Goal: Check status: Check status

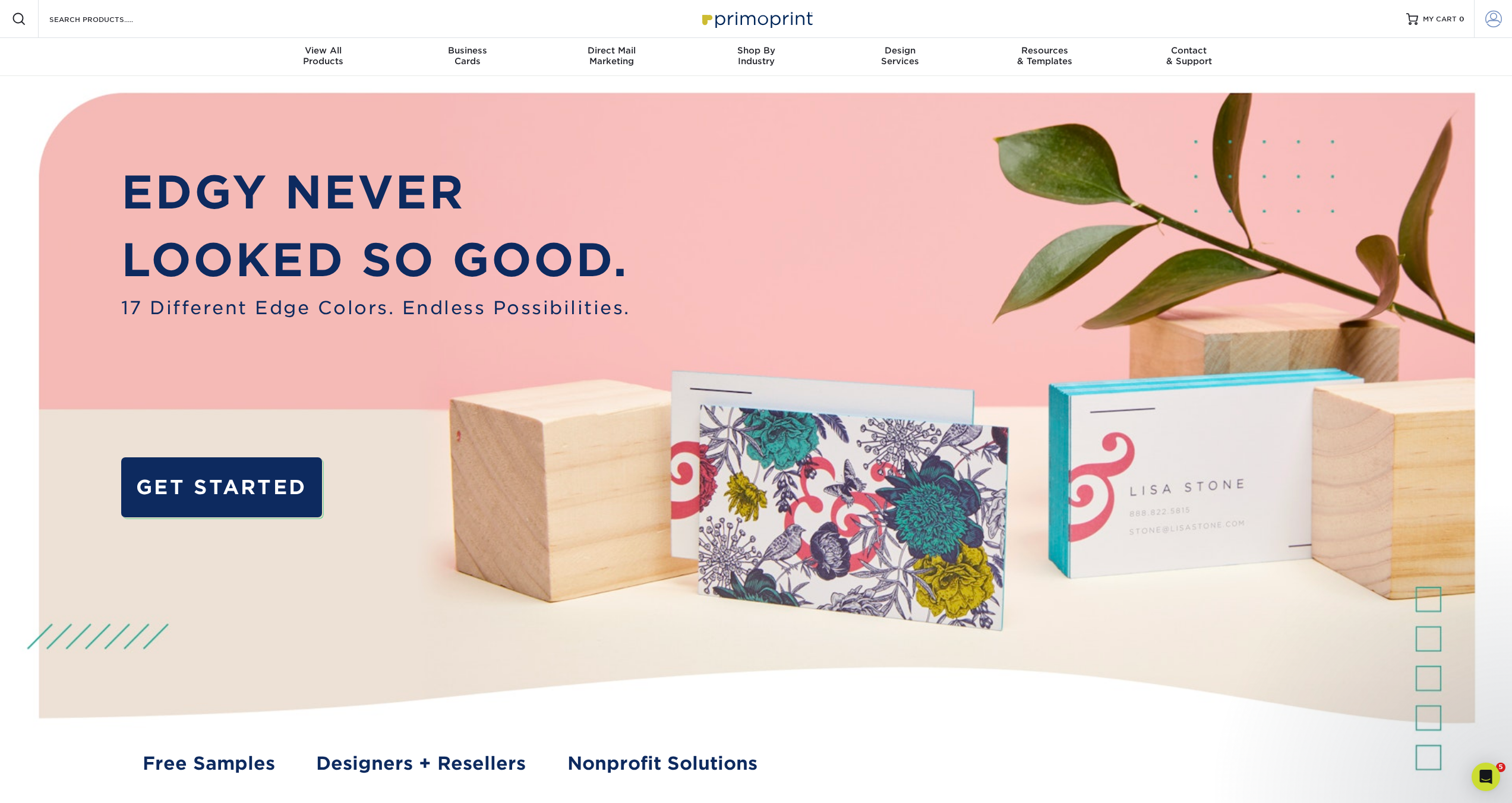
click at [1493, 19] on span at bounding box center [1493, 19] width 17 height 17
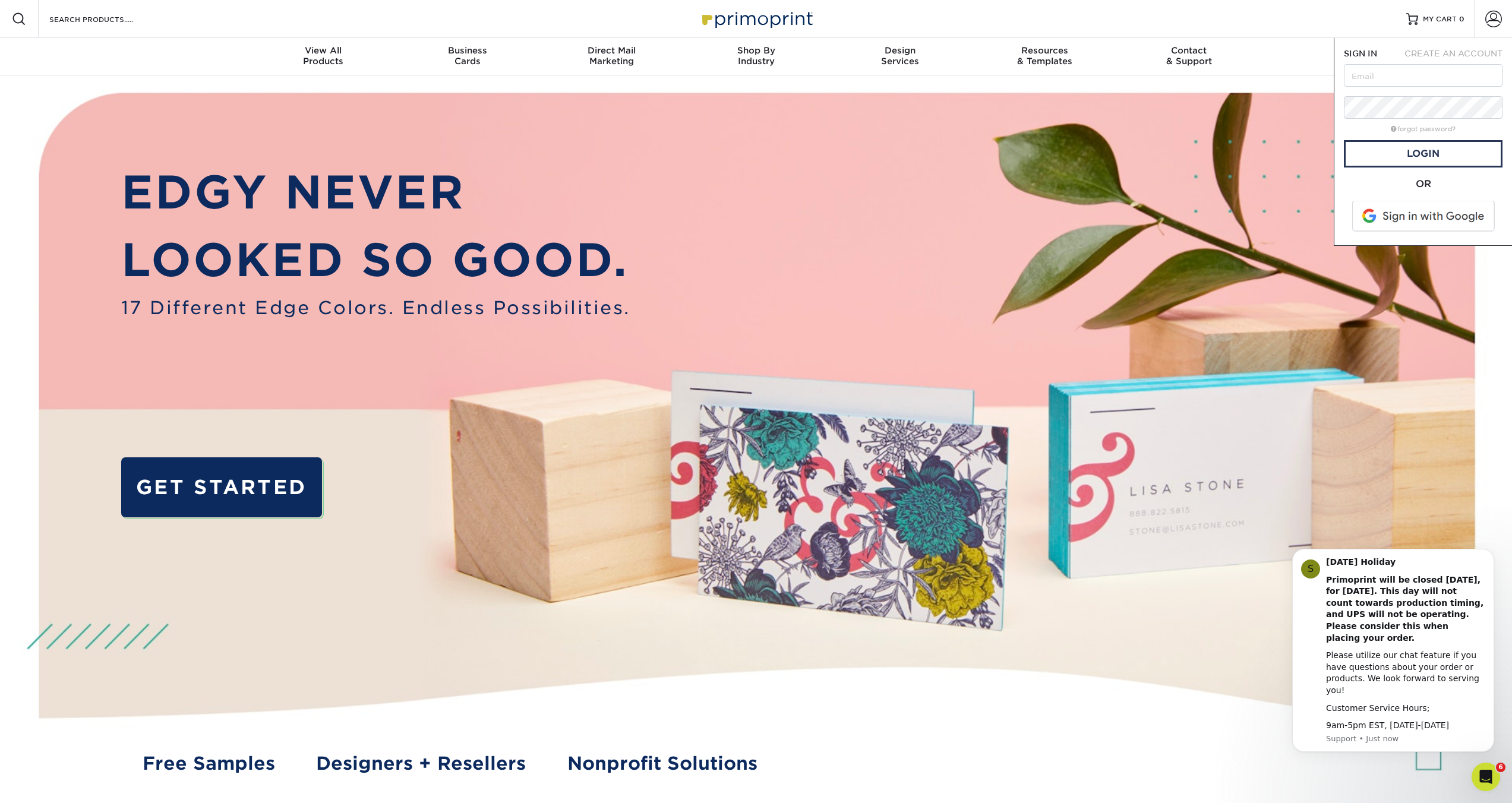
click at [1428, 215] on span at bounding box center [1424, 216] width 151 height 31
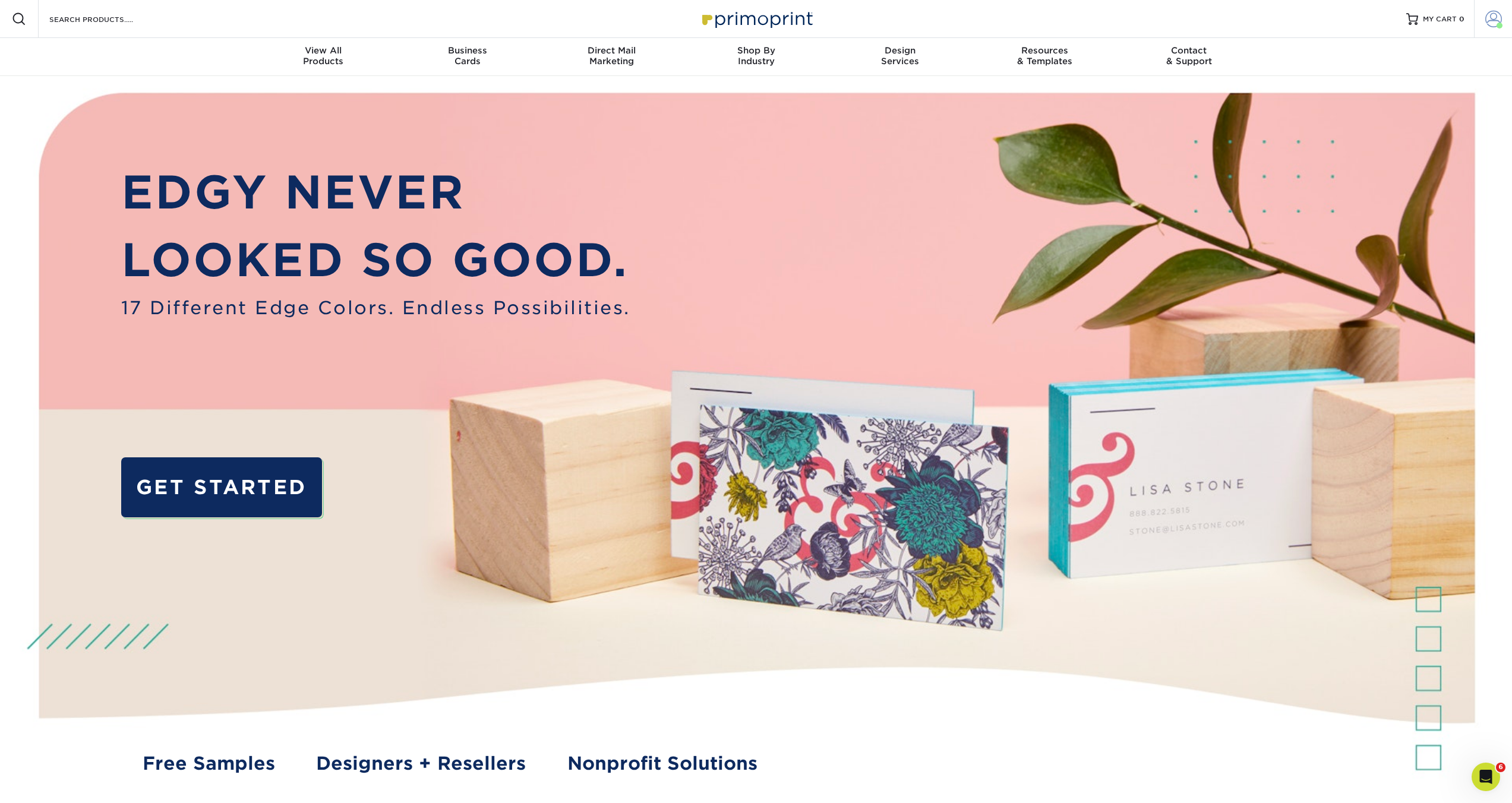
click at [1490, 22] on span at bounding box center [1493, 19] width 17 height 17
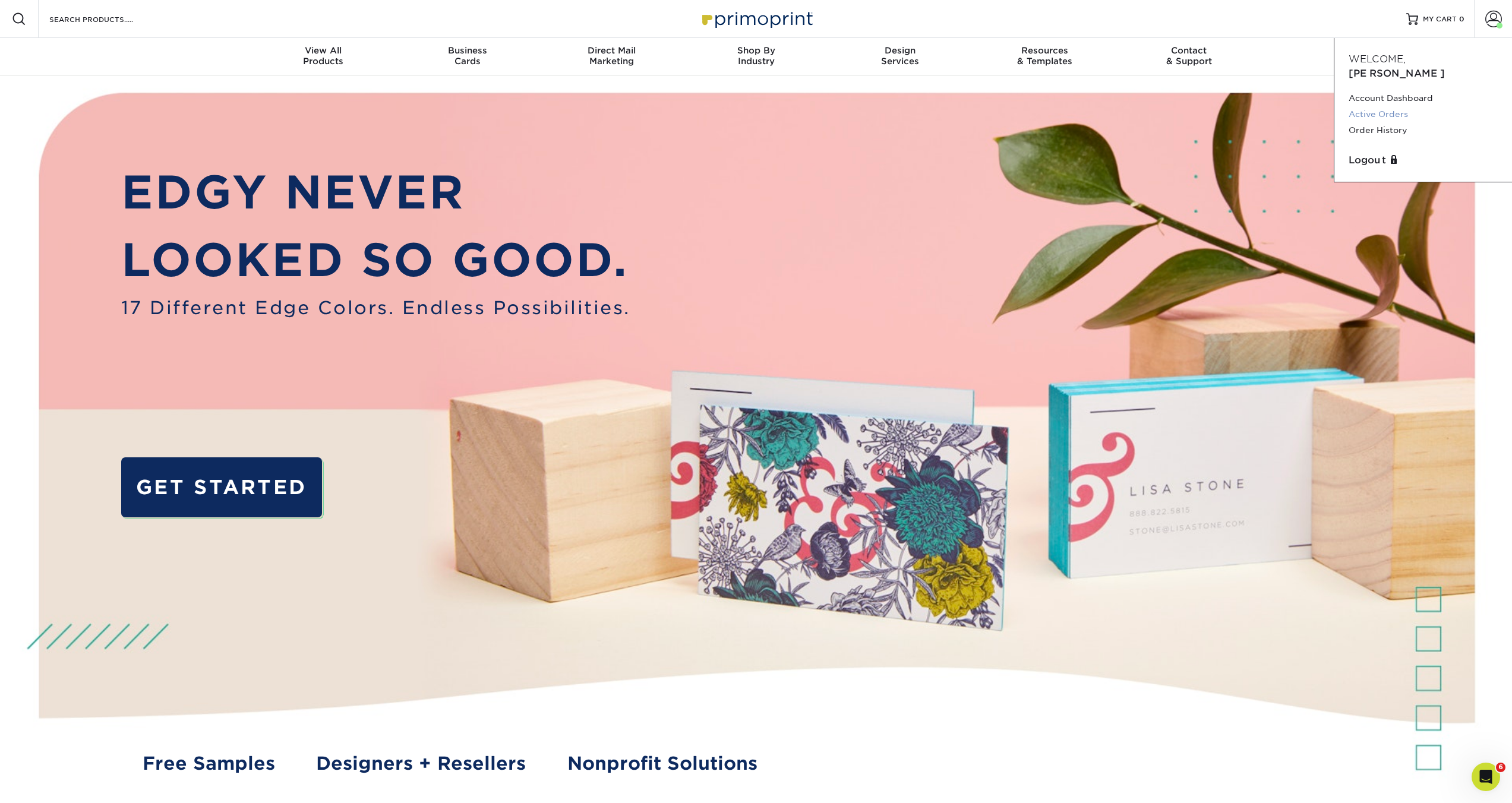
click at [1385, 106] on link "Active Orders" at bounding box center [1422, 114] width 149 height 16
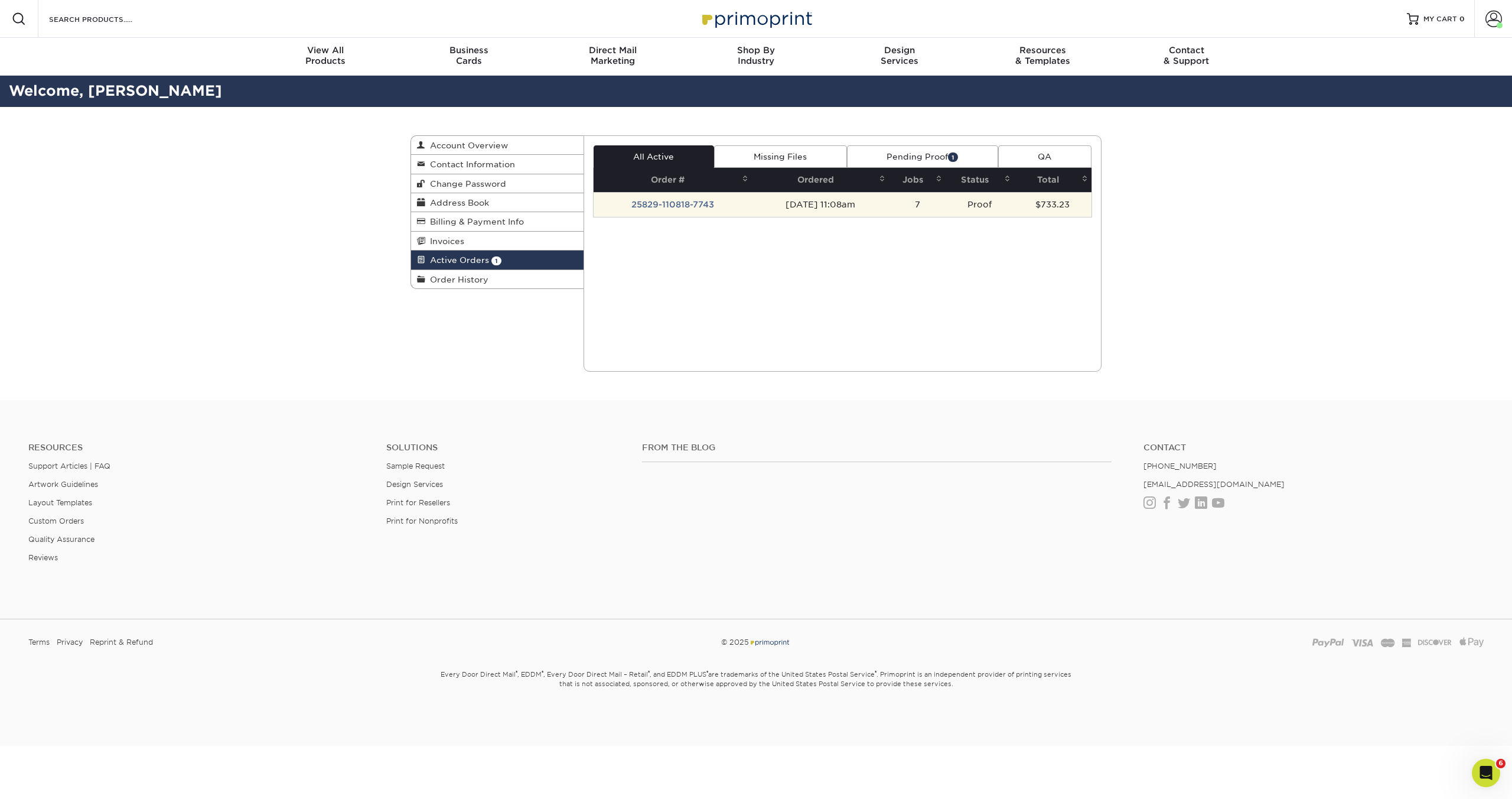
click at [648, 204] on td "25829-110818-7743" at bounding box center [672, 204] width 159 height 25
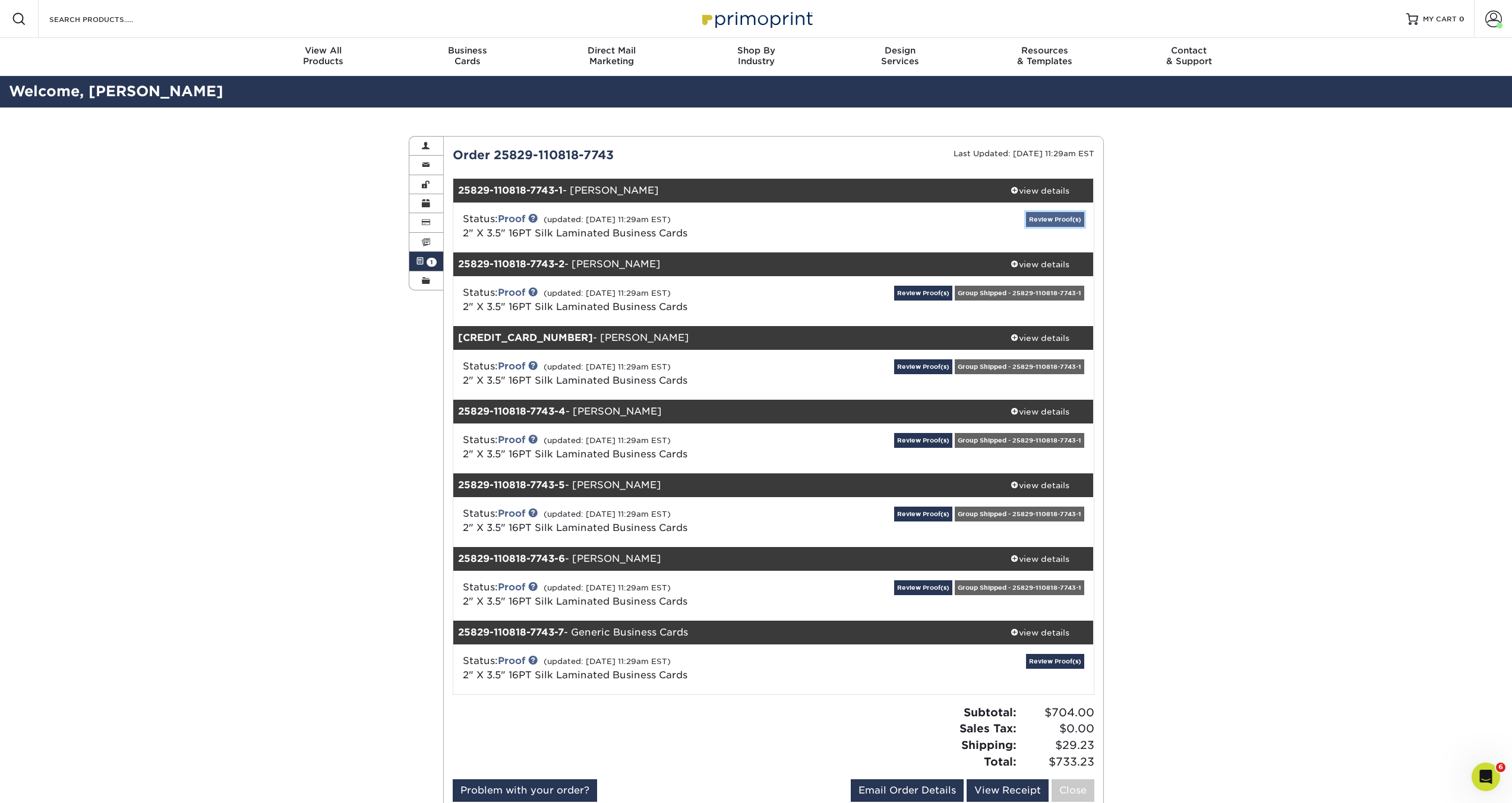
click at [1048, 218] on link "Review Proof(s)" at bounding box center [1054, 219] width 58 height 15
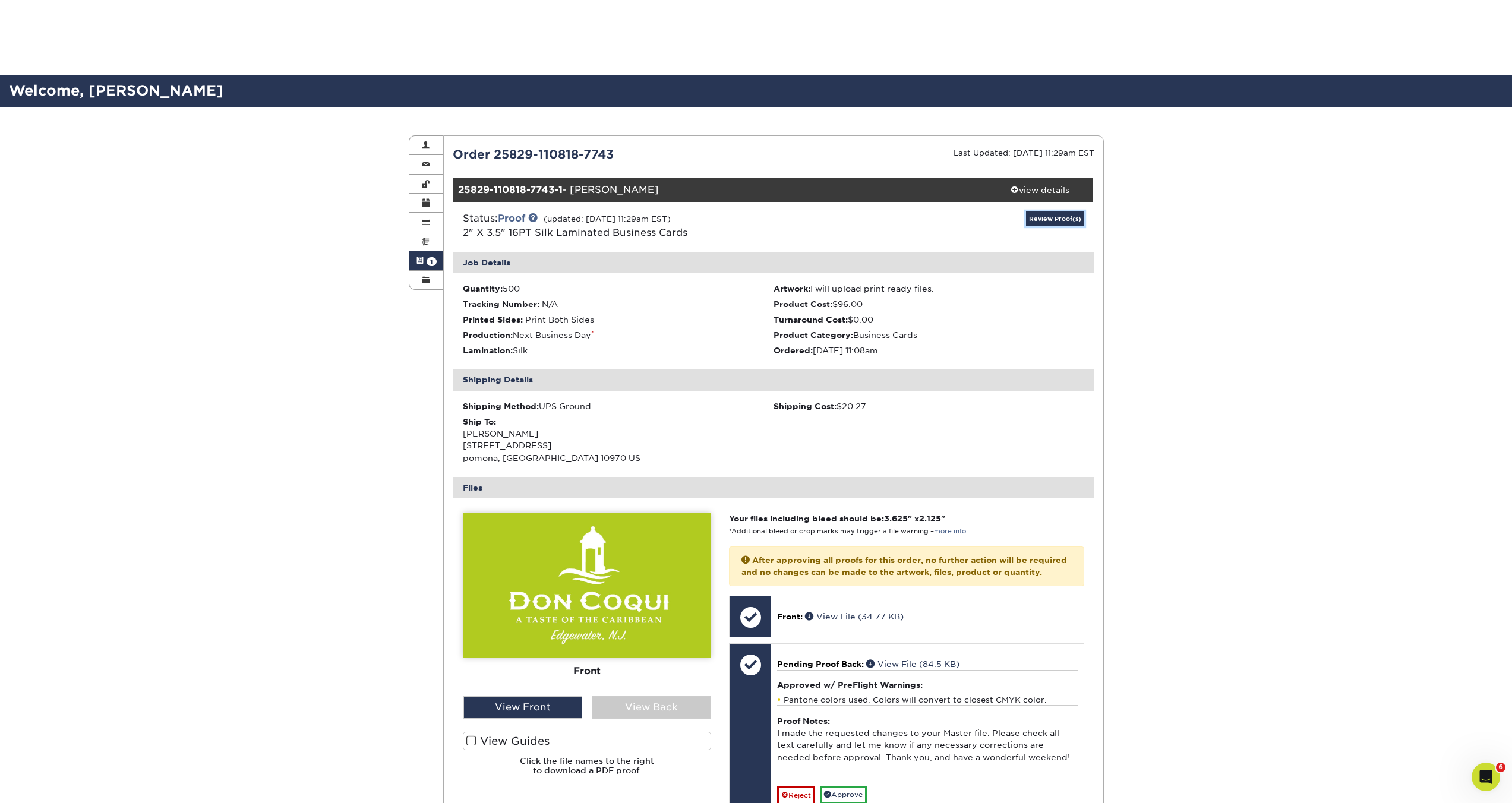
scroll to position [146, 0]
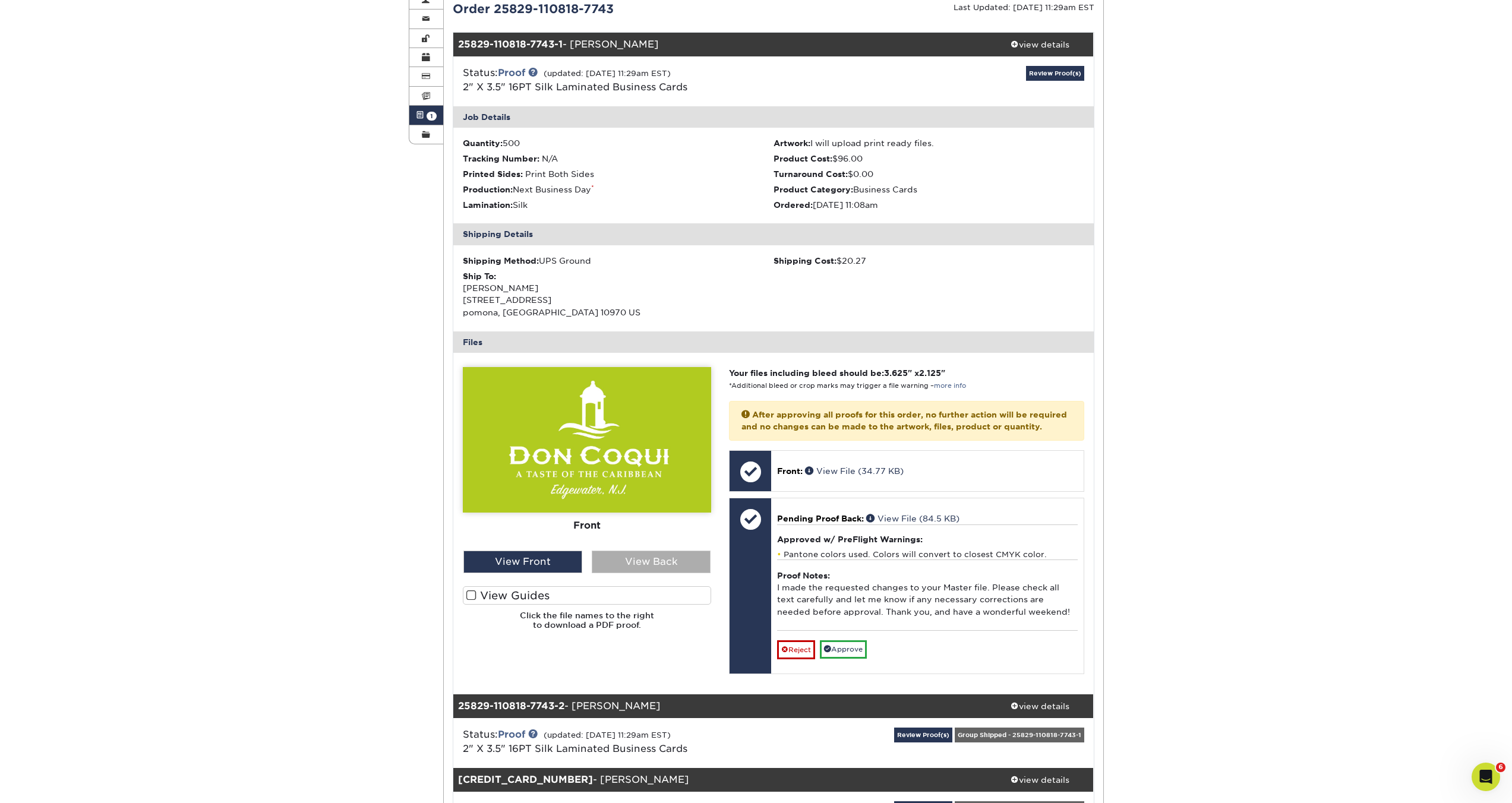
click at [633, 562] on div "View Back" at bounding box center [651, 561] width 119 height 22
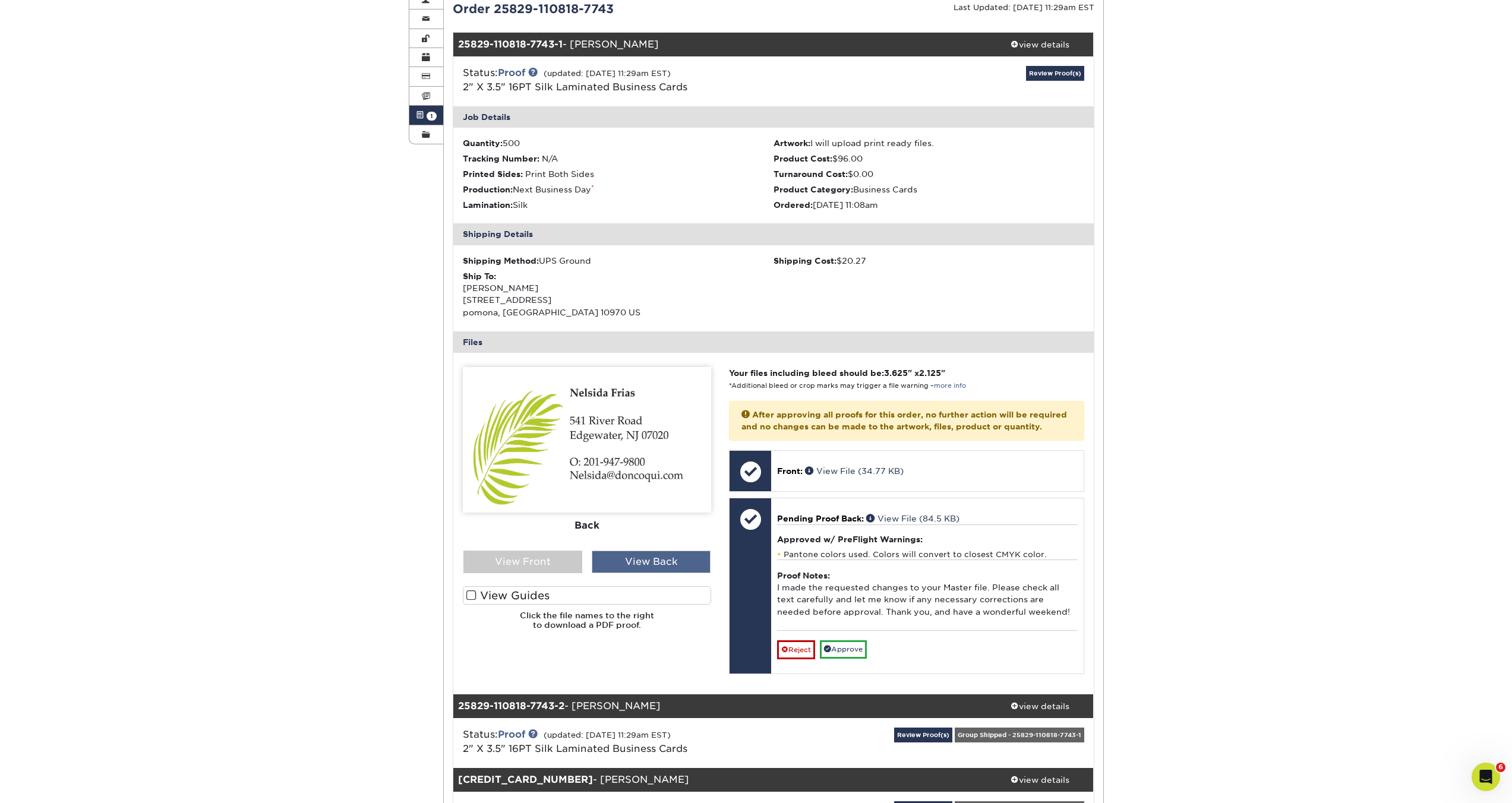
click at [525, 564] on div "View Front" at bounding box center [523, 561] width 119 height 22
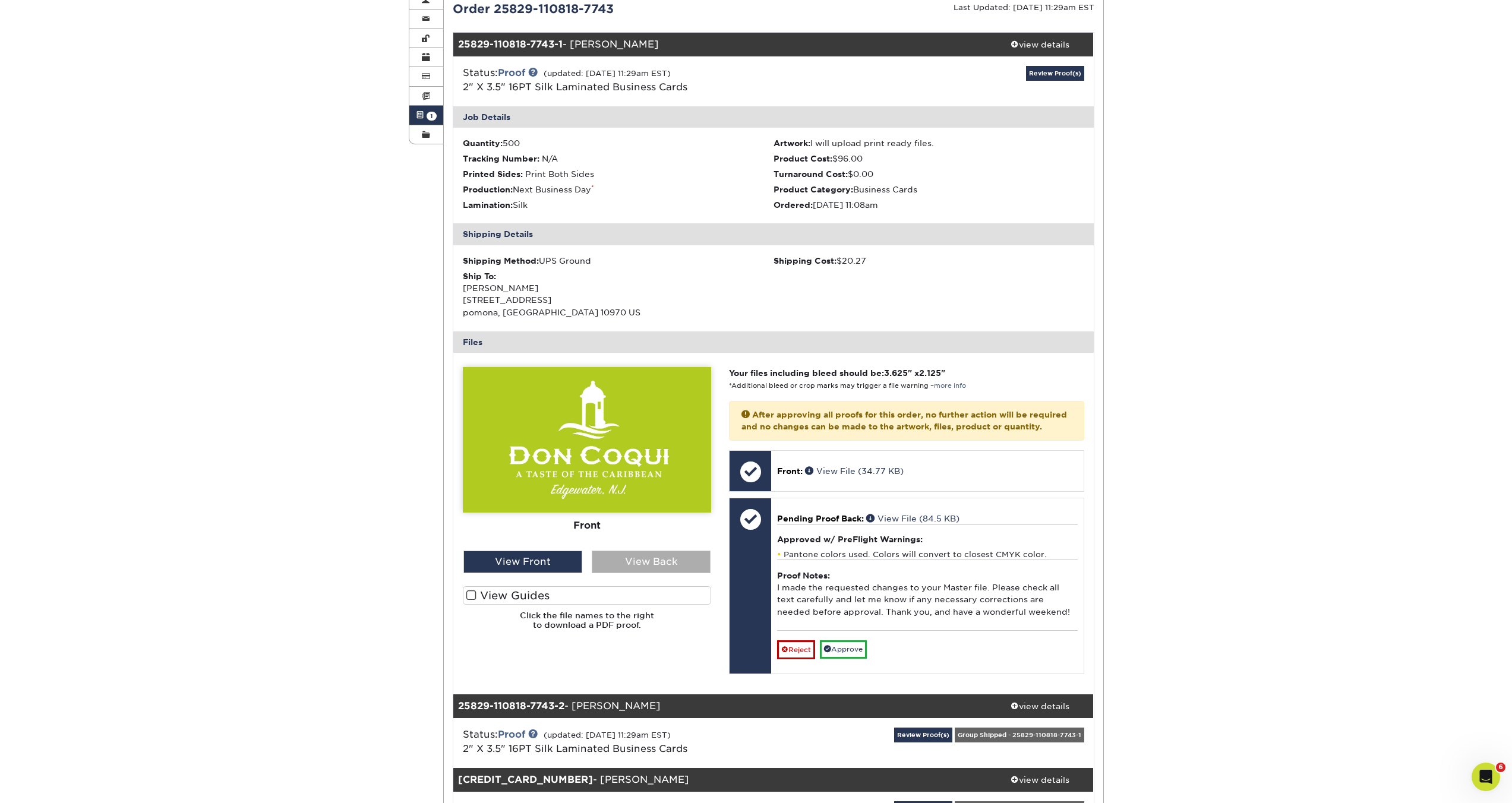
click at [639, 567] on div "View Back" at bounding box center [651, 561] width 119 height 22
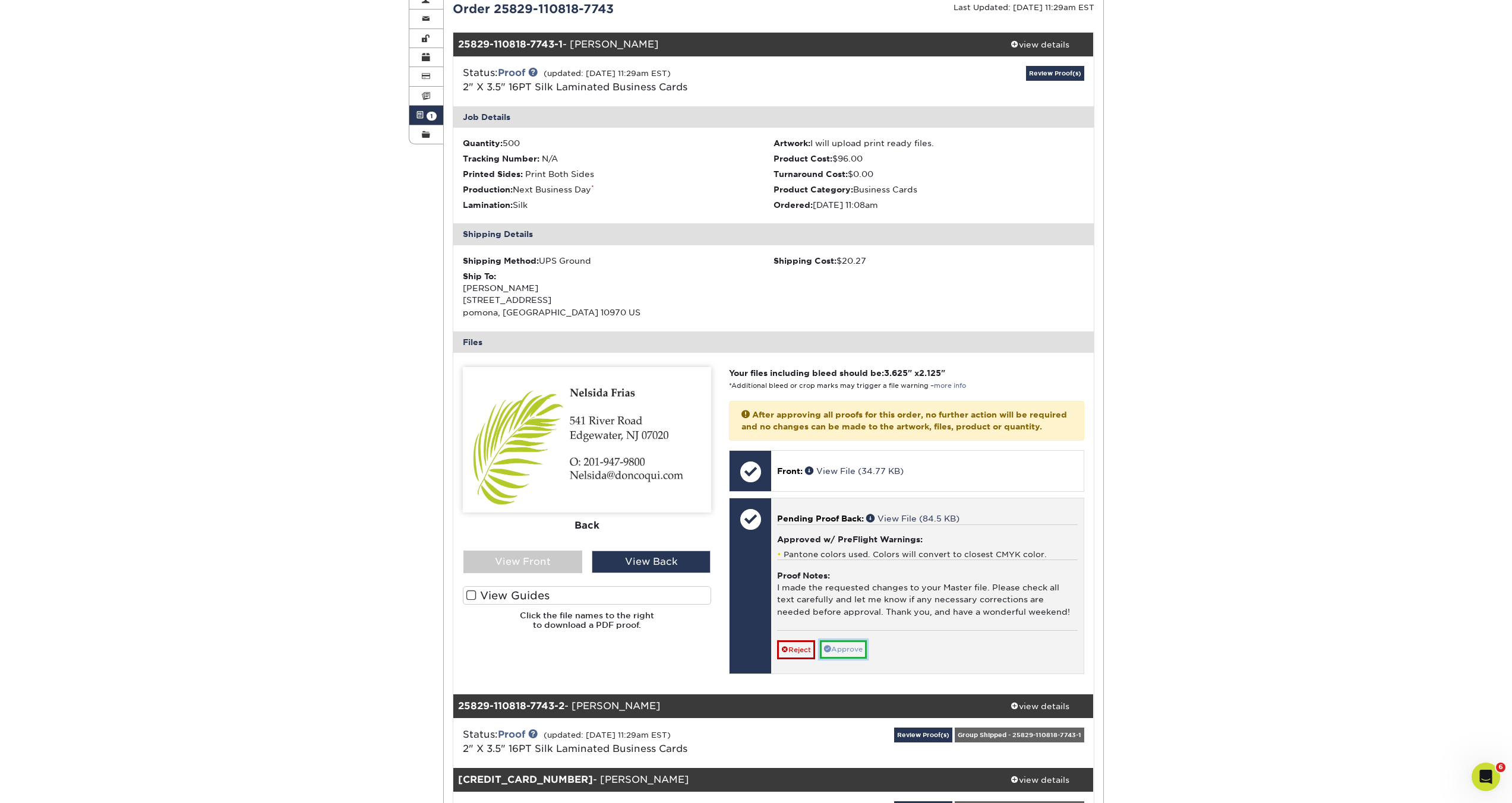
click at [857, 658] on link "Approve" at bounding box center [843, 649] width 47 height 19
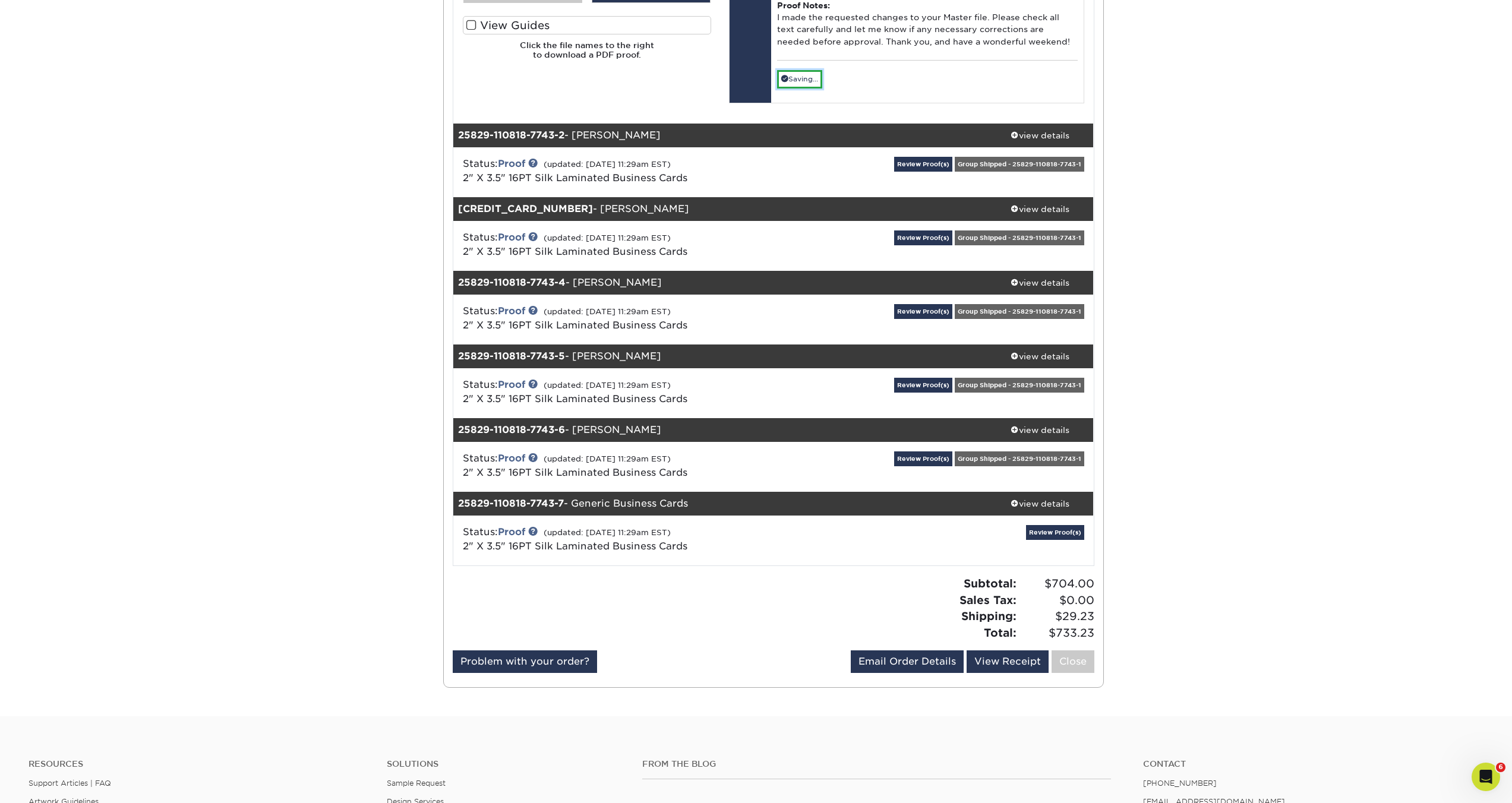
scroll to position [718, 0]
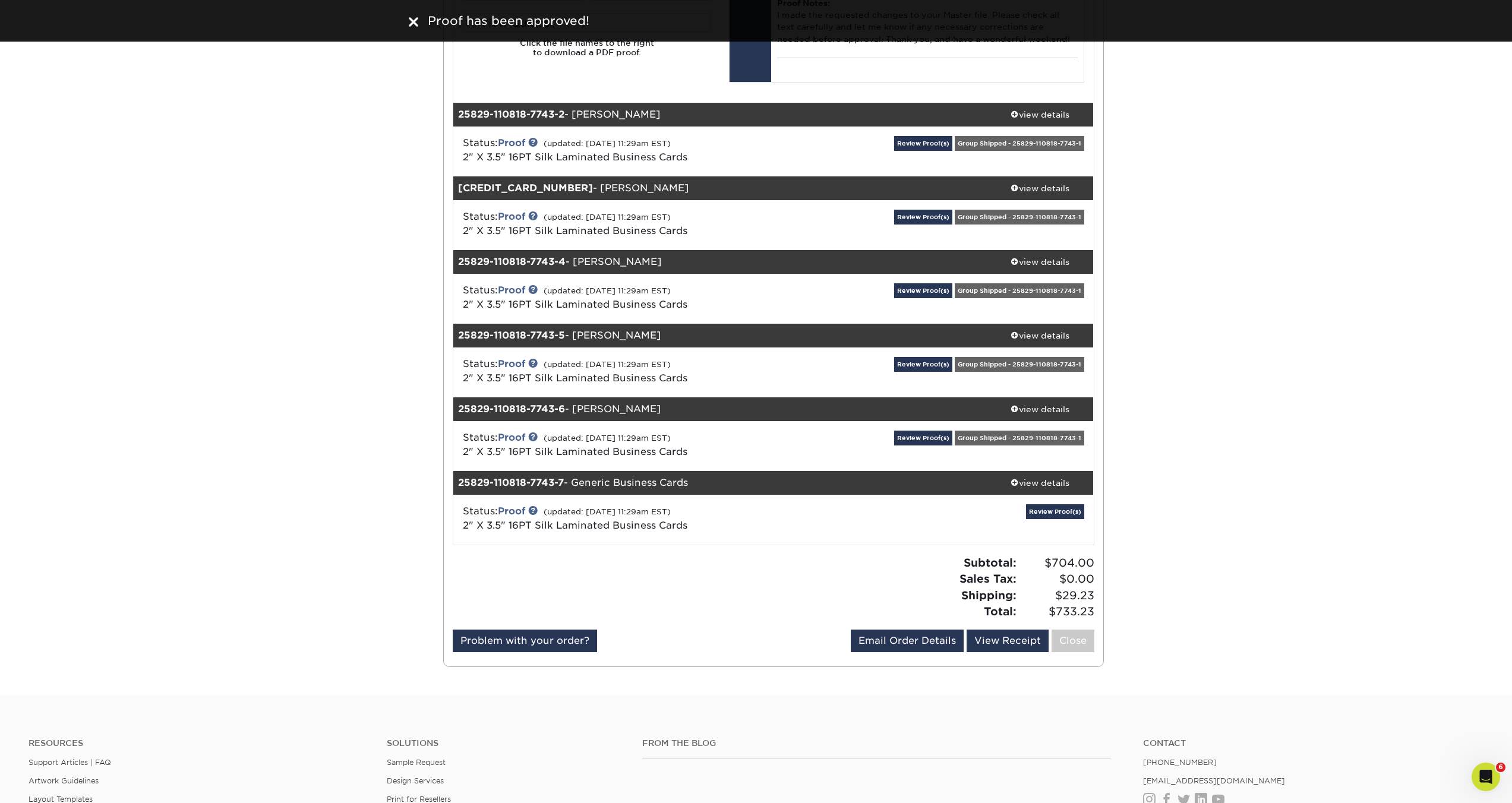
click at [929, 167] on div "Review Proof(s) Group Shipped - 25829-110818-7743-1" at bounding box center [986, 151] width 213 height 31
click at [919, 150] on link "Review Proof(s)" at bounding box center [922, 143] width 58 height 15
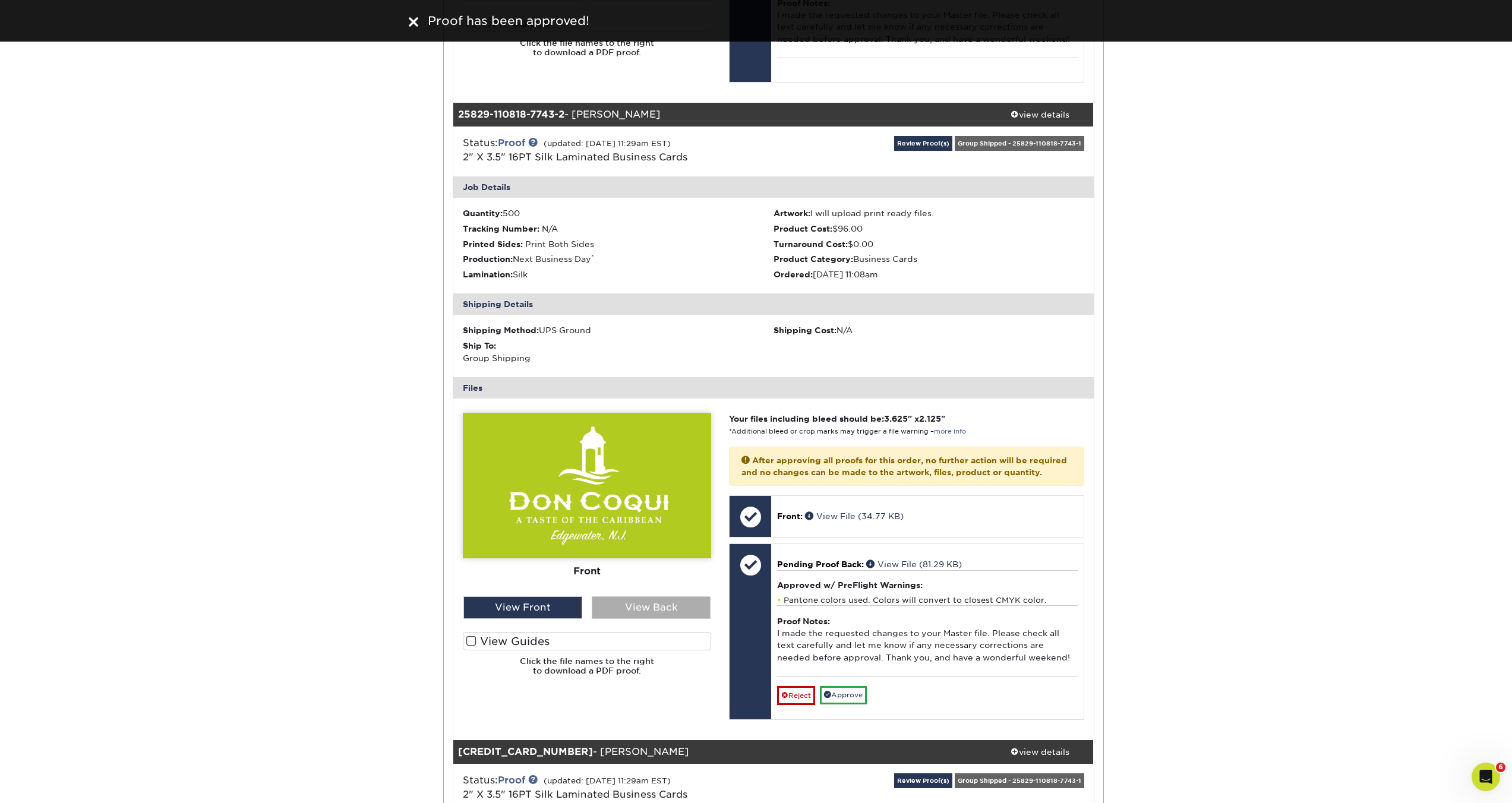
click at [634, 619] on div "View Back" at bounding box center [651, 607] width 119 height 22
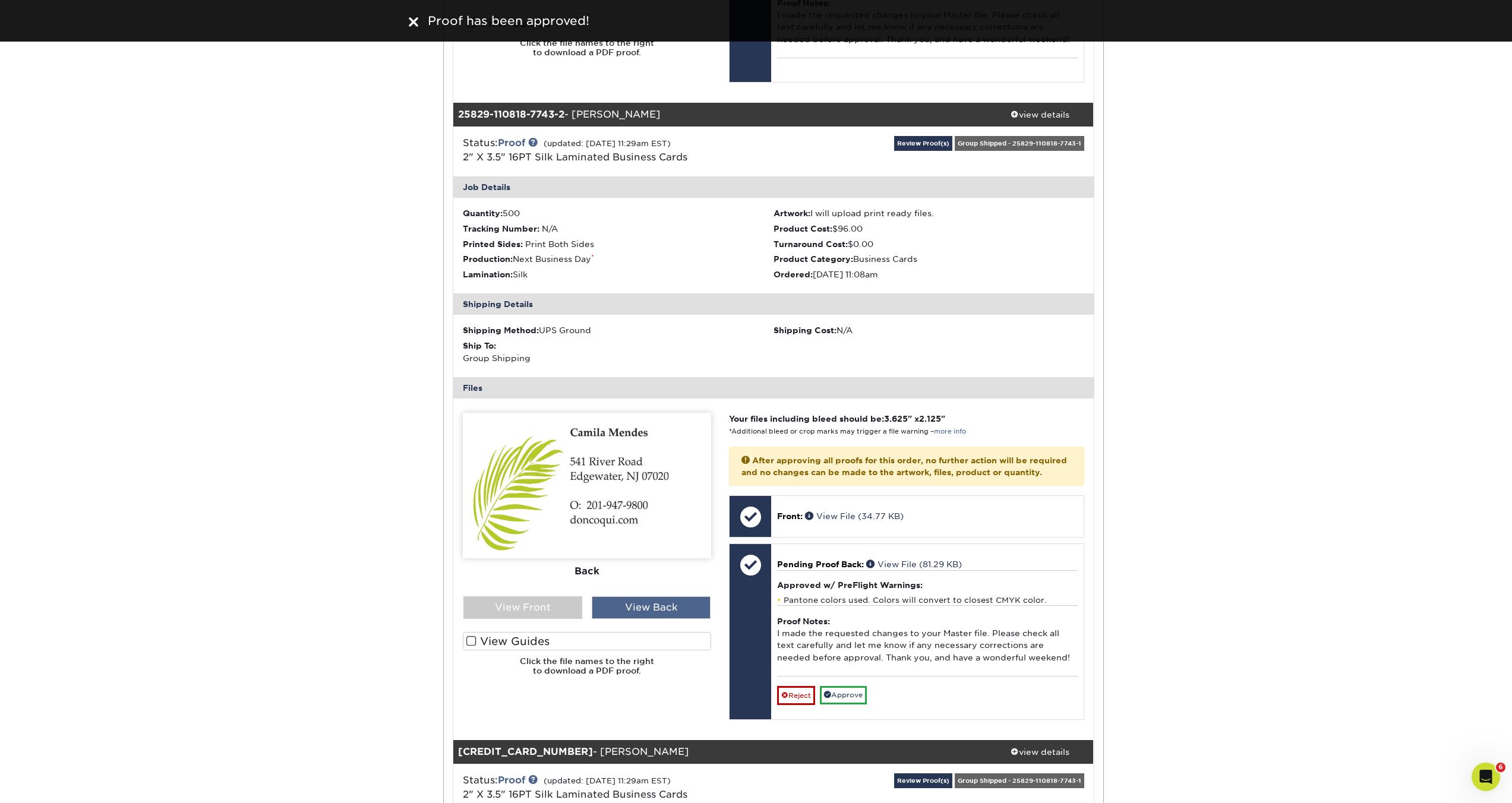
click at [631, 619] on div "View Back" at bounding box center [651, 607] width 119 height 22
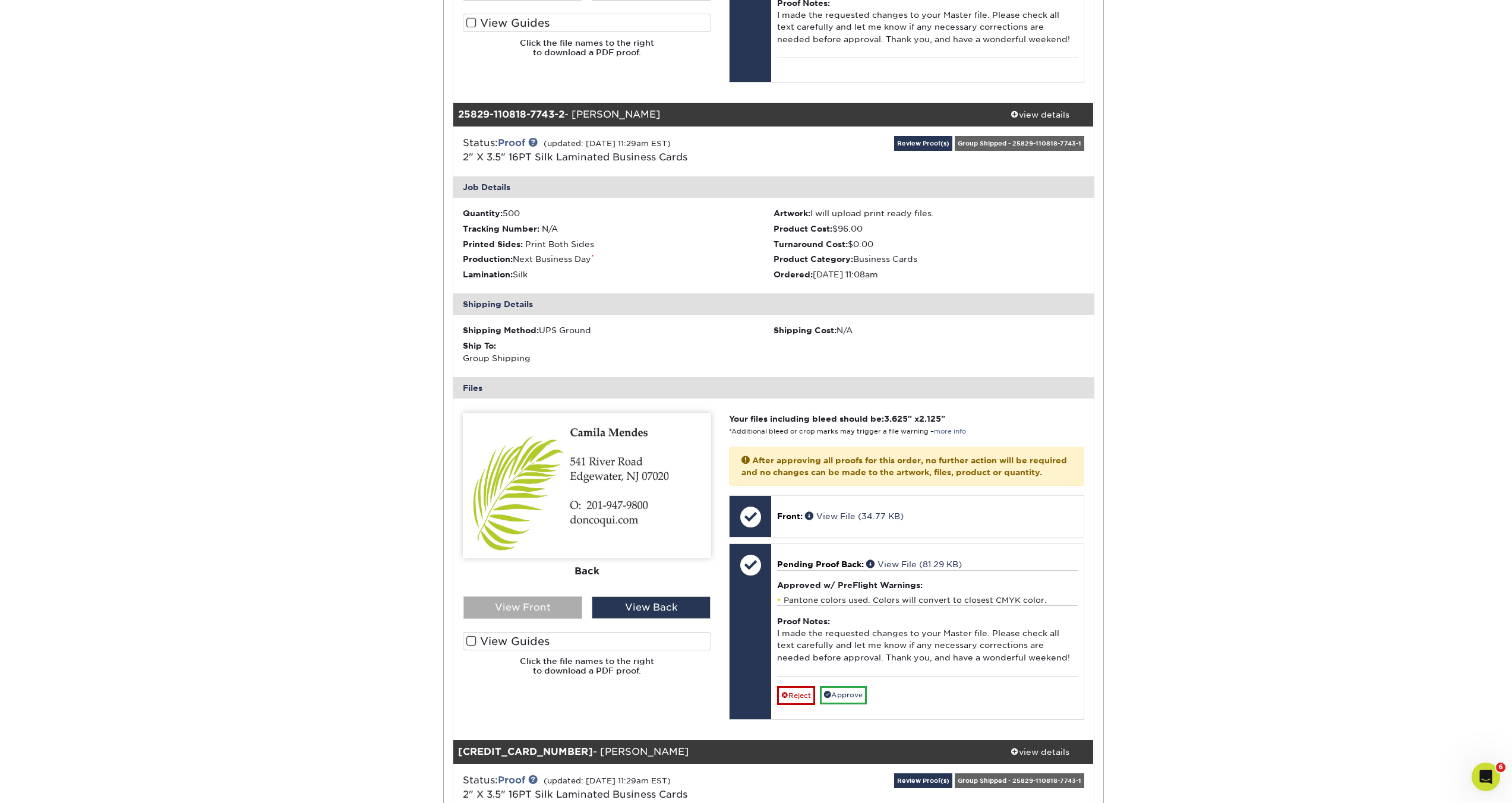
click at [535, 619] on div "View Front" at bounding box center [523, 607] width 119 height 22
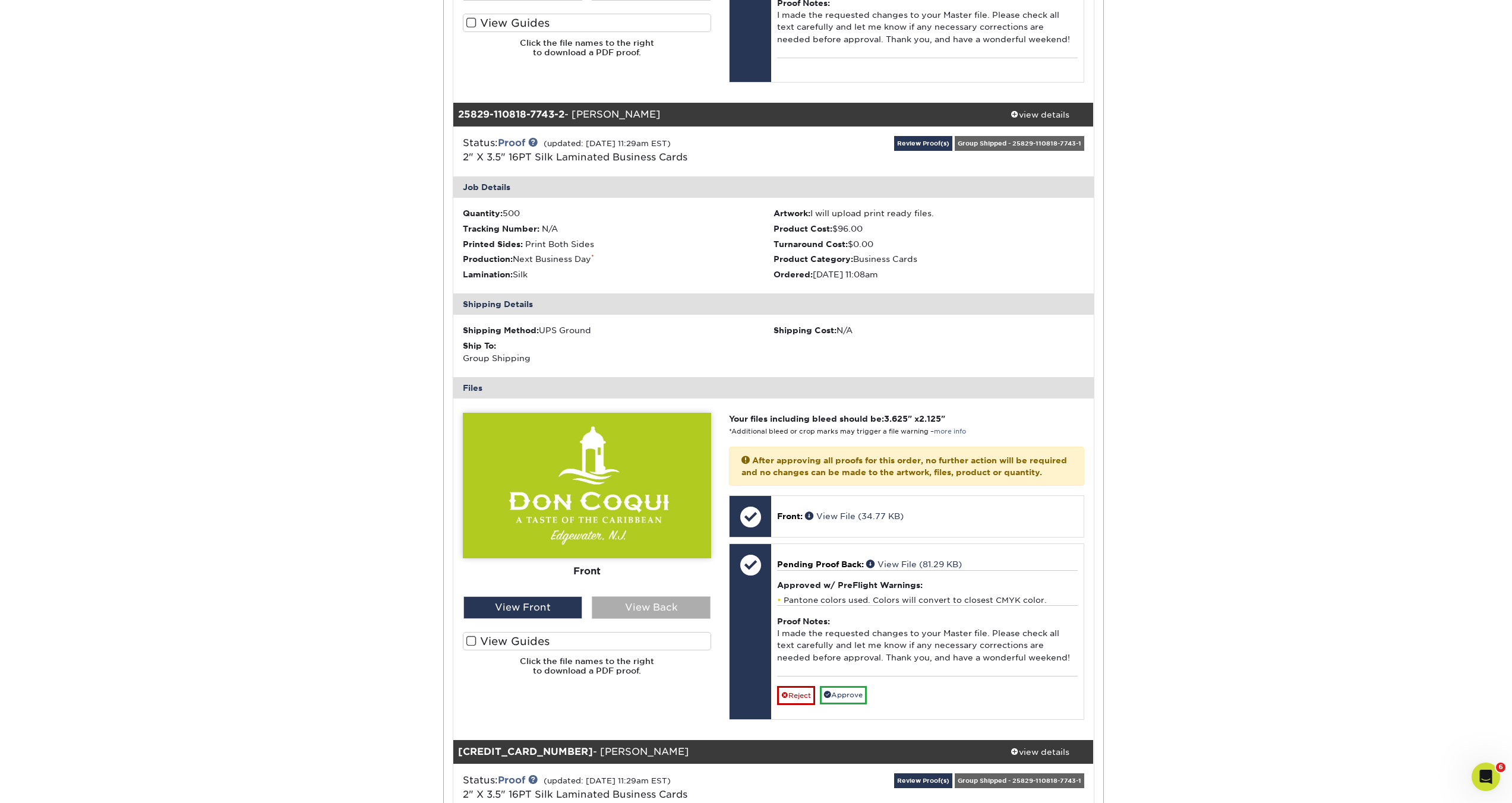
click at [604, 619] on div "View Back" at bounding box center [651, 607] width 119 height 22
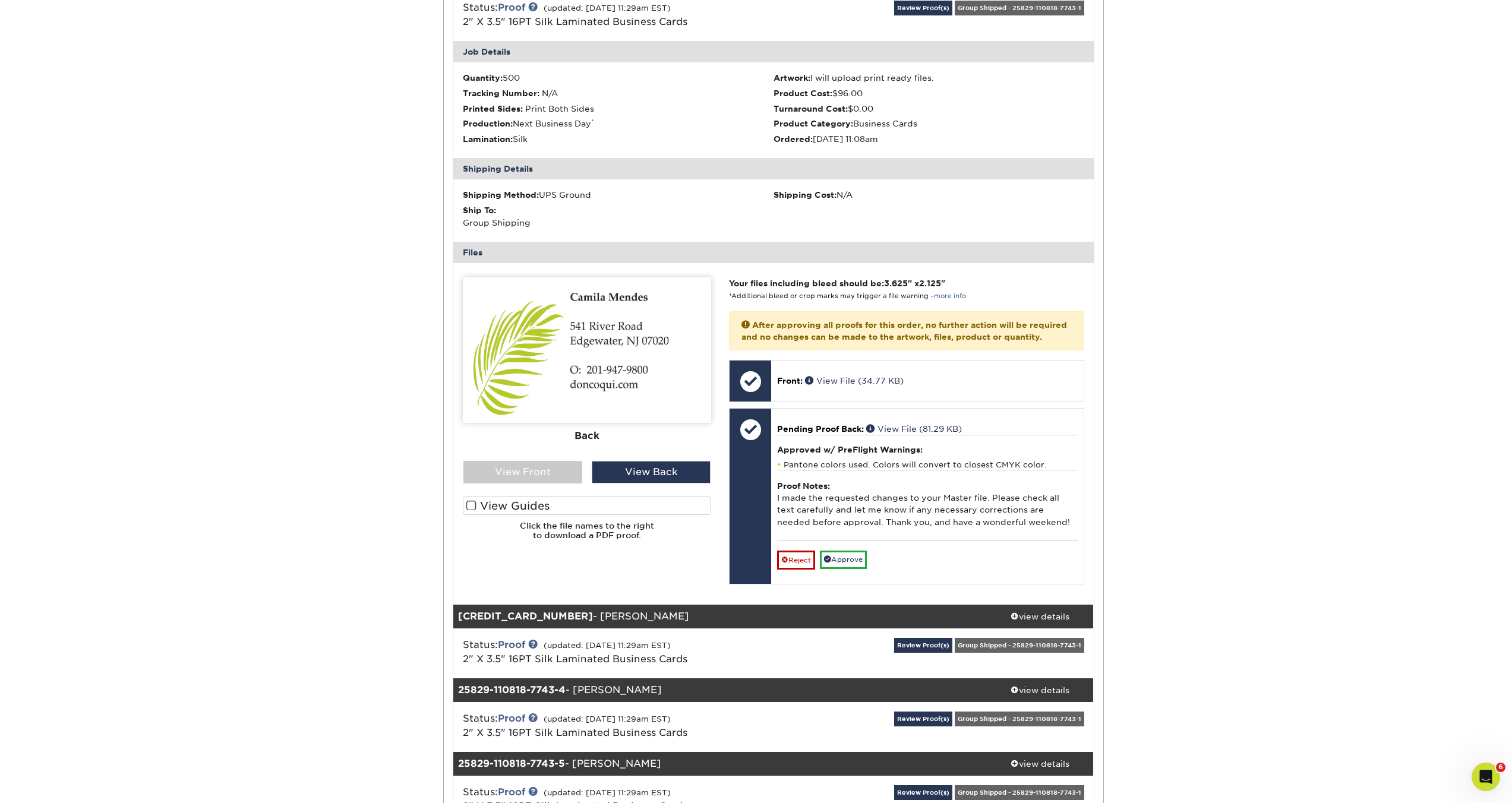
scroll to position [882, 0]
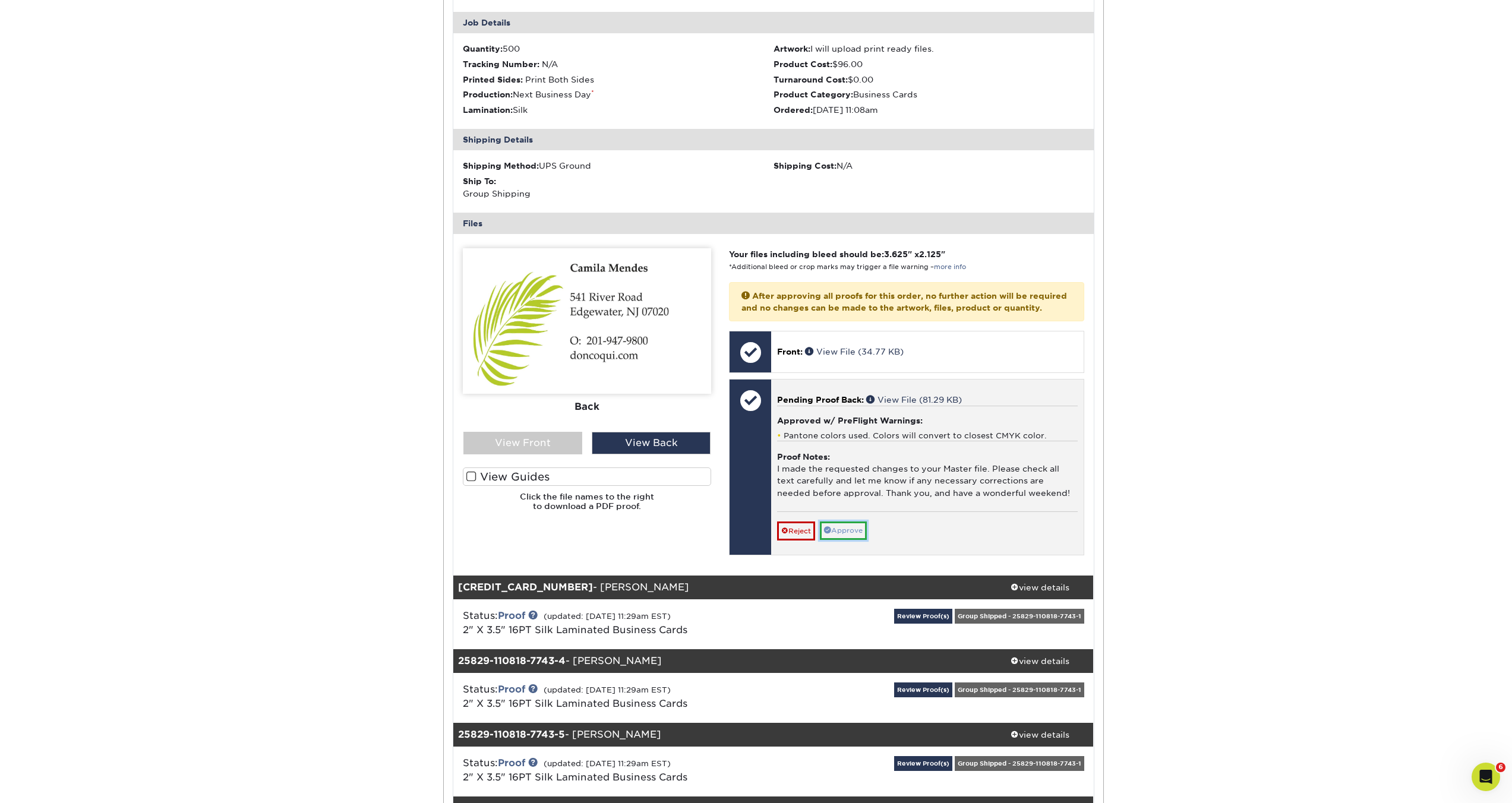
click at [855, 540] on link "Approve" at bounding box center [843, 531] width 47 height 19
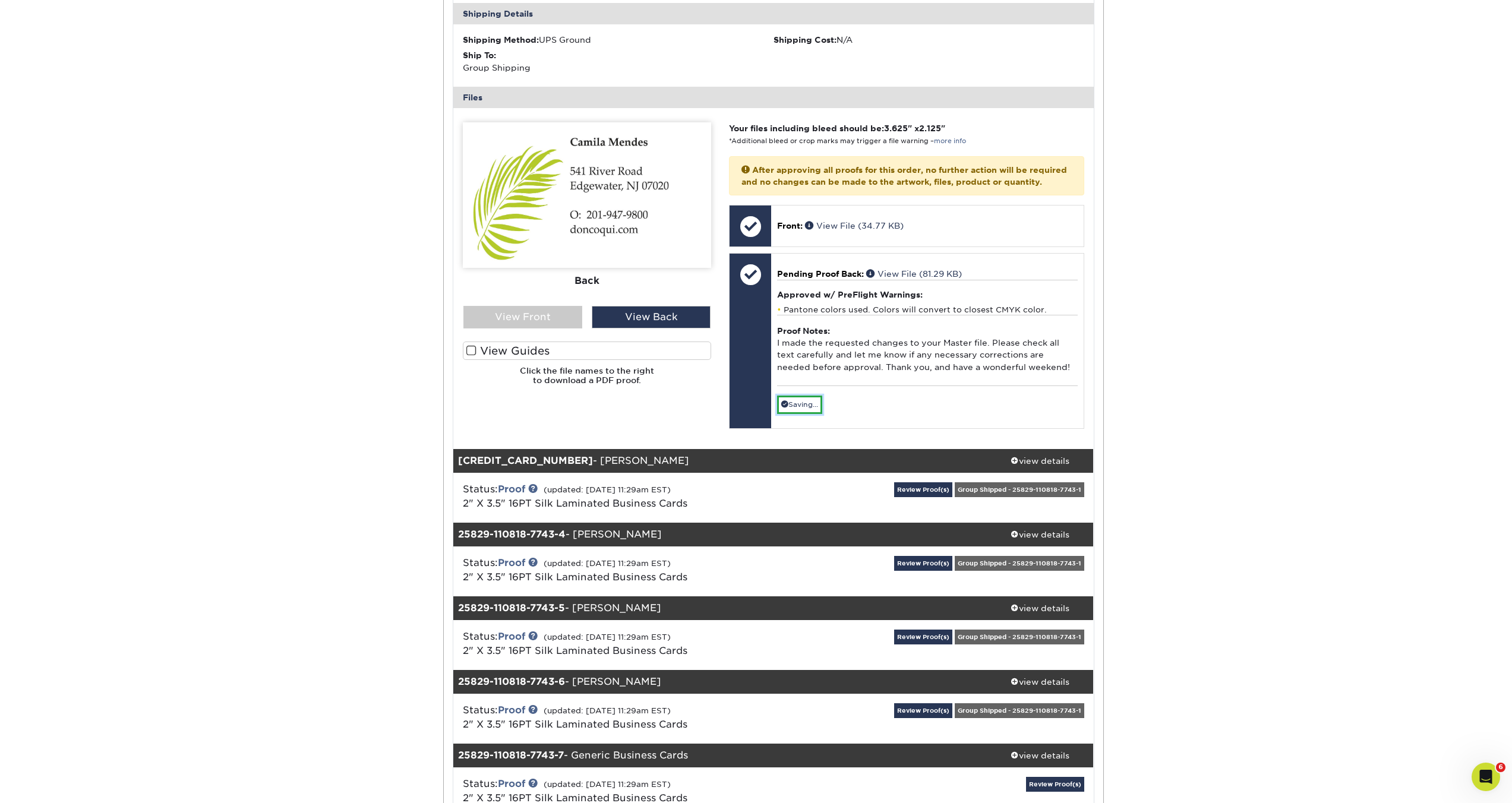
scroll to position [1014, 0]
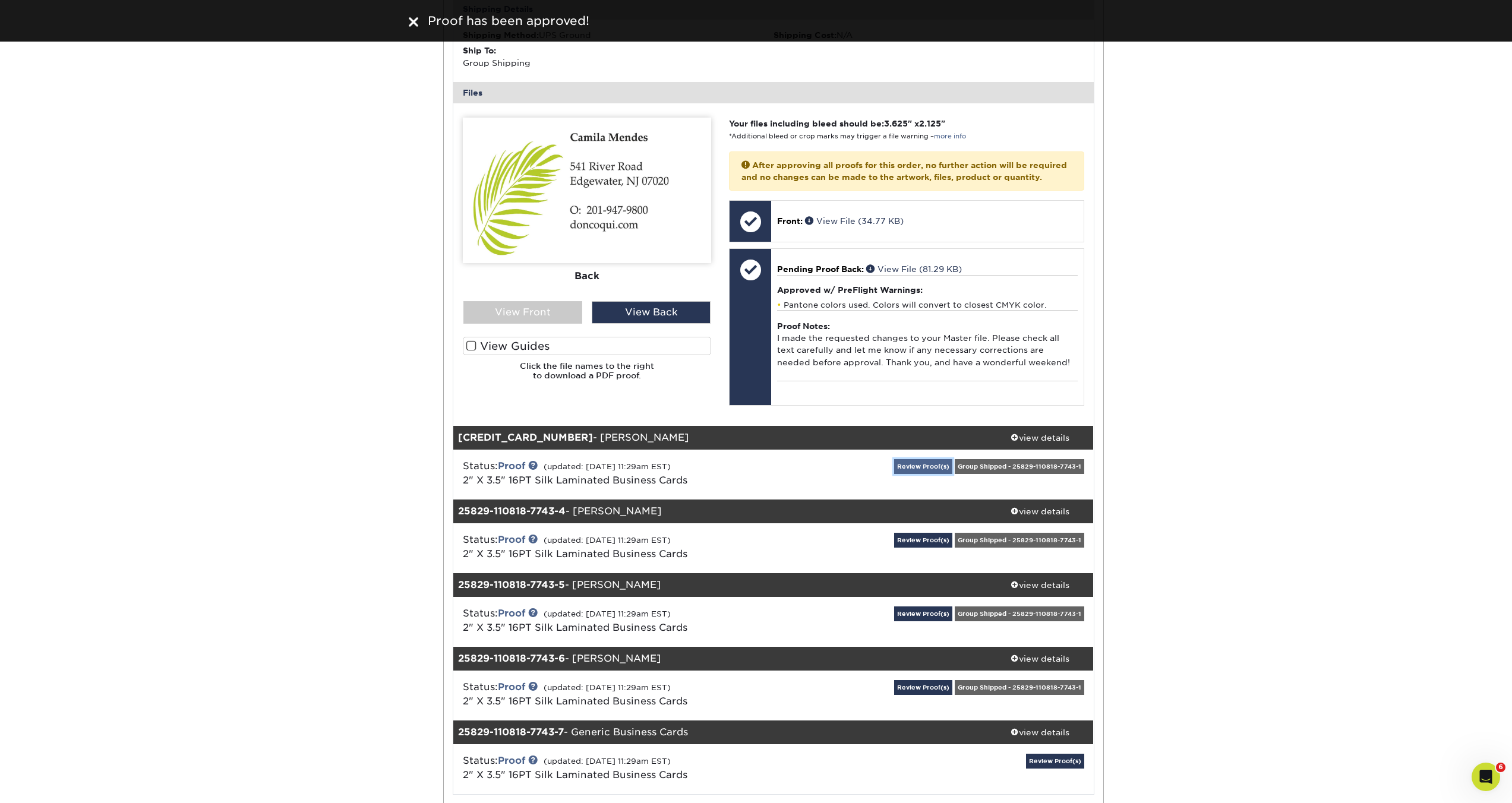
click at [929, 474] on link "Review Proof(s)" at bounding box center [922, 466] width 58 height 15
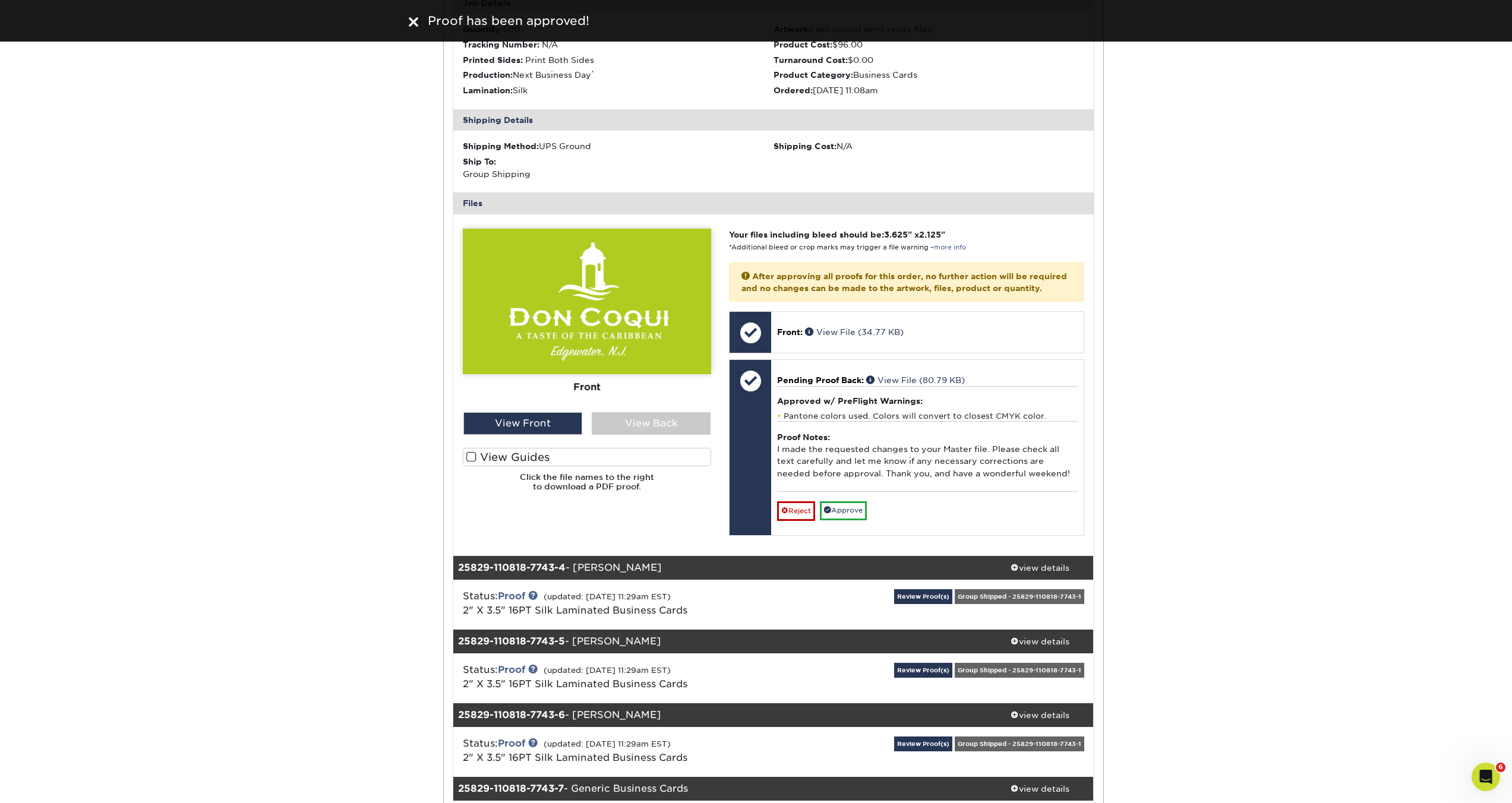
scroll to position [1531, 0]
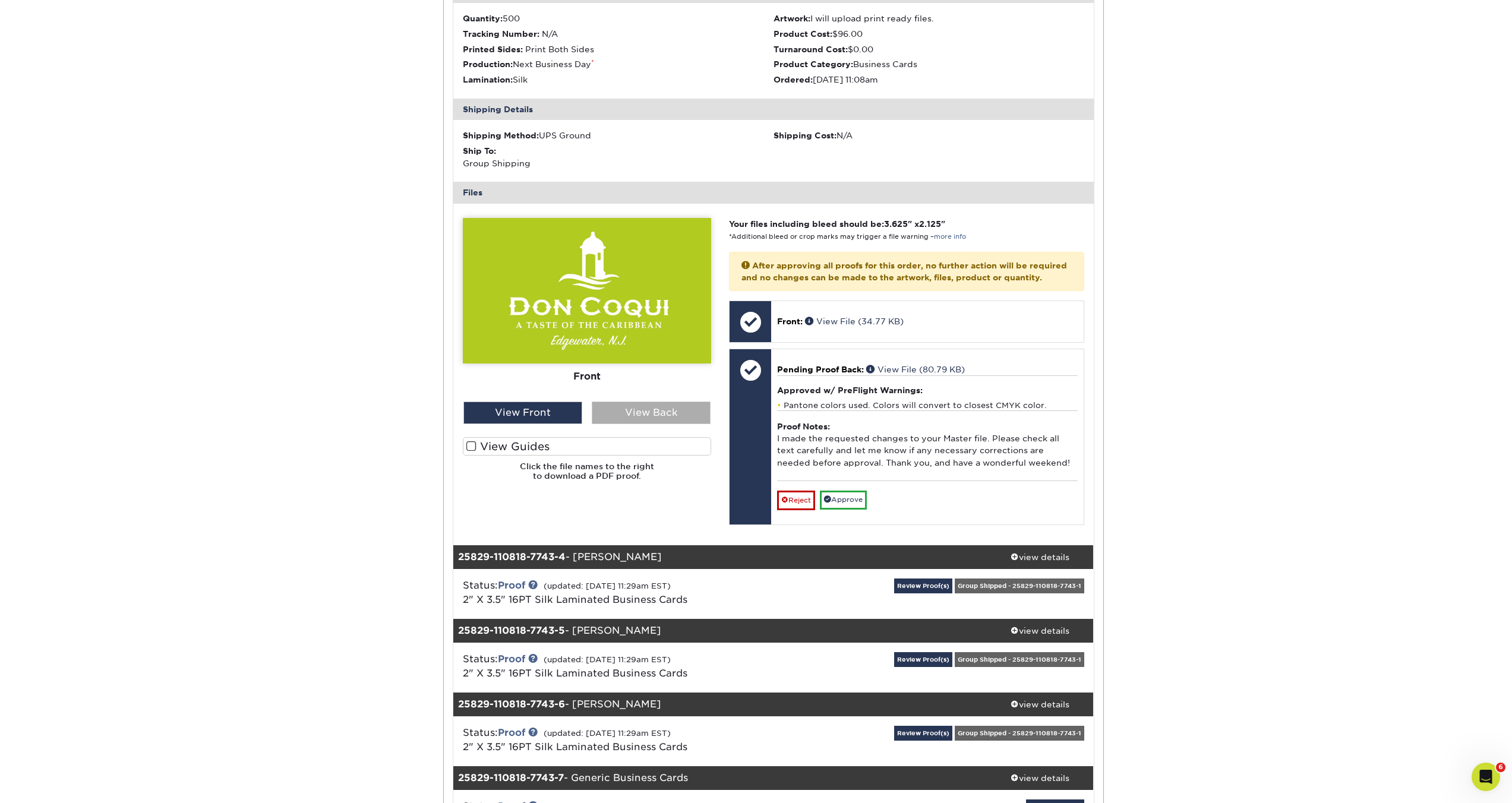
click at [638, 424] on div "View Back" at bounding box center [651, 412] width 119 height 22
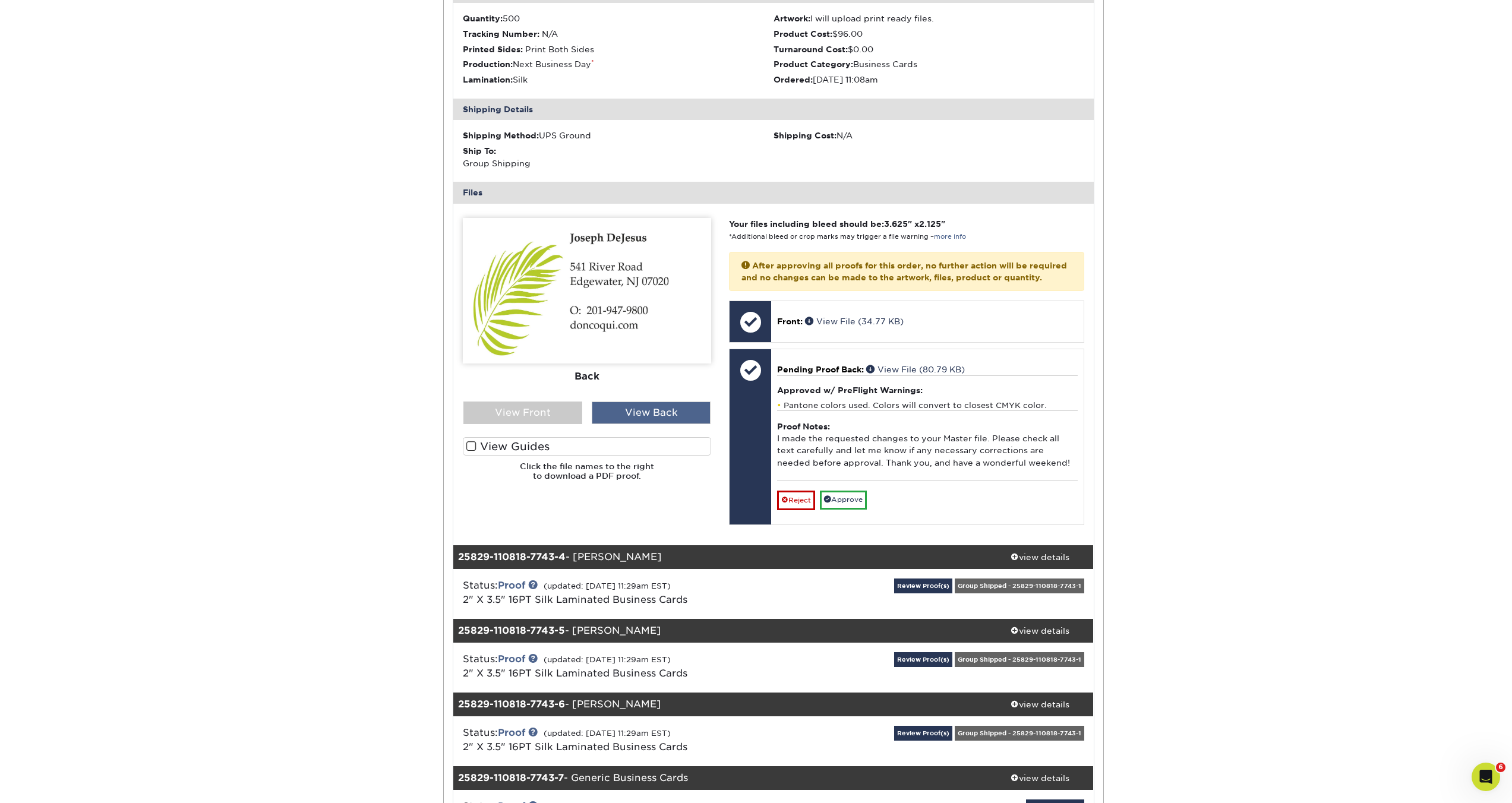
click at [623, 424] on div "View Back" at bounding box center [651, 412] width 119 height 22
click at [513, 424] on div "View Front" at bounding box center [523, 412] width 119 height 22
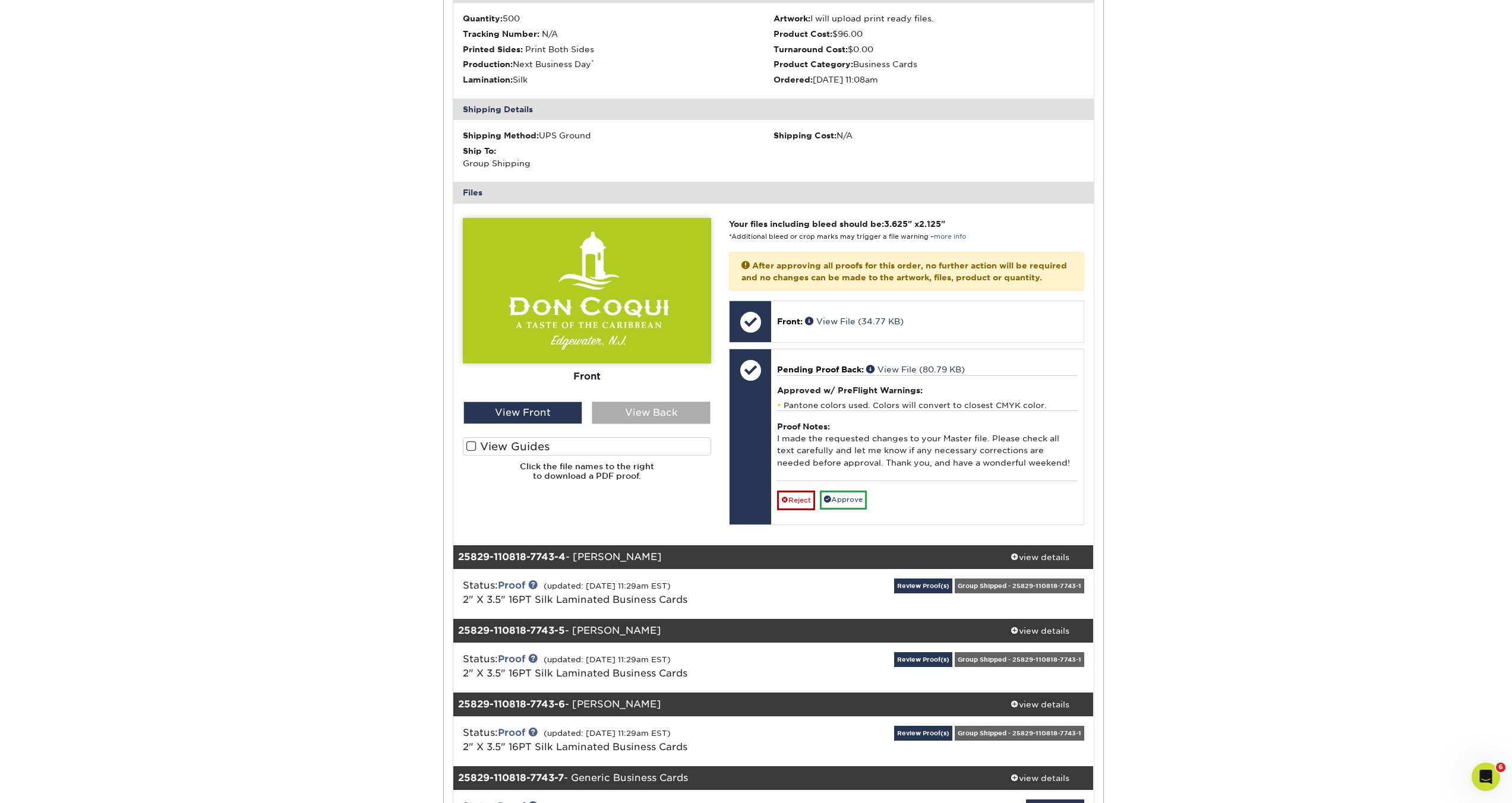
click at [640, 424] on div "View Back" at bounding box center [651, 412] width 119 height 22
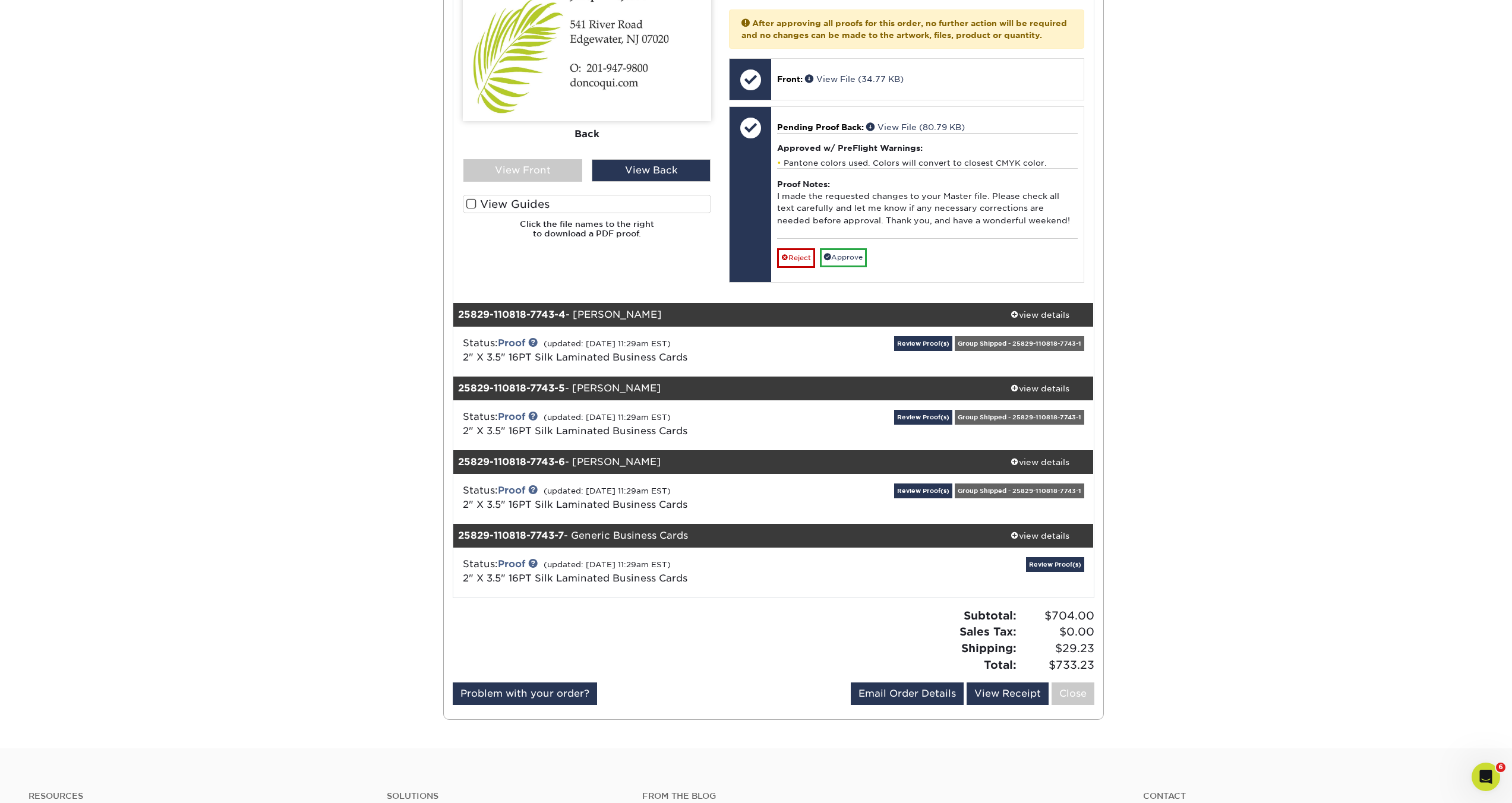
scroll to position [1798, 0]
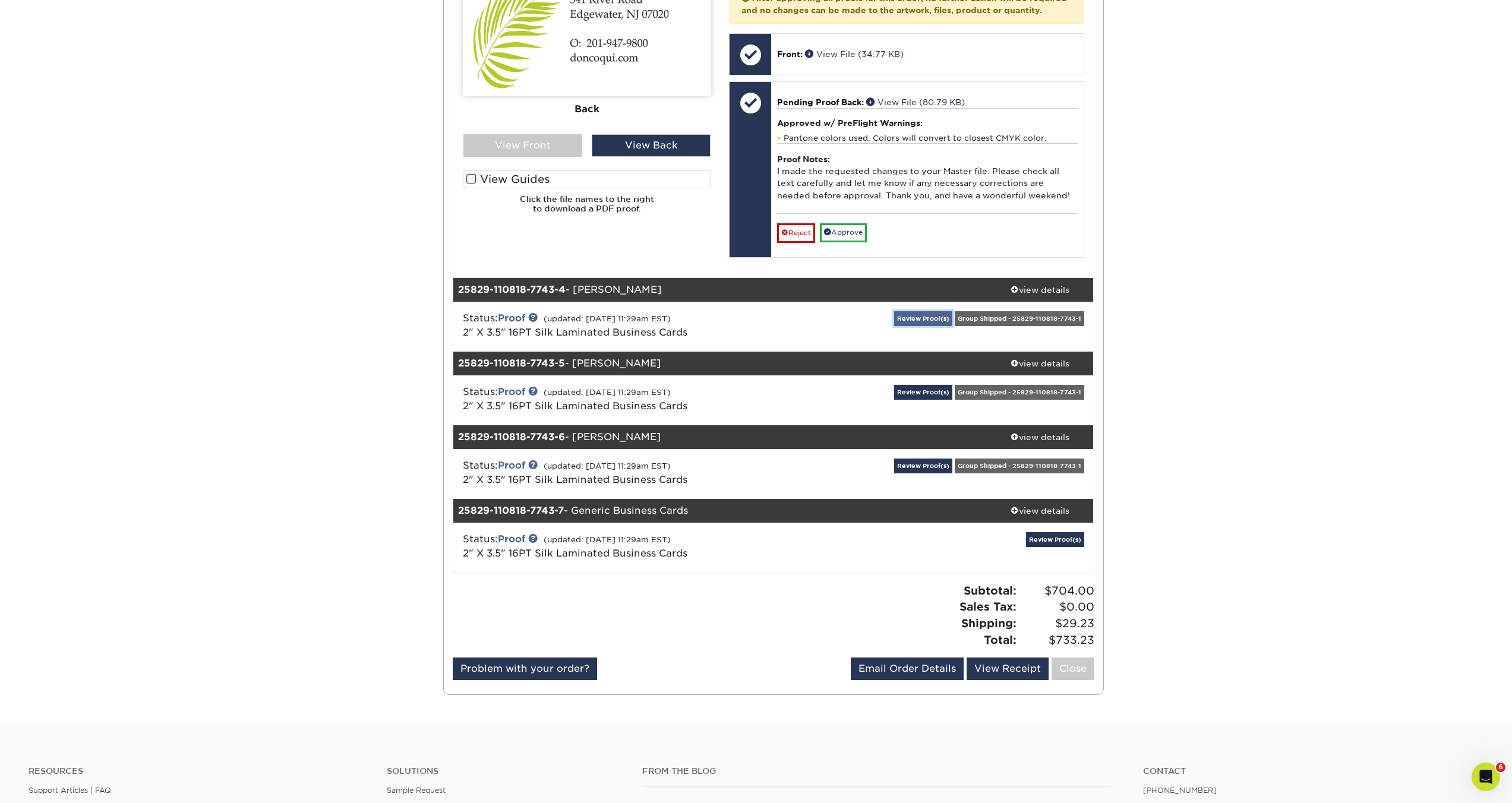
click at [909, 326] on link "Review Proof(s)" at bounding box center [922, 318] width 58 height 15
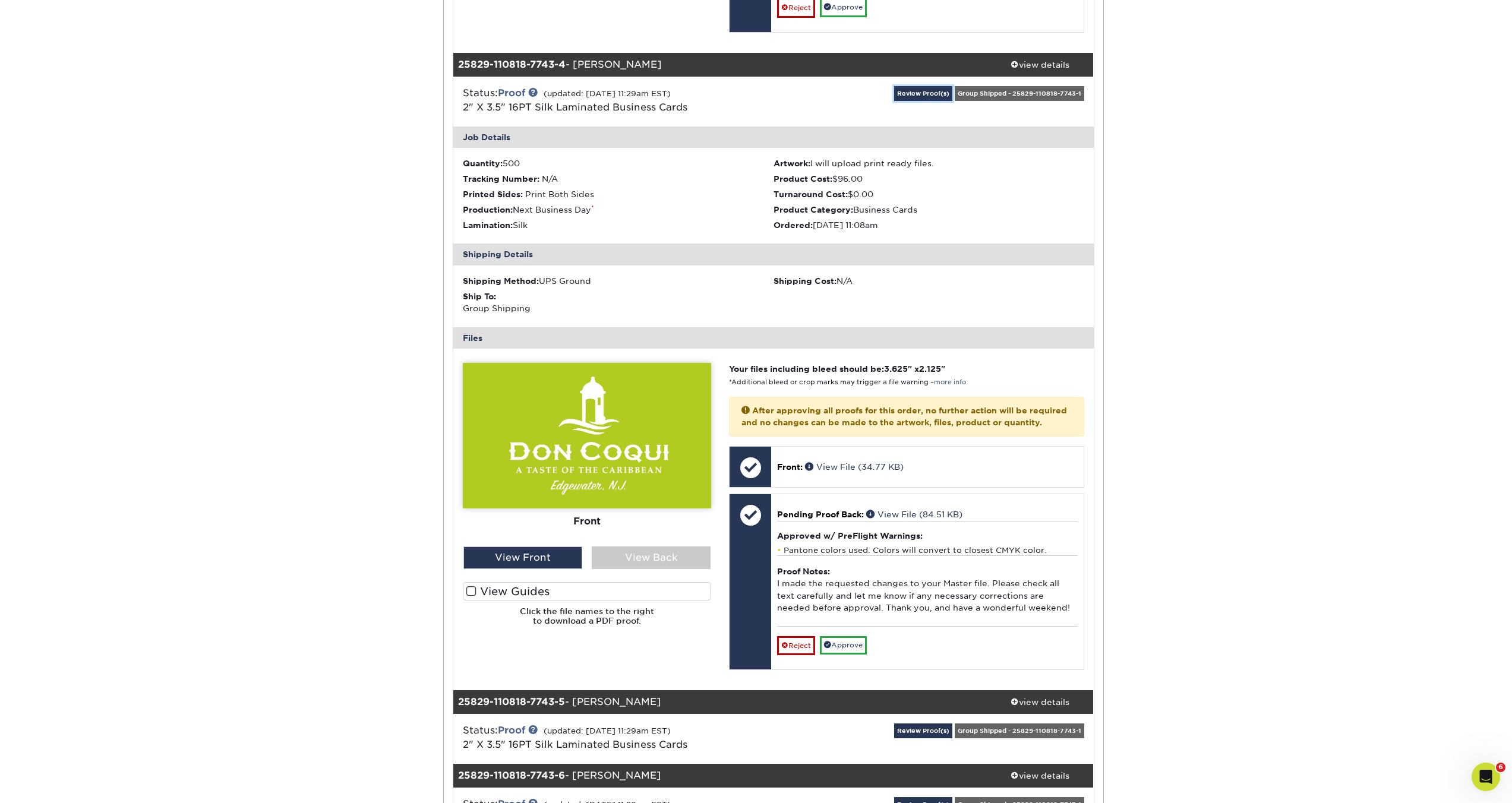
scroll to position [2027, 0]
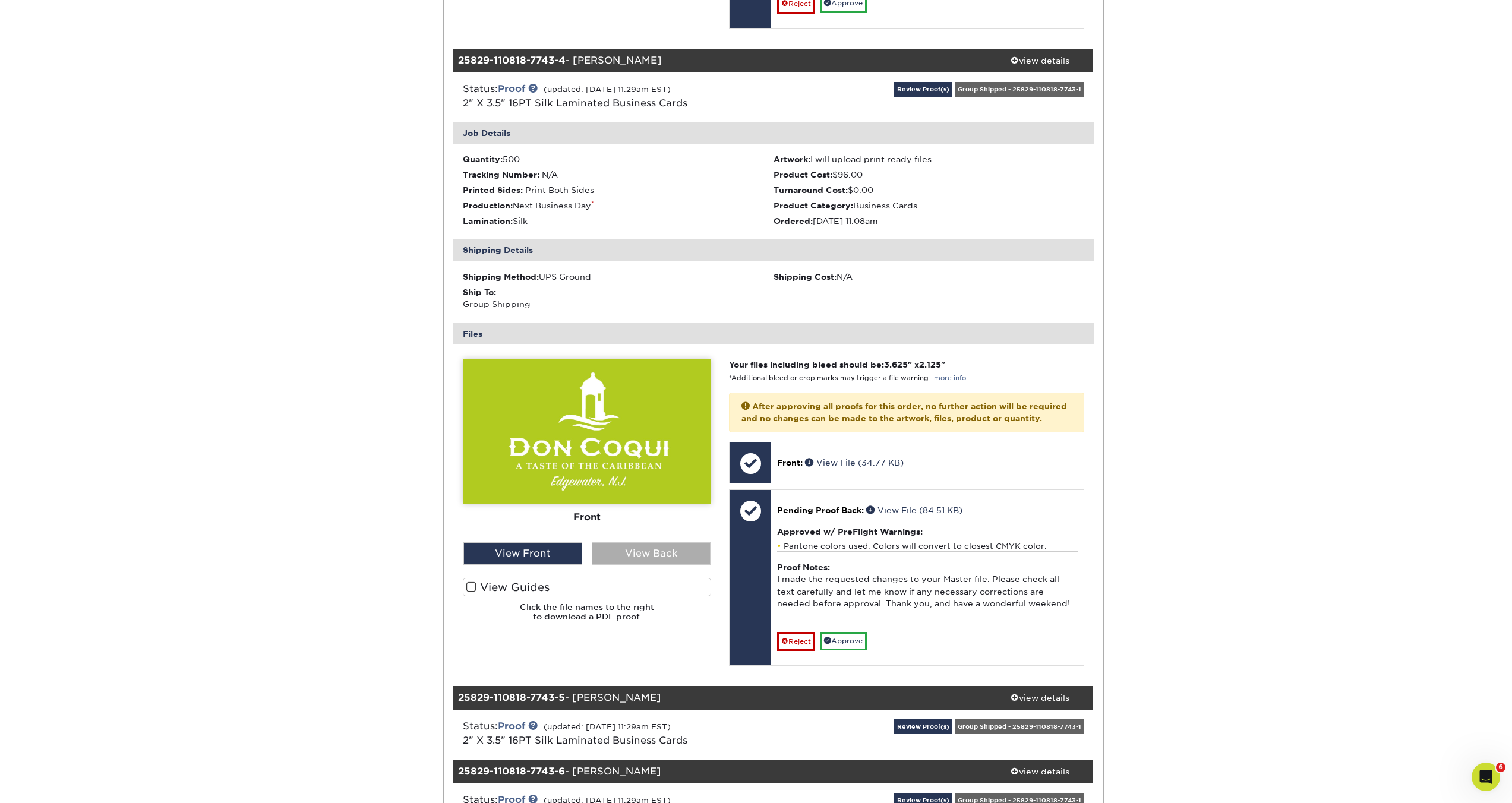
click at [640, 565] on div "View Back" at bounding box center [651, 553] width 119 height 22
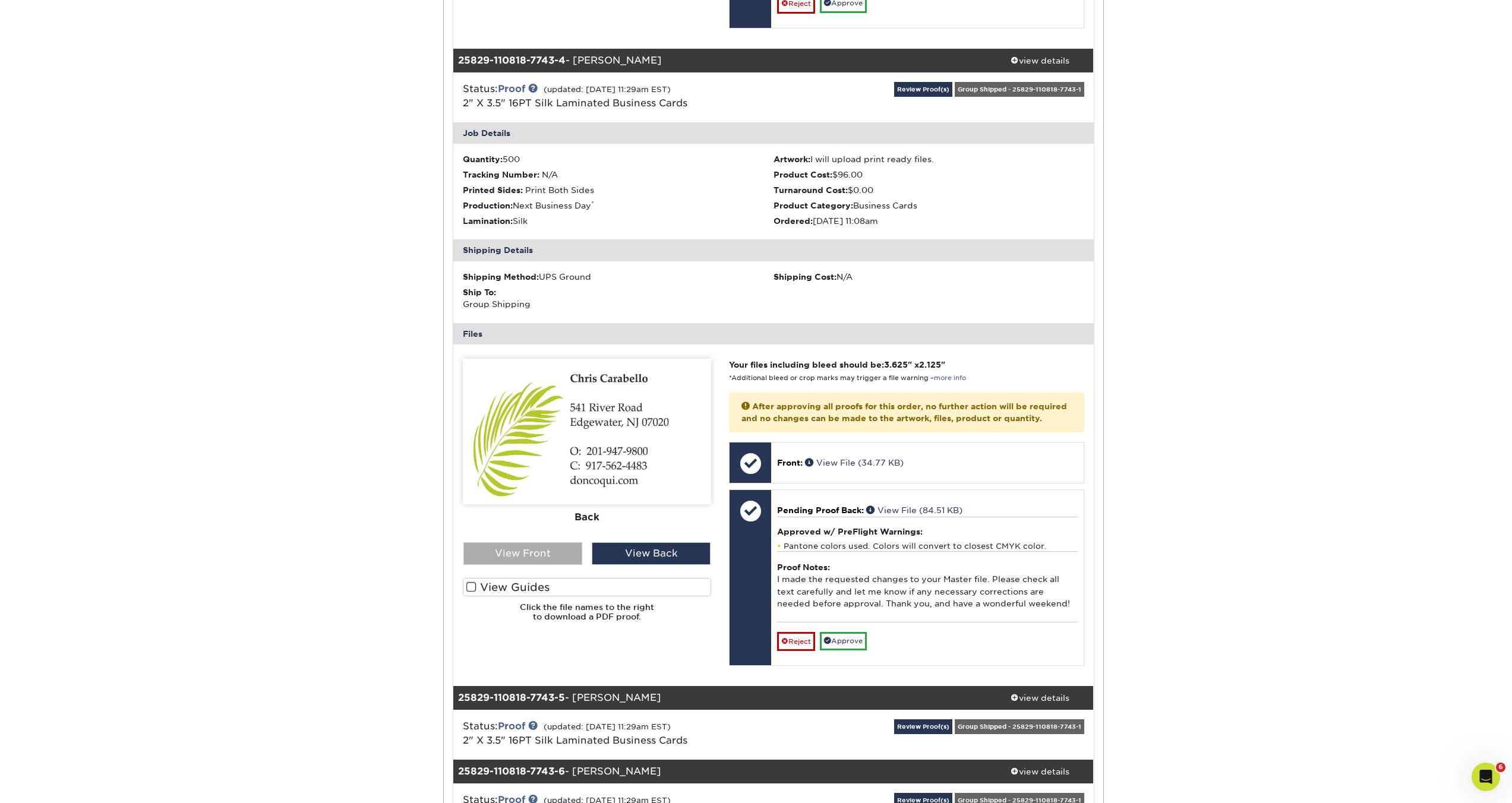
click at [524, 565] on div "View Front" at bounding box center [523, 553] width 119 height 22
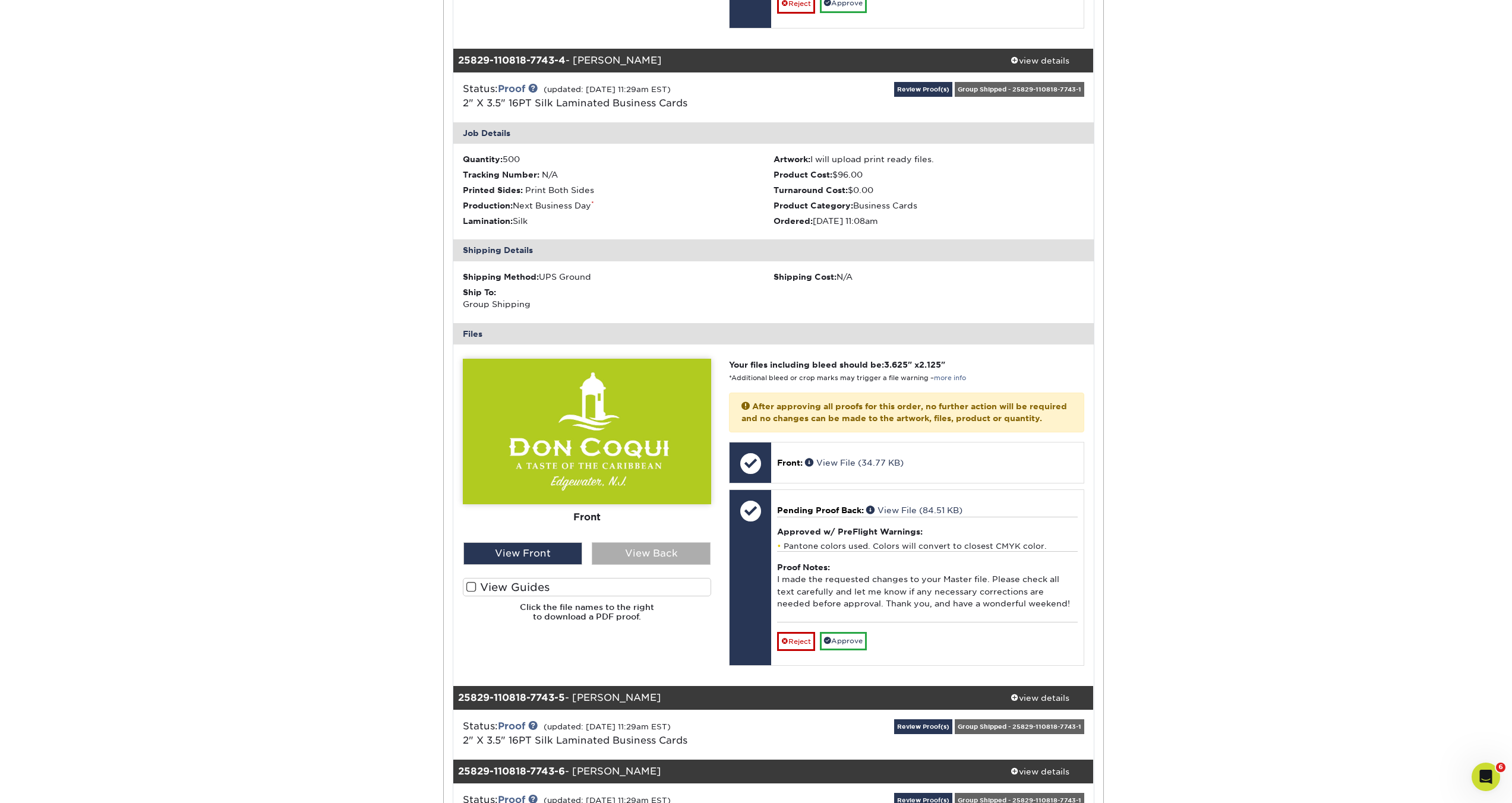
click at [627, 565] on div "View Back" at bounding box center [651, 553] width 119 height 22
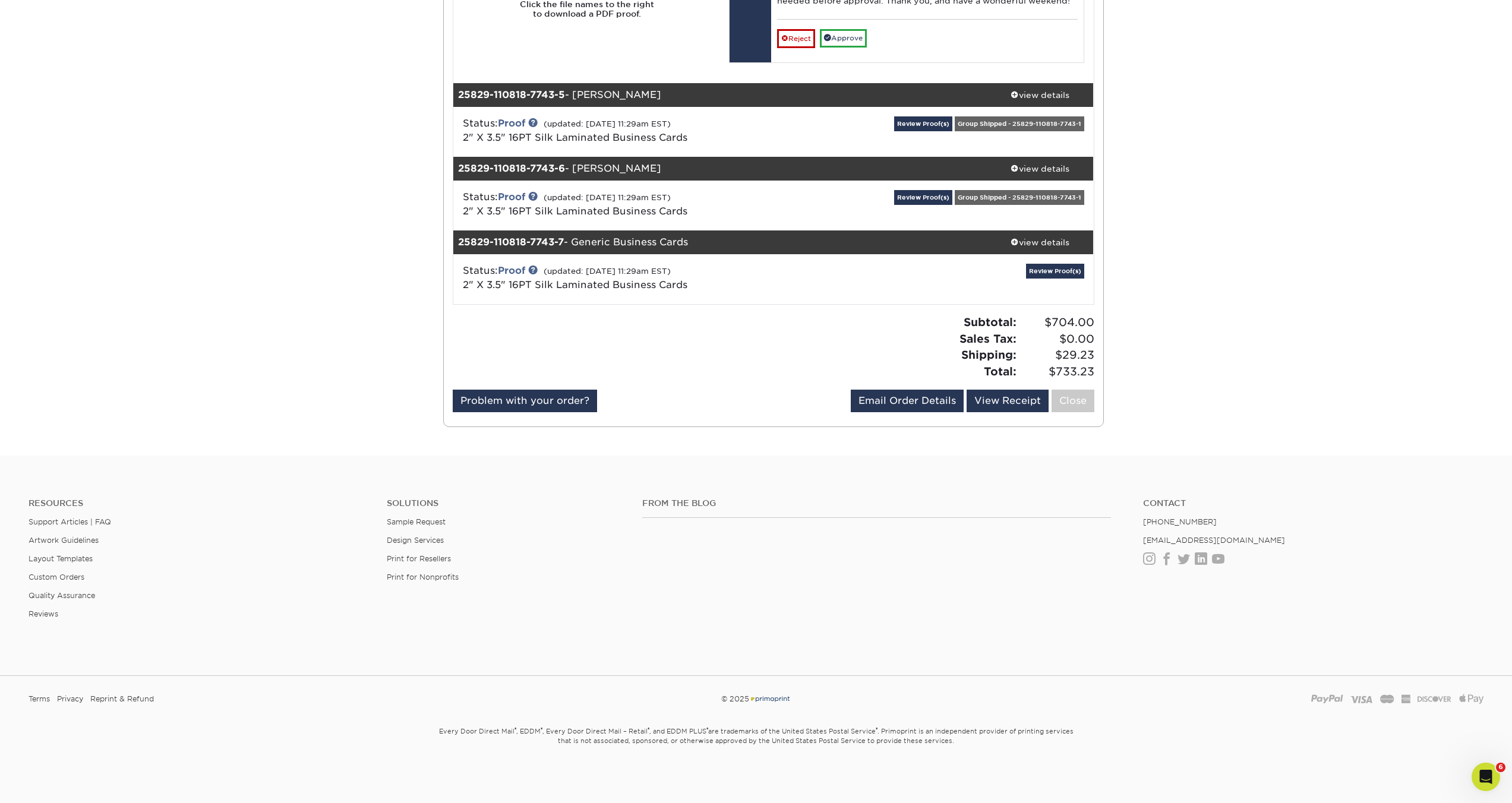
scroll to position [2668, 0]
click at [900, 131] on link "Review Proof(s)" at bounding box center [922, 123] width 58 height 15
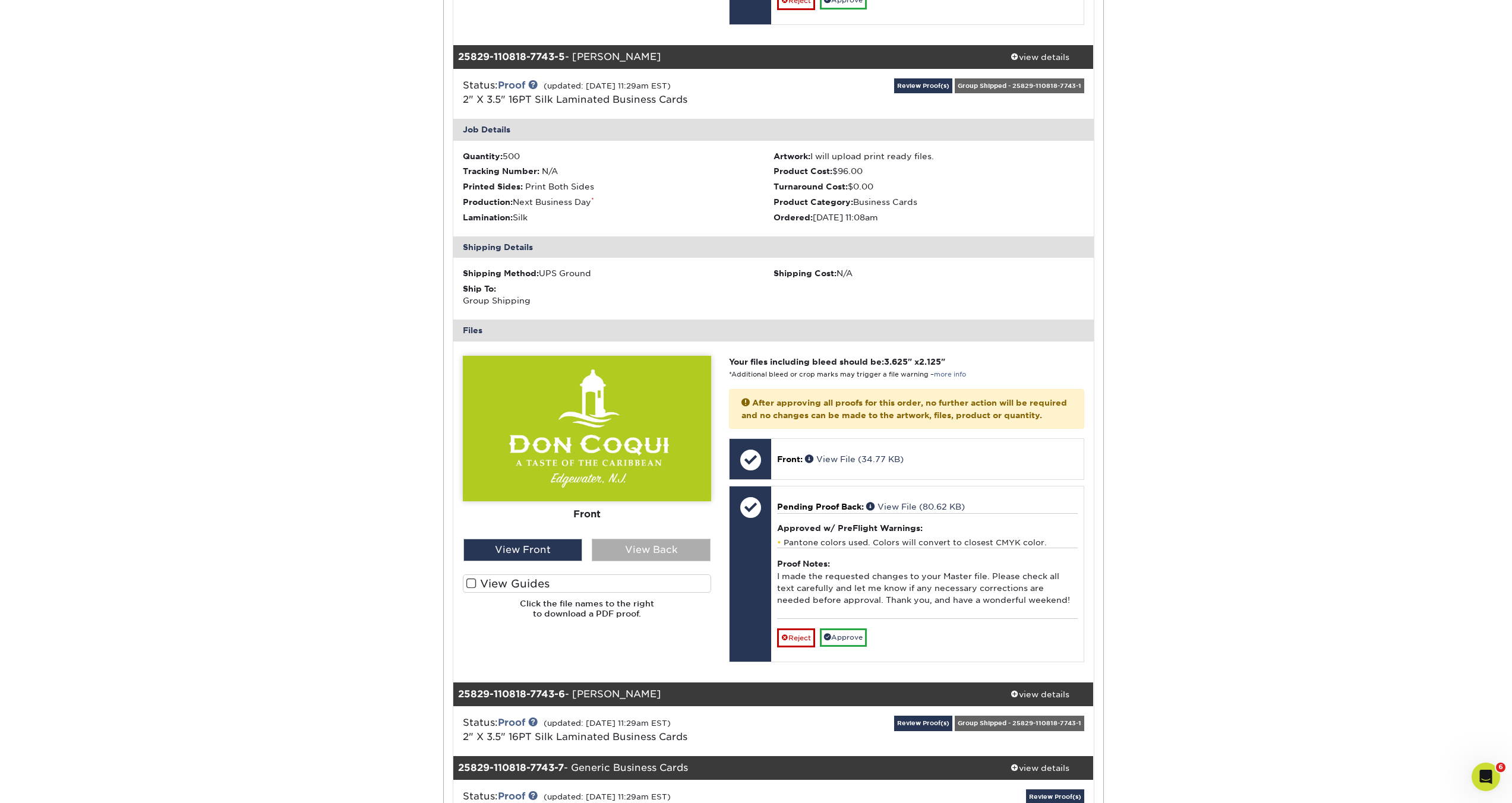
click at [631, 561] on div "View Back" at bounding box center [651, 549] width 119 height 22
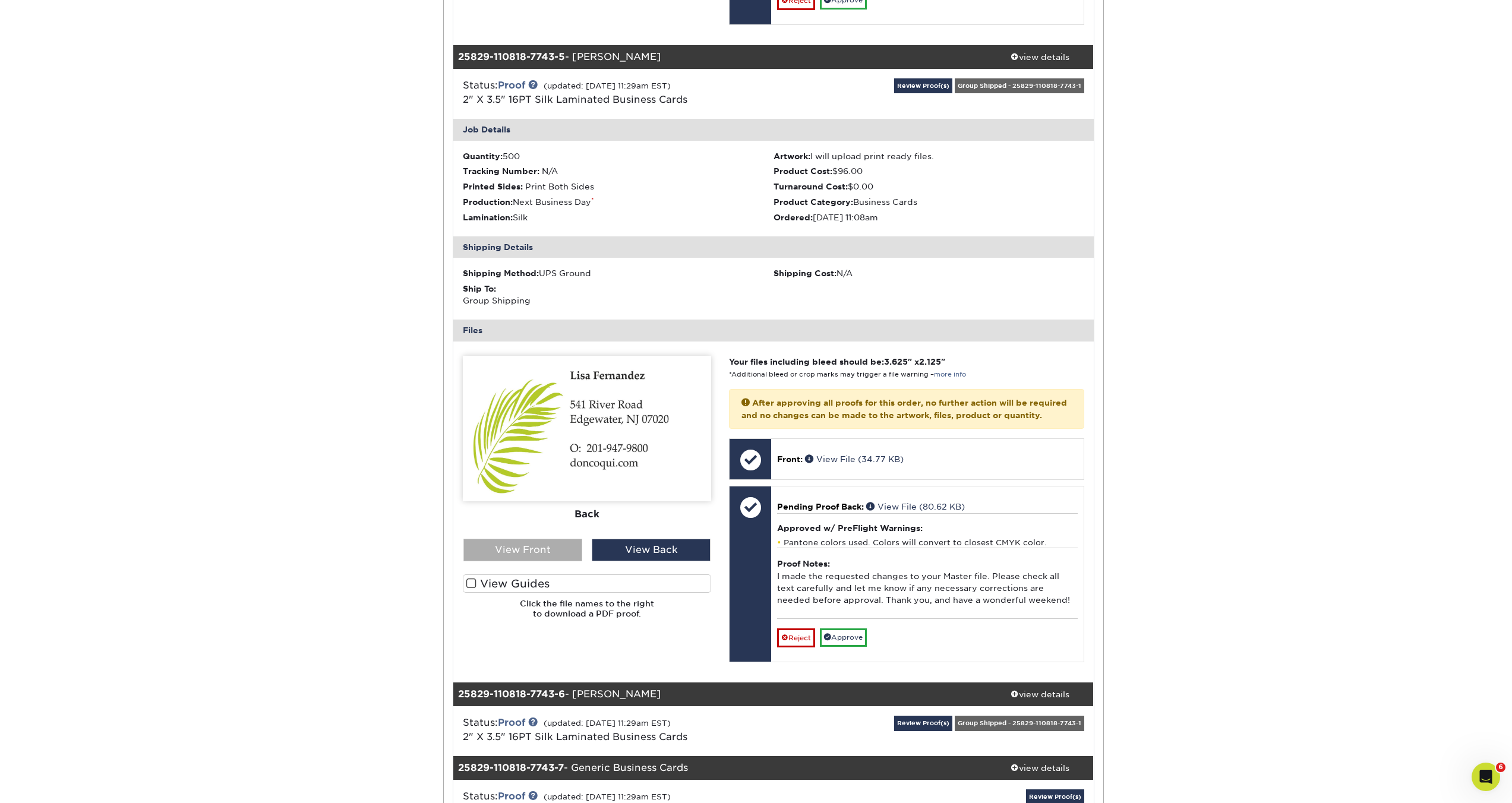
click at [538, 561] on div "View Front" at bounding box center [523, 549] width 119 height 22
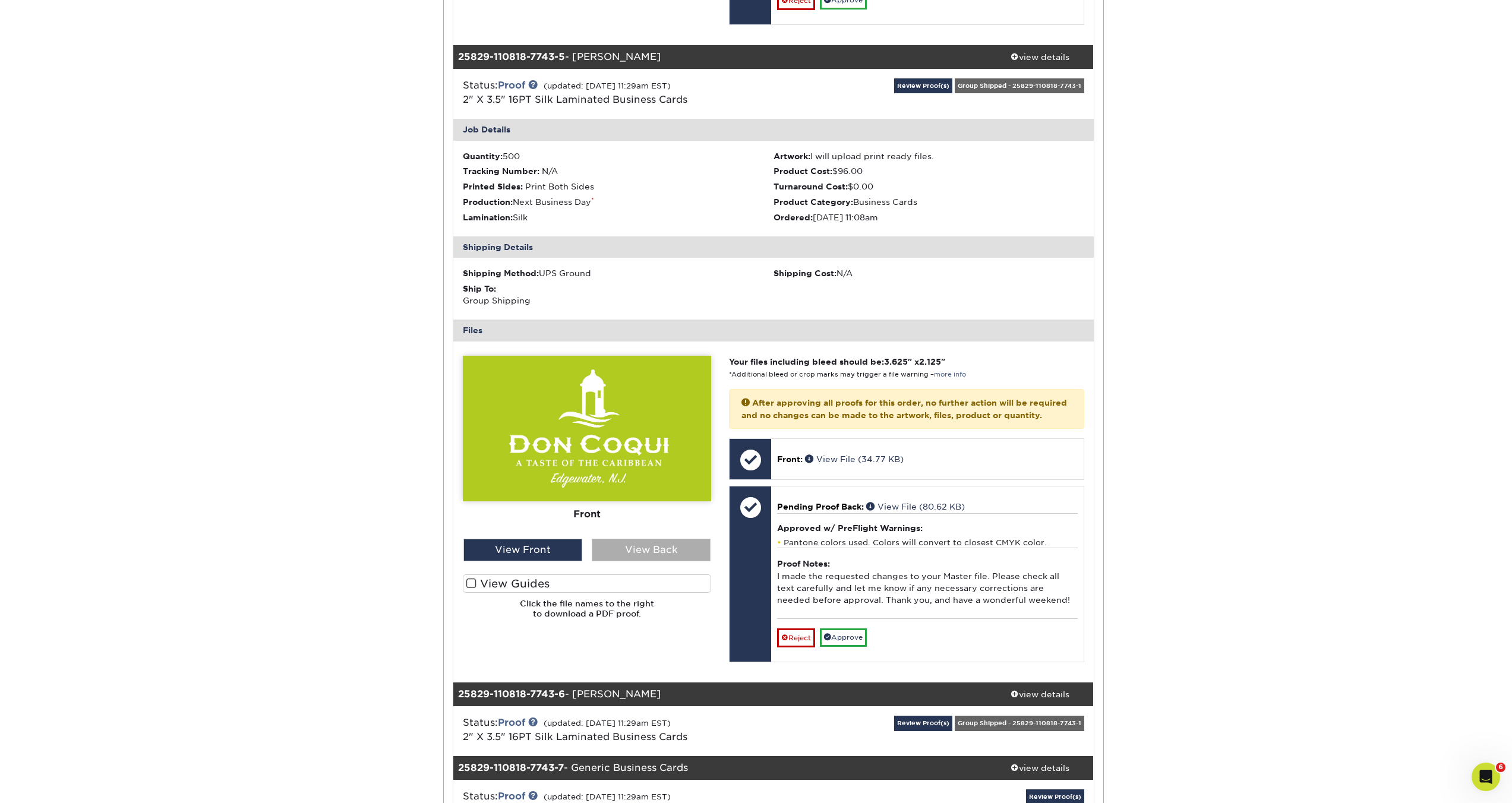
click at [632, 561] on div "View Back" at bounding box center [651, 549] width 119 height 22
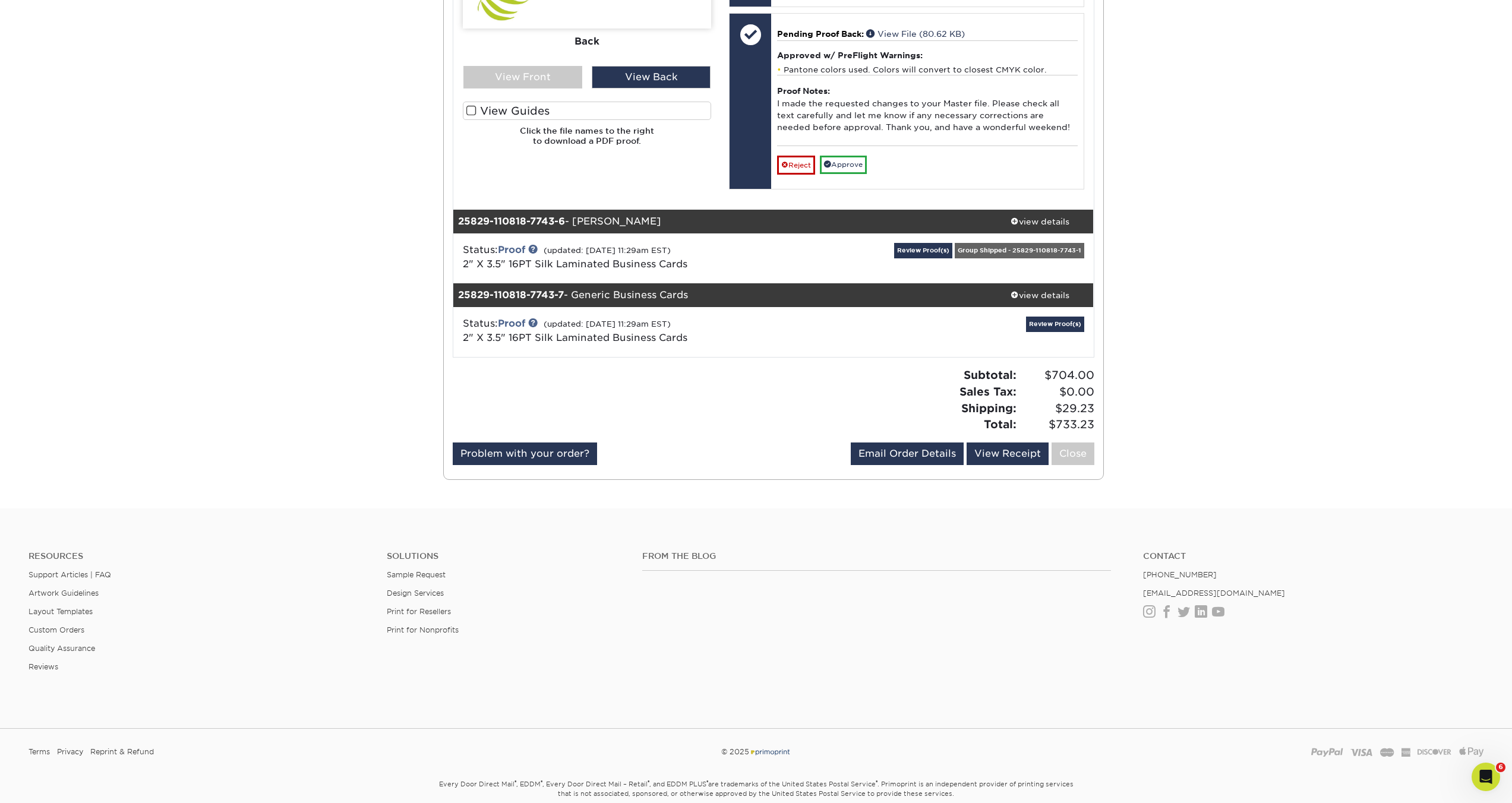
scroll to position [3187, 0]
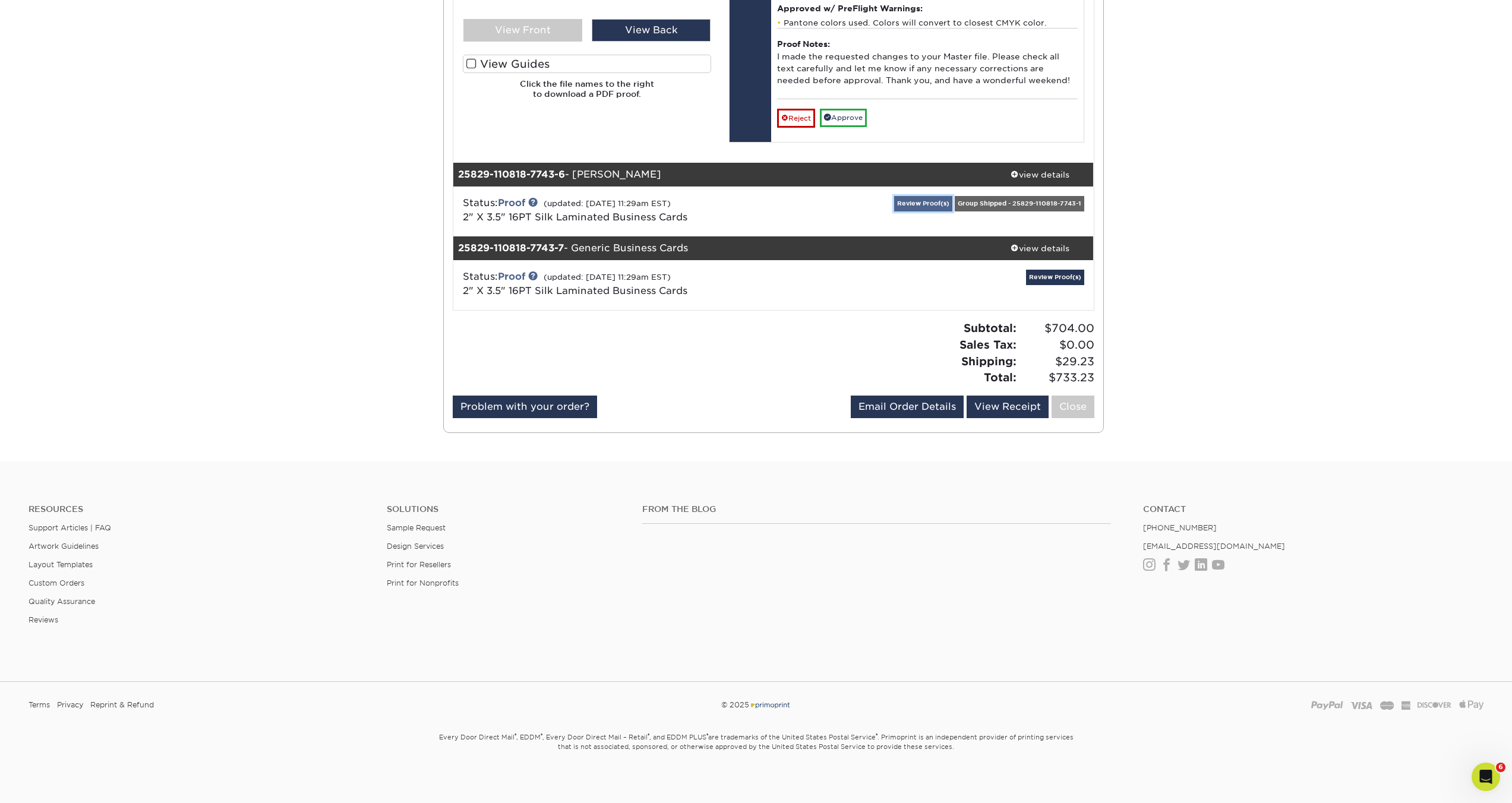
click at [937, 211] on link "Review Proof(s)" at bounding box center [922, 203] width 58 height 15
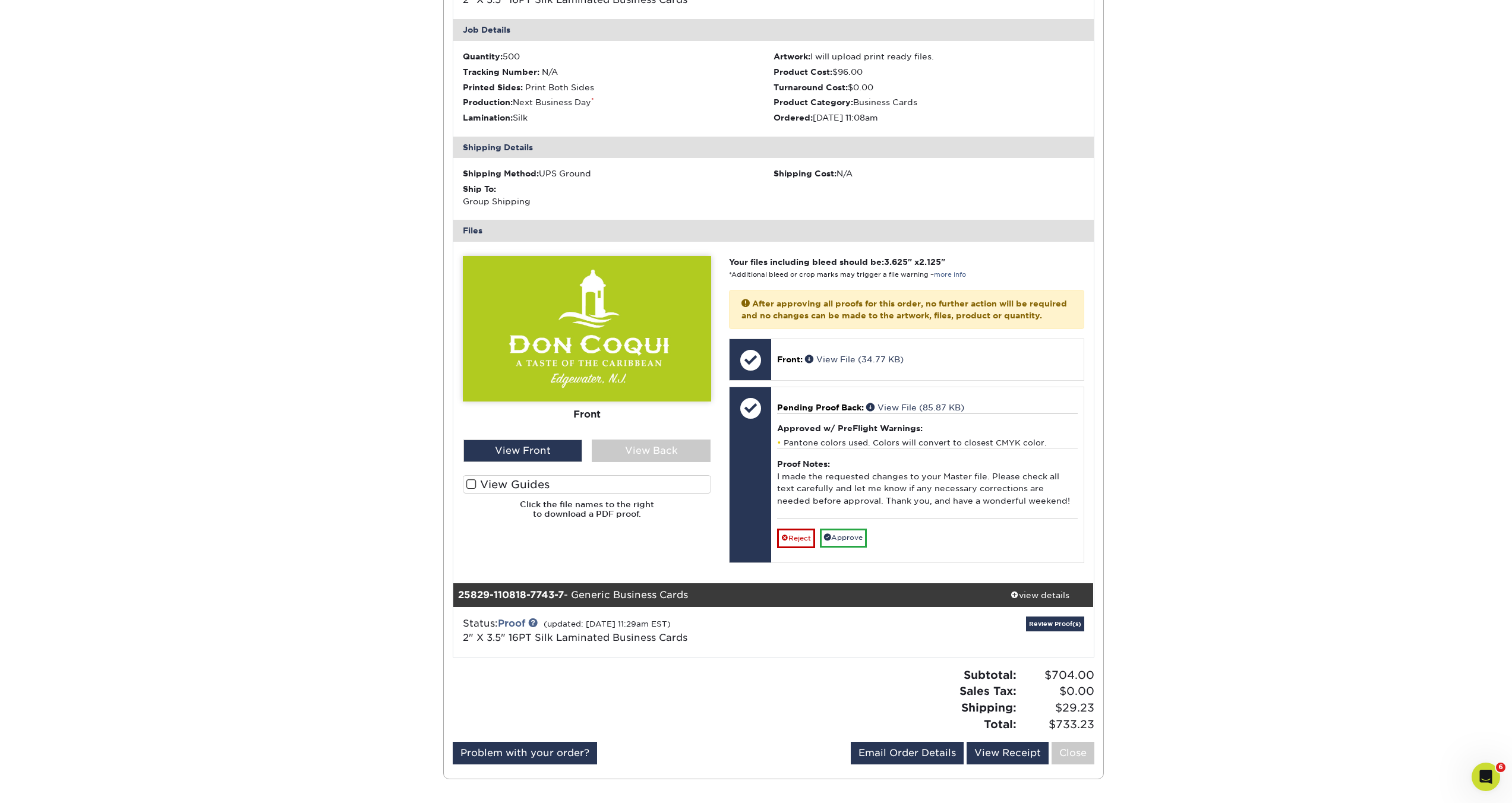
scroll to position [2674, 0]
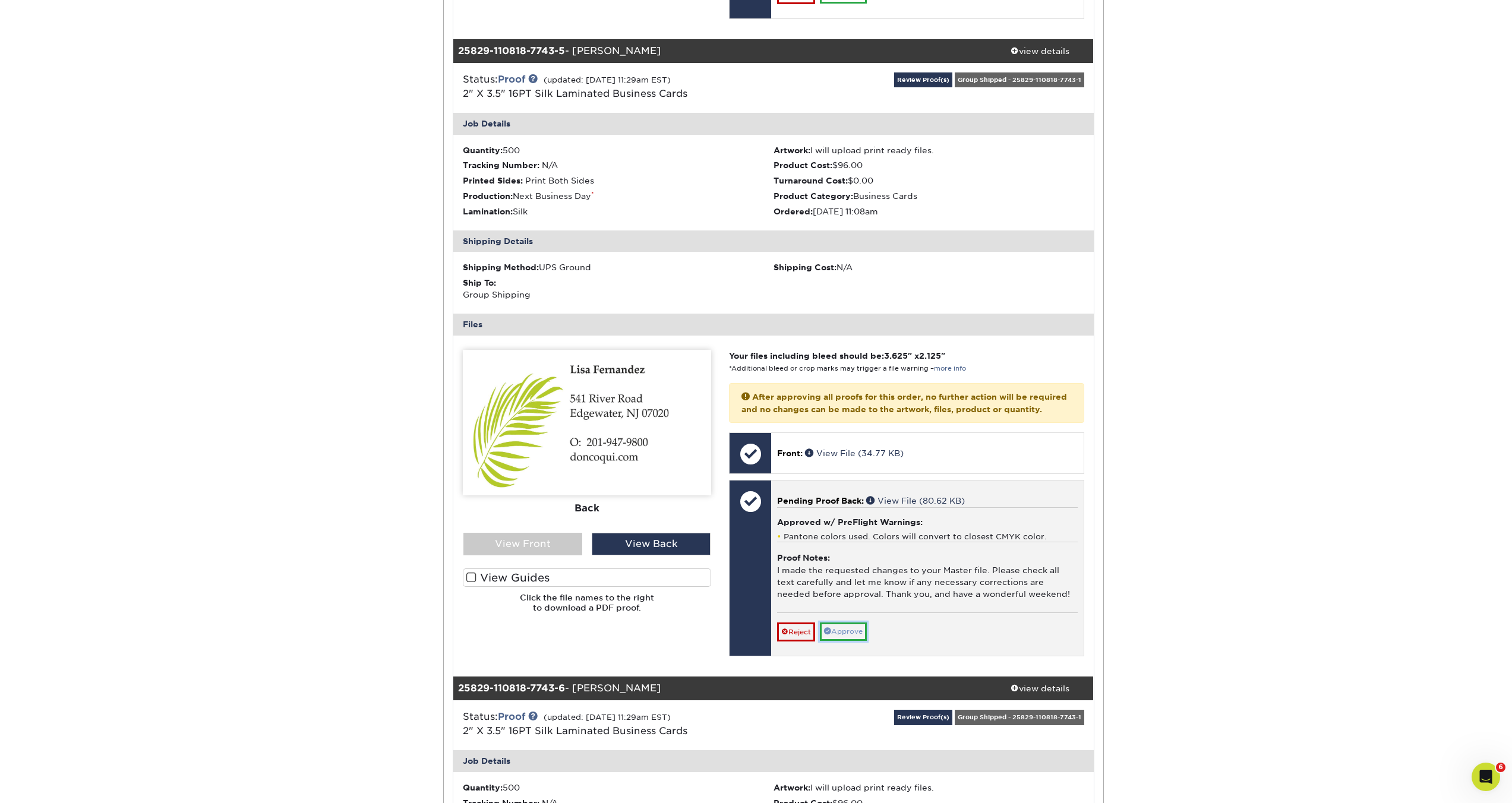
click at [841, 640] on link "Approve" at bounding box center [843, 632] width 47 height 19
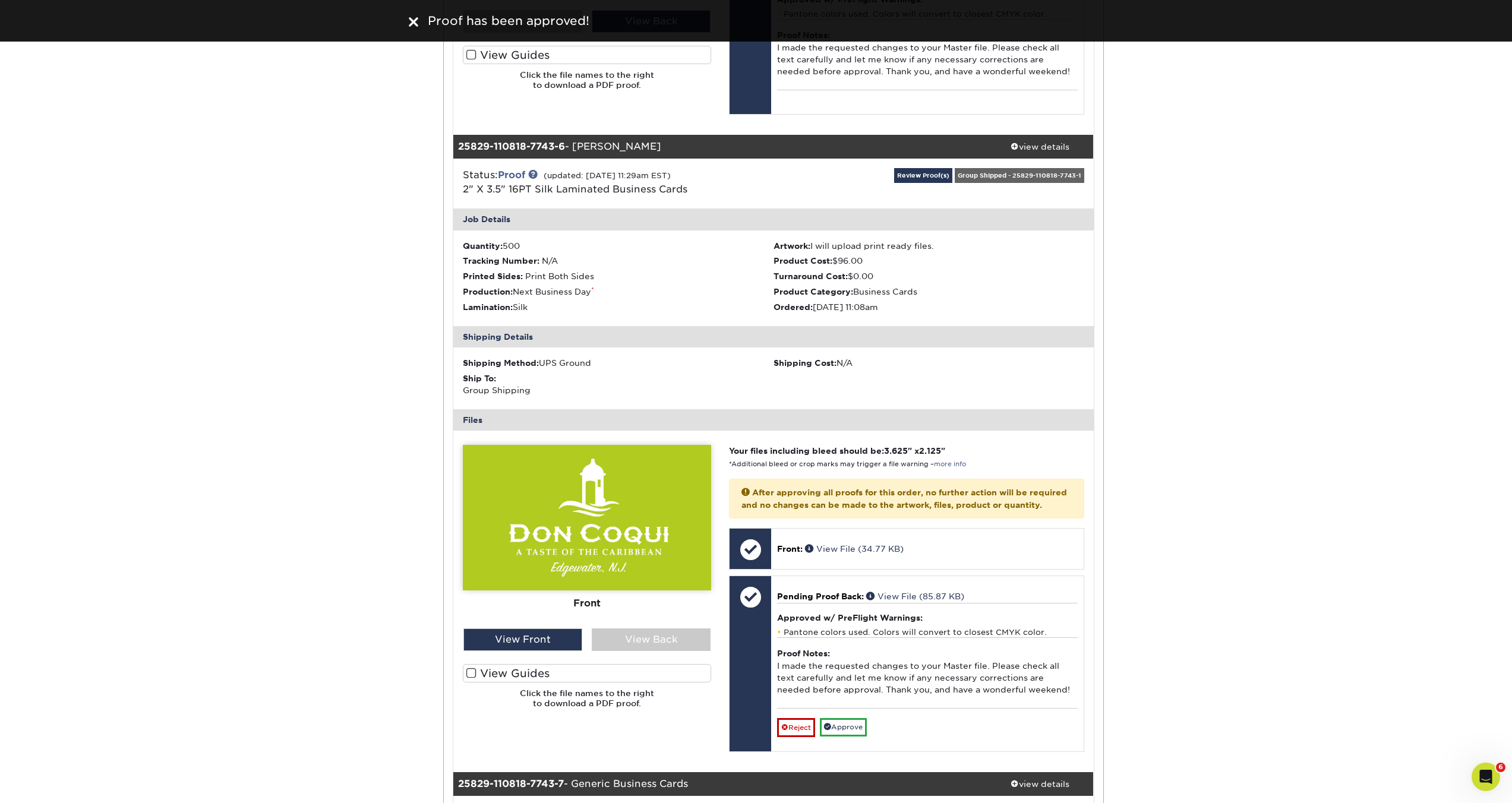
scroll to position [3199, 0]
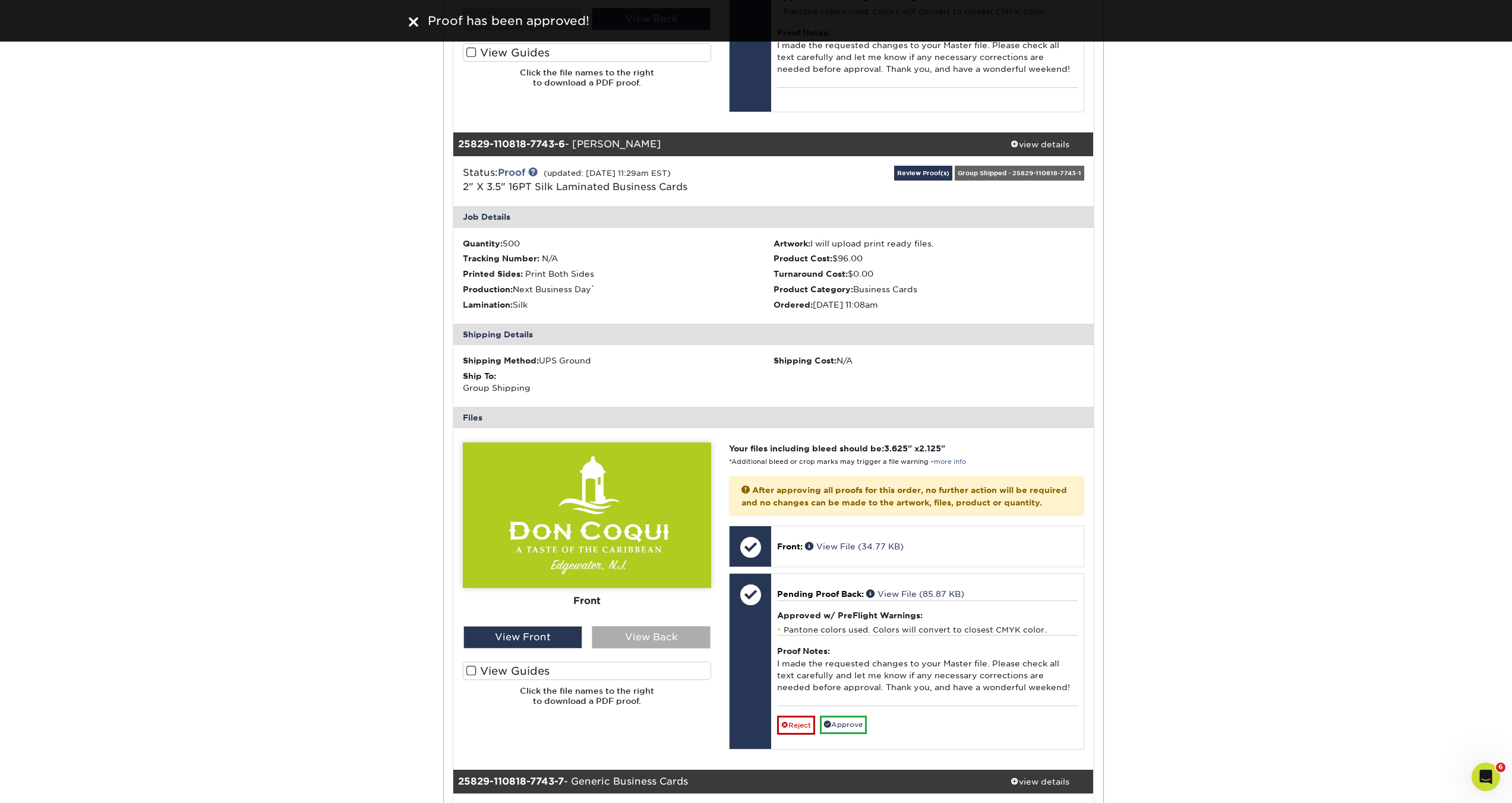
click at [658, 648] on div "View Back" at bounding box center [651, 636] width 119 height 22
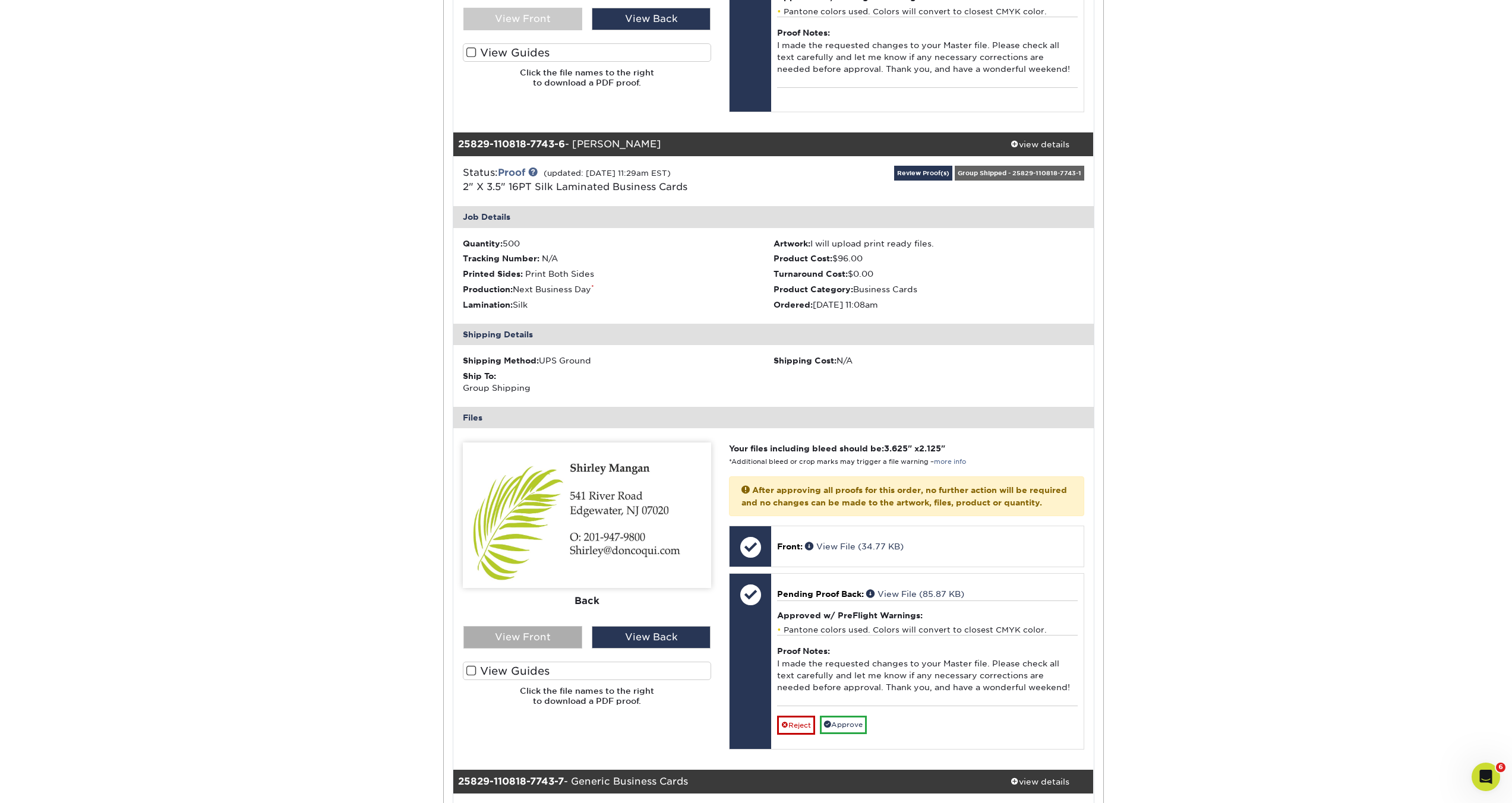
click at [566, 648] on div "View Front" at bounding box center [523, 636] width 119 height 22
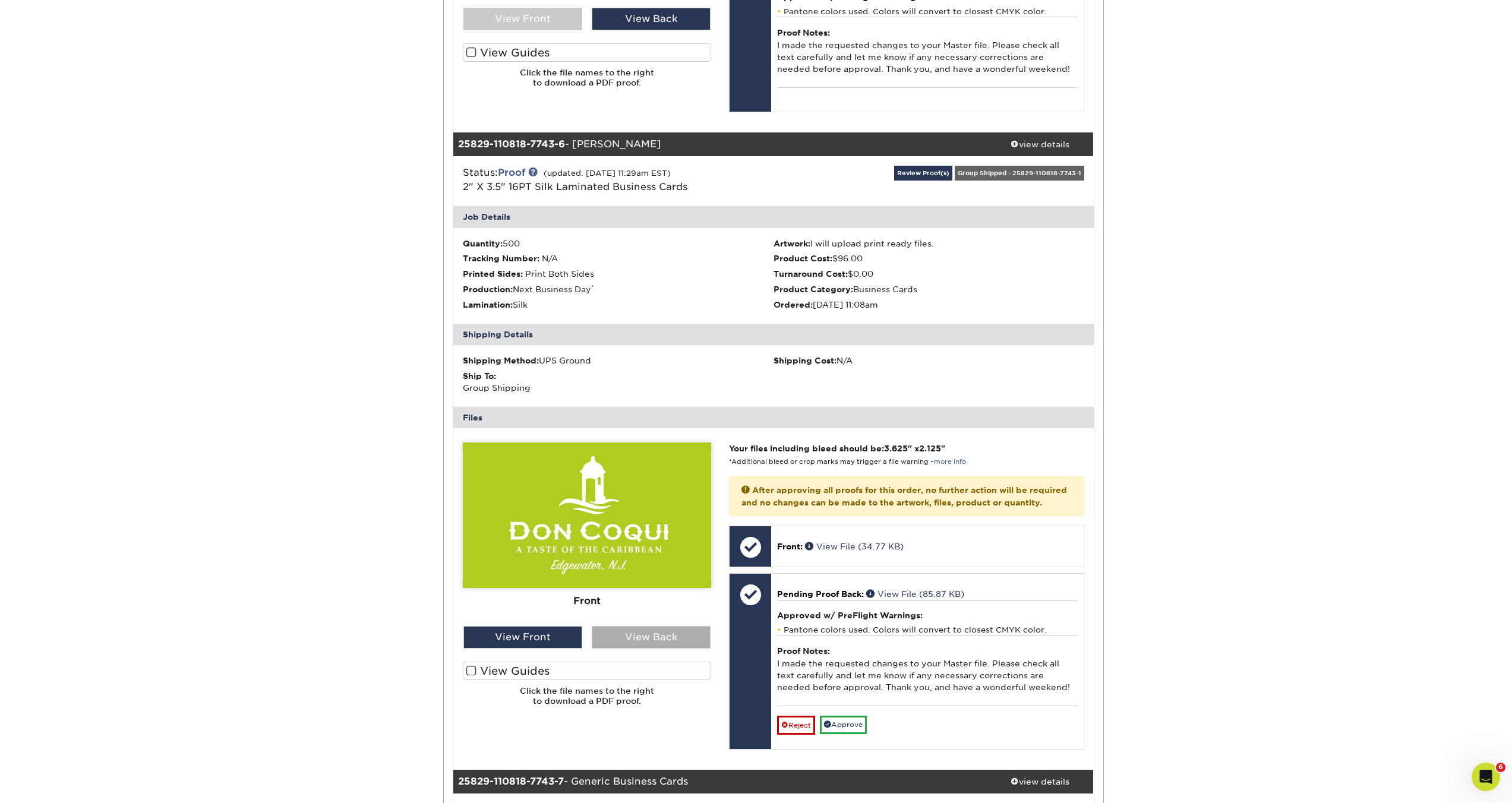
click at [641, 648] on div "View Back" at bounding box center [651, 636] width 119 height 22
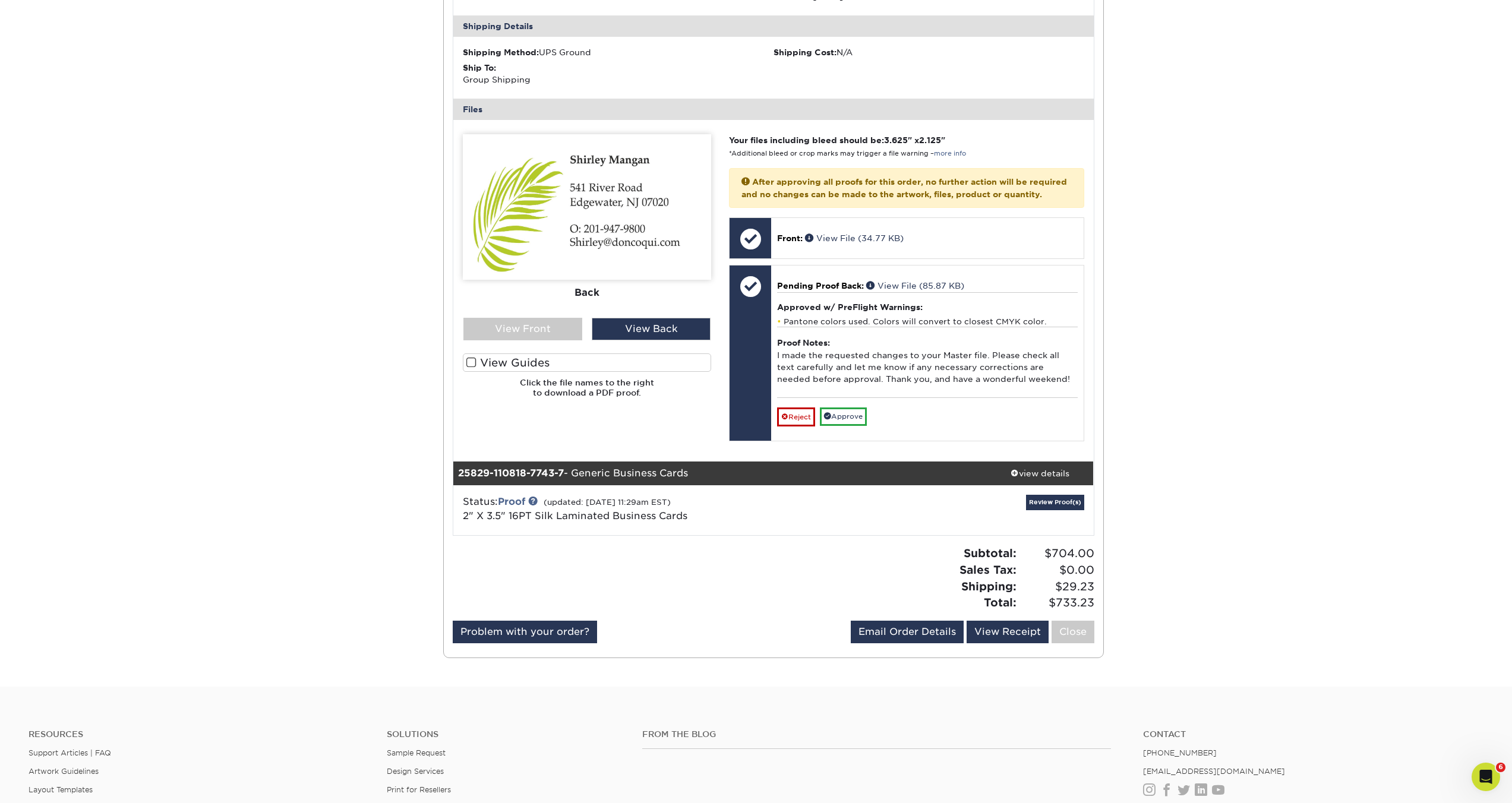
scroll to position [3764, 0]
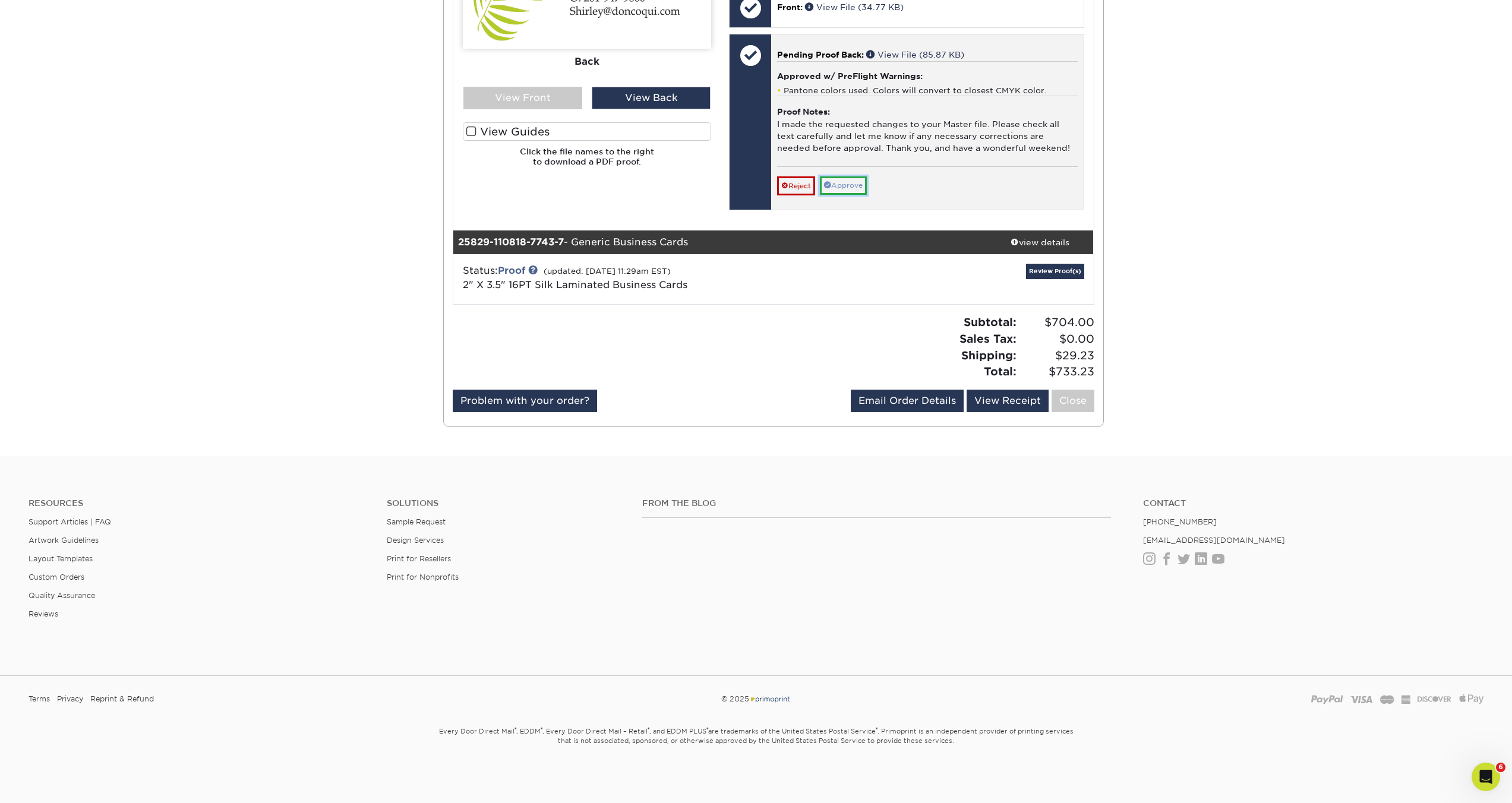
click at [855, 194] on link "Approve" at bounding box center [843, 186] width 47 height 19
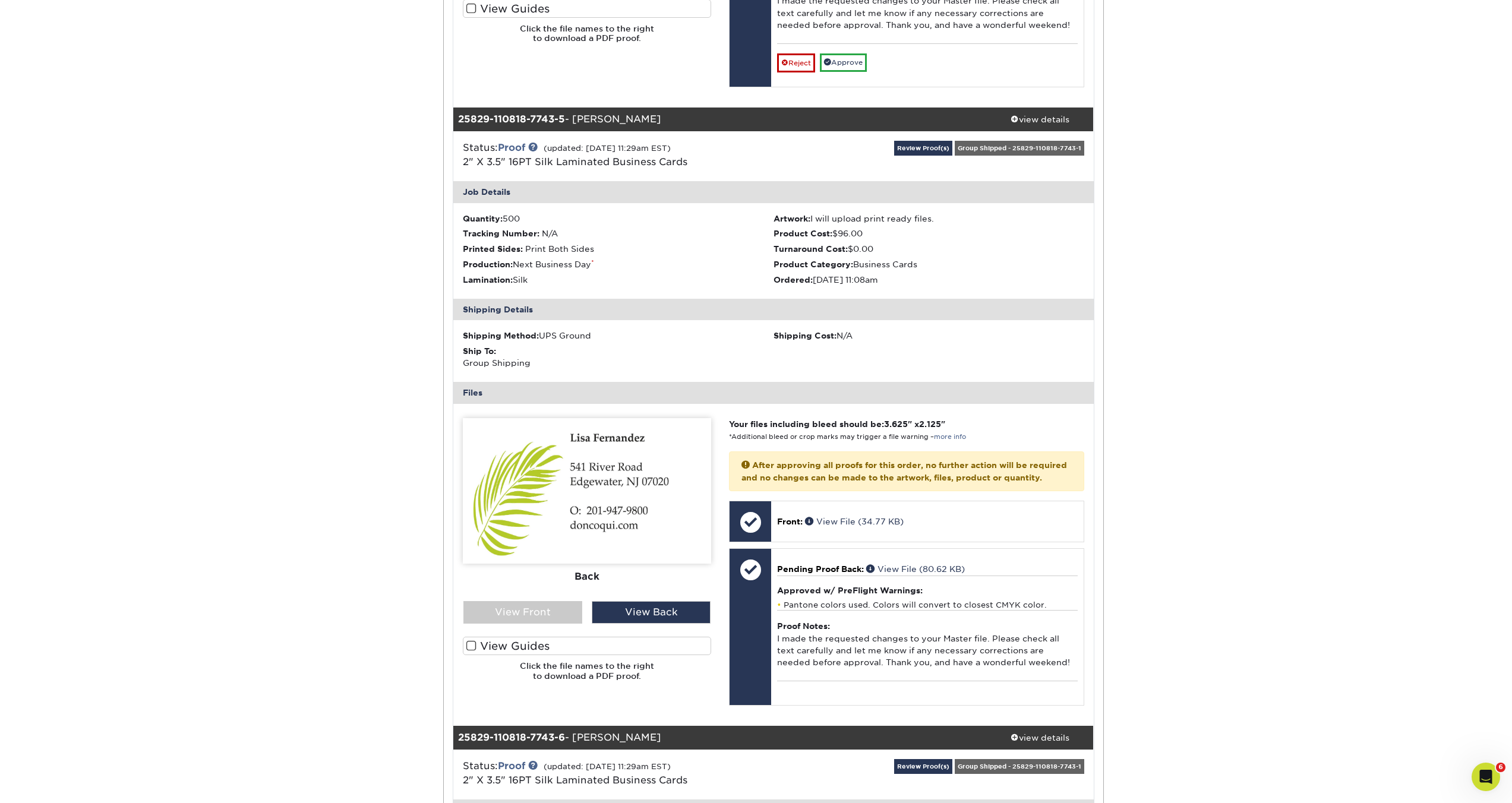
scroll to position [2604, 0]
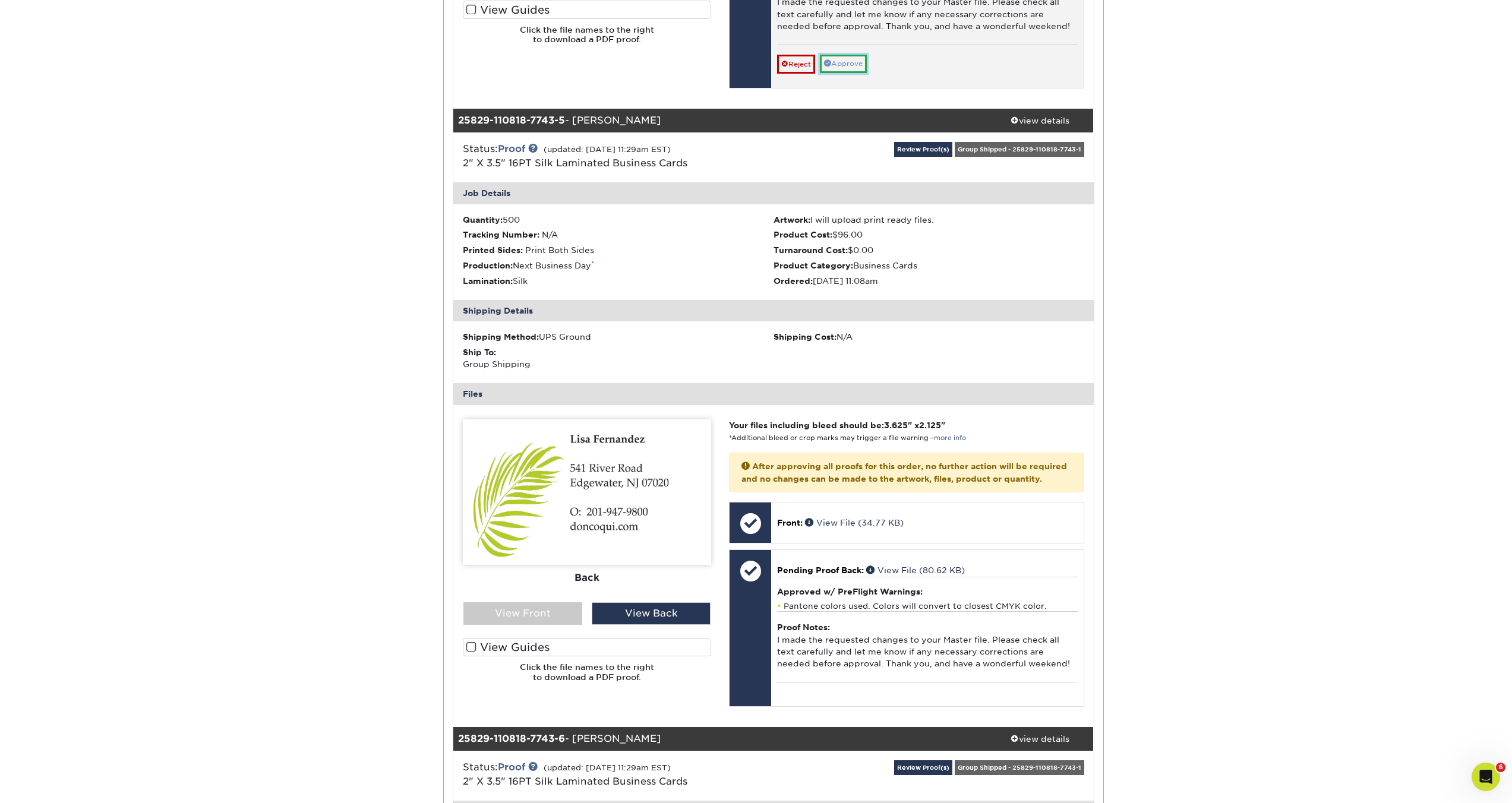
click at [845, 73] on link "Approve" at bounding box center [843, 64] width 47 height 19
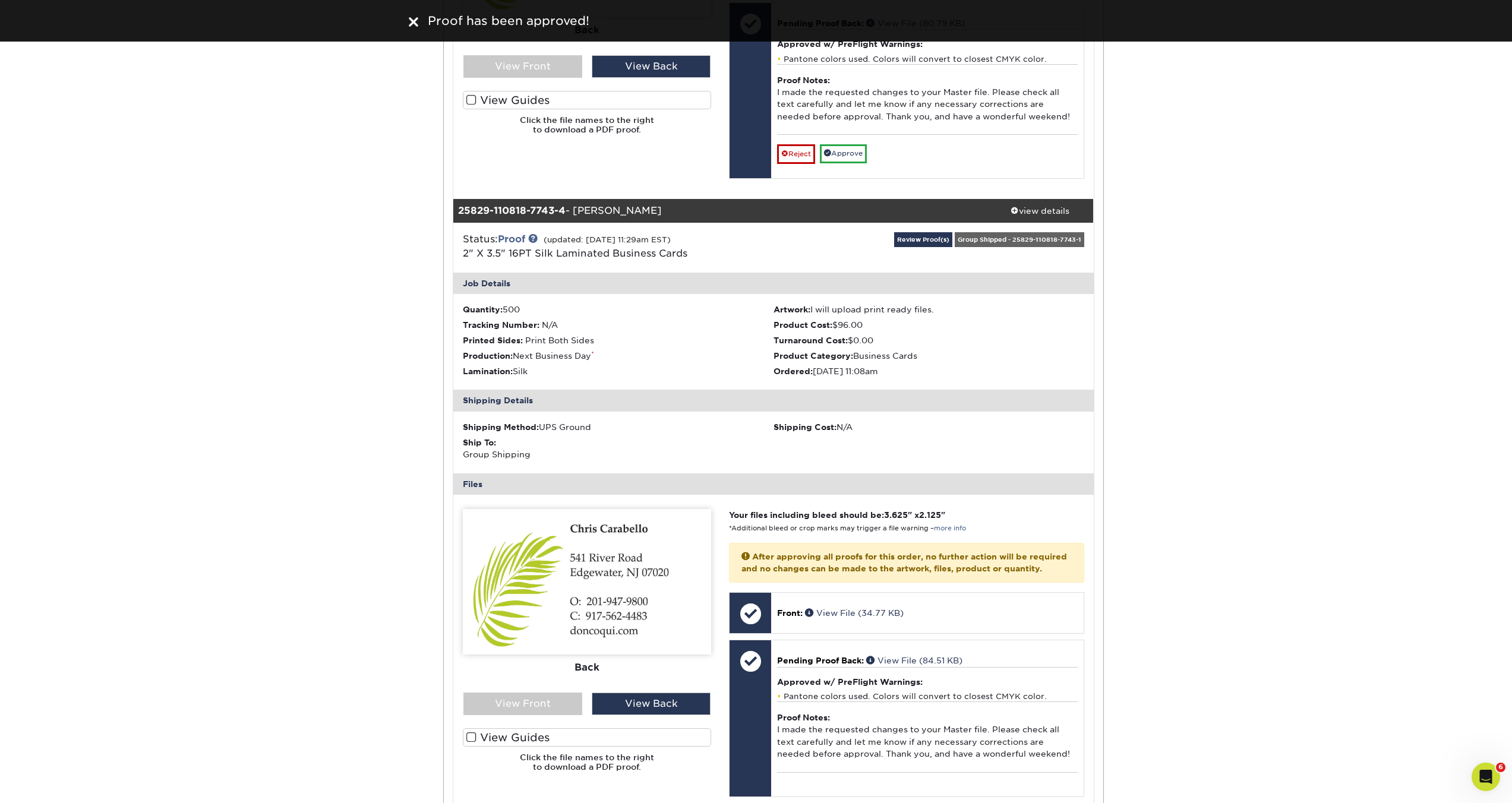
scroll to position [1830, 0]
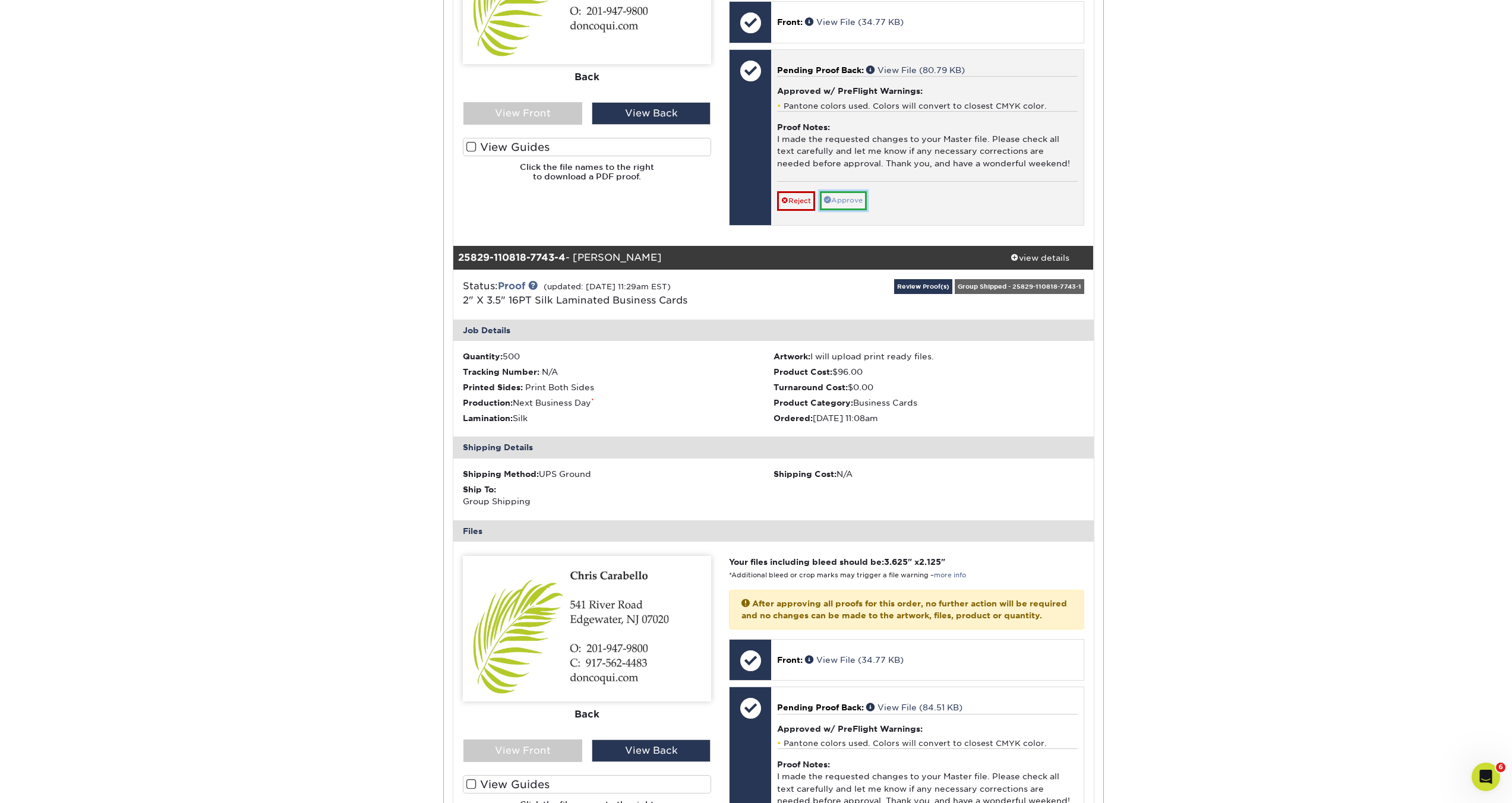
click at [856, 210] on link "Approve" at bounding box center [843, 201] width 47 height 19
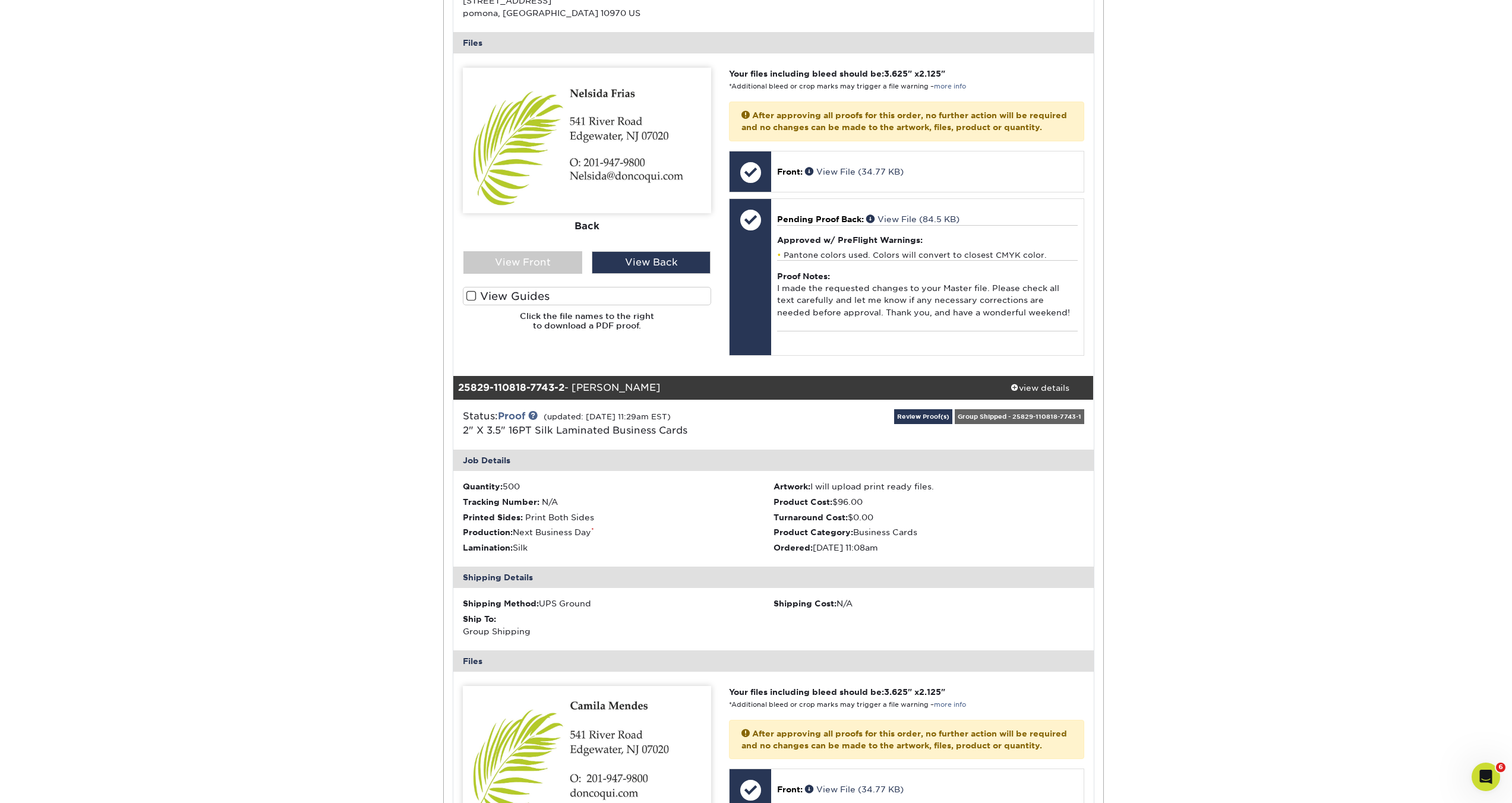
scroll to position [97, 0]
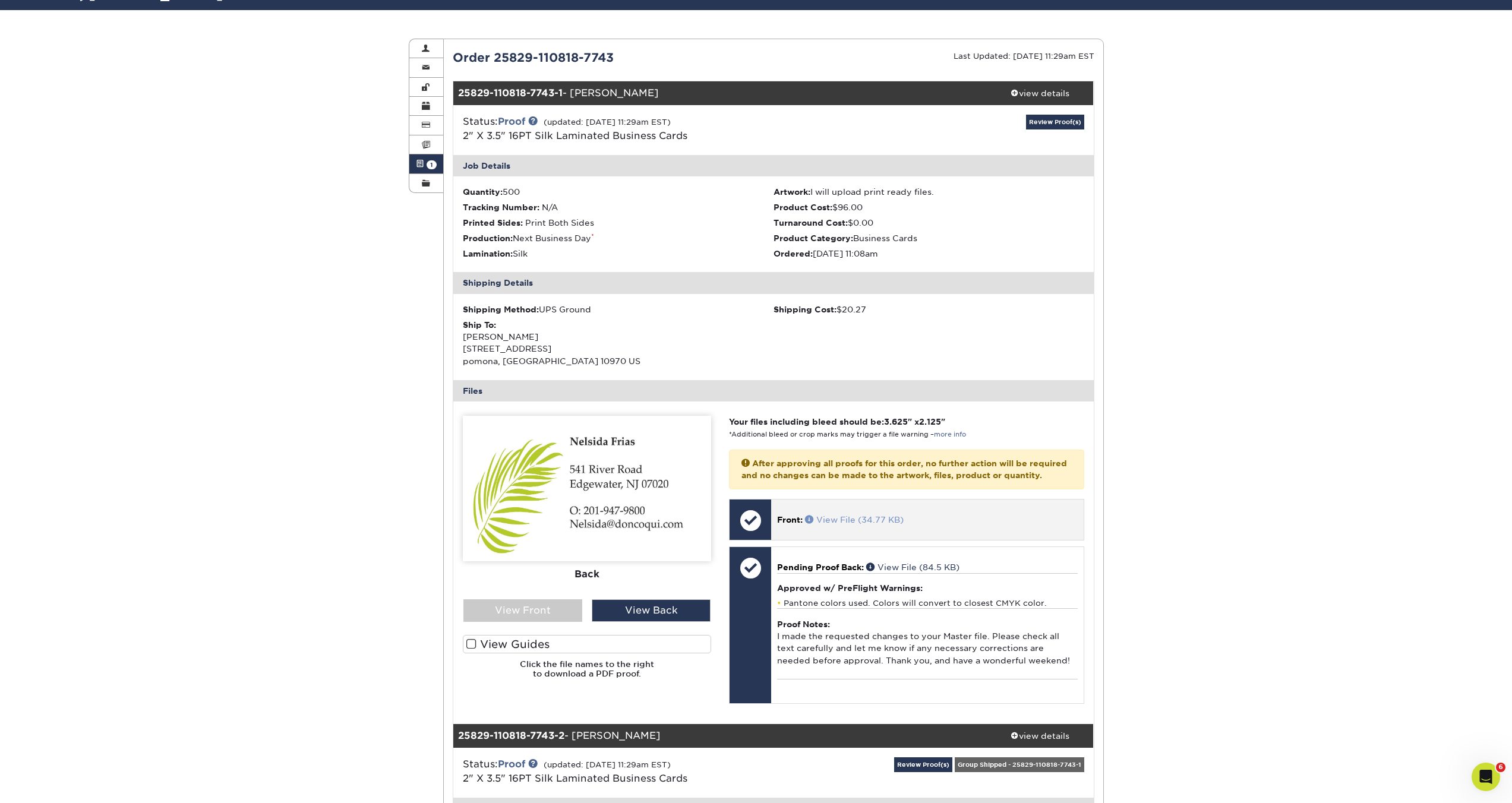
click at [841, 525] on link "View File (34.77 KB)" at bounding box center [854, 519] width 99 height 9
click at [1044, 123] on link "Review Proof(s)" at bounding box center [1054, 122] width 58 height 15
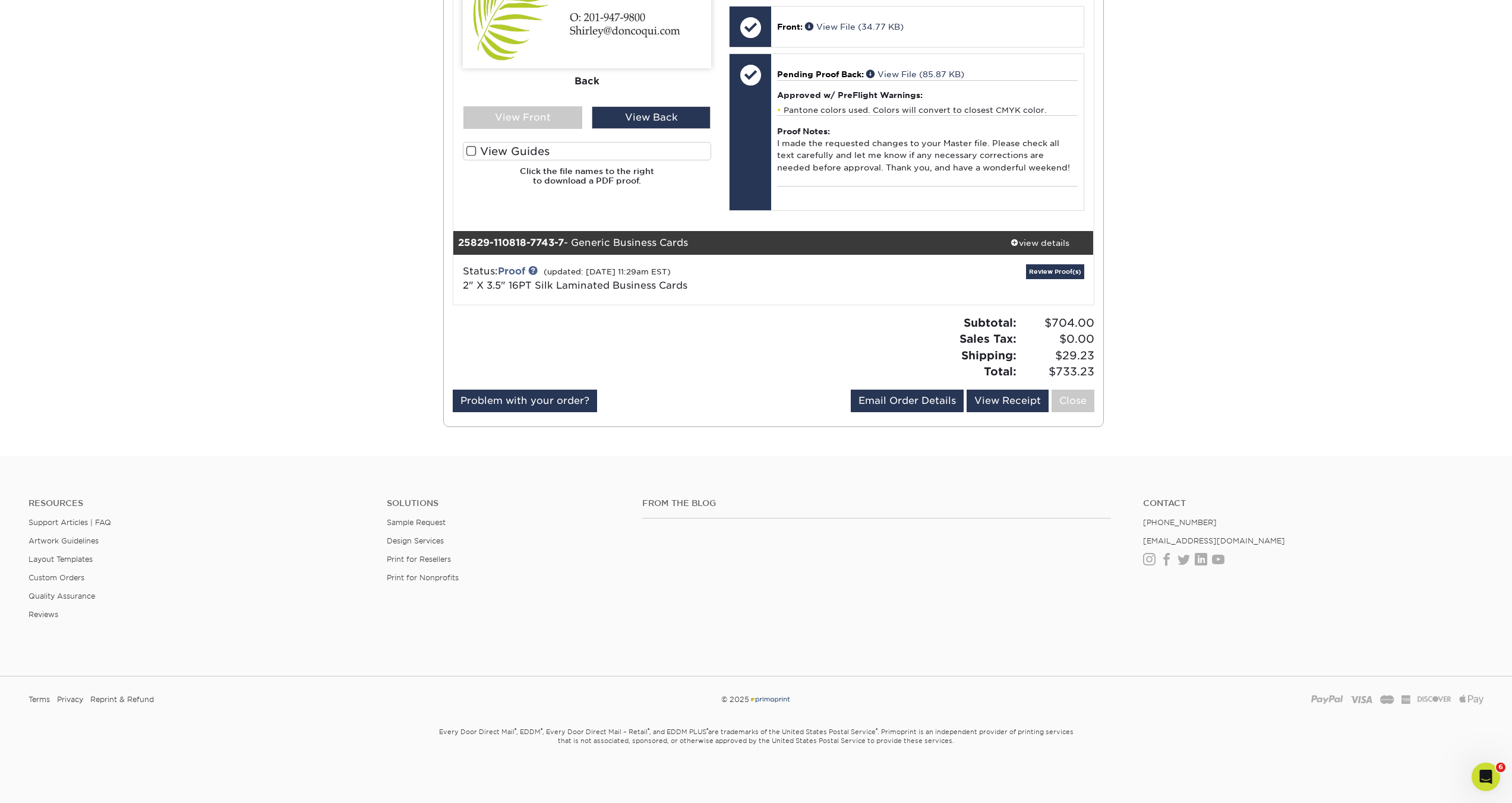
scroll to position [3165, 0]
click at [915, 410] on link "Email Order Details" at bounding box center [907, 400] width 113 height 22
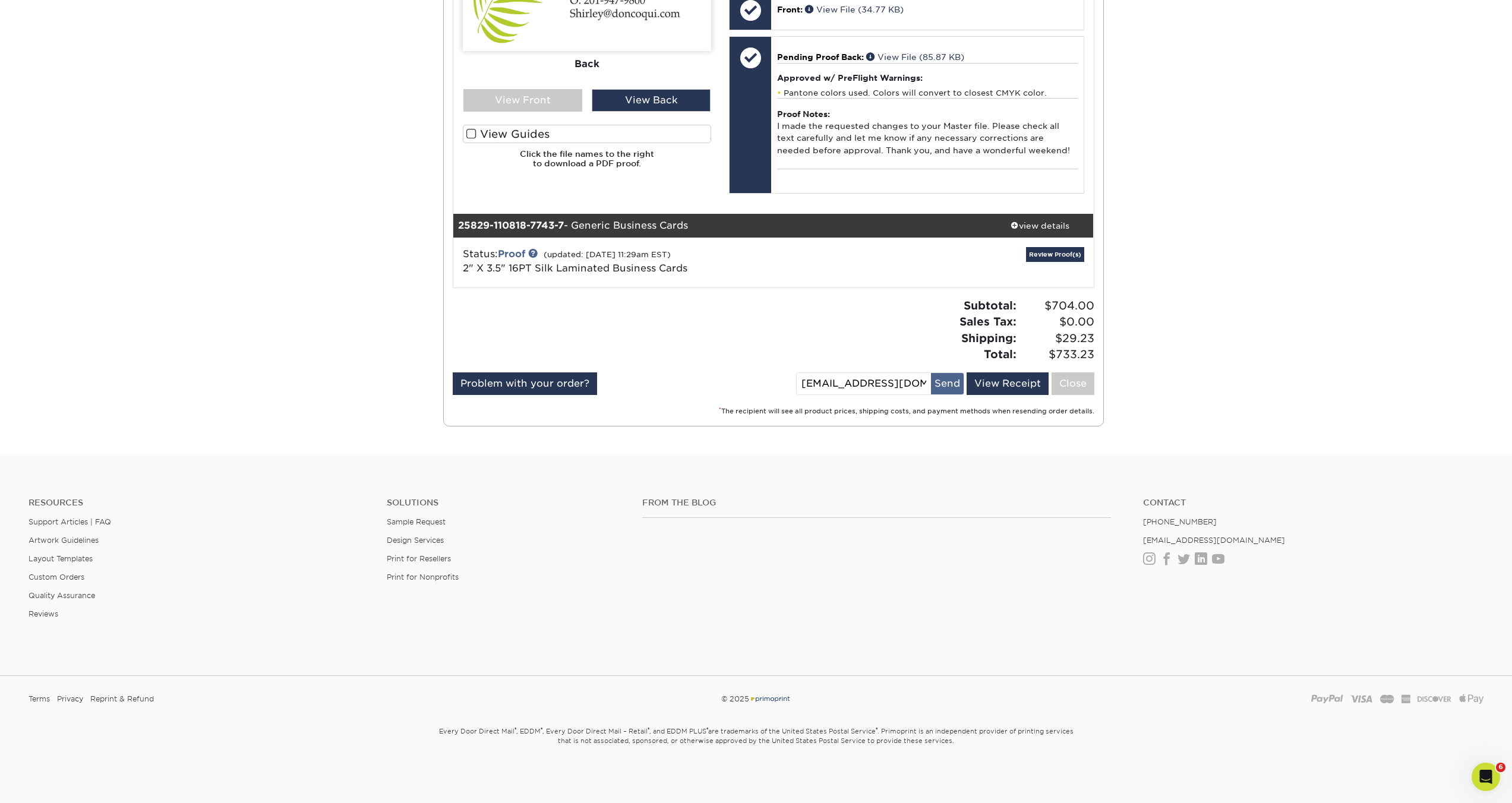
click at [942, 394] on button "Send" at bounding box center [947, 383] width 32 height 22
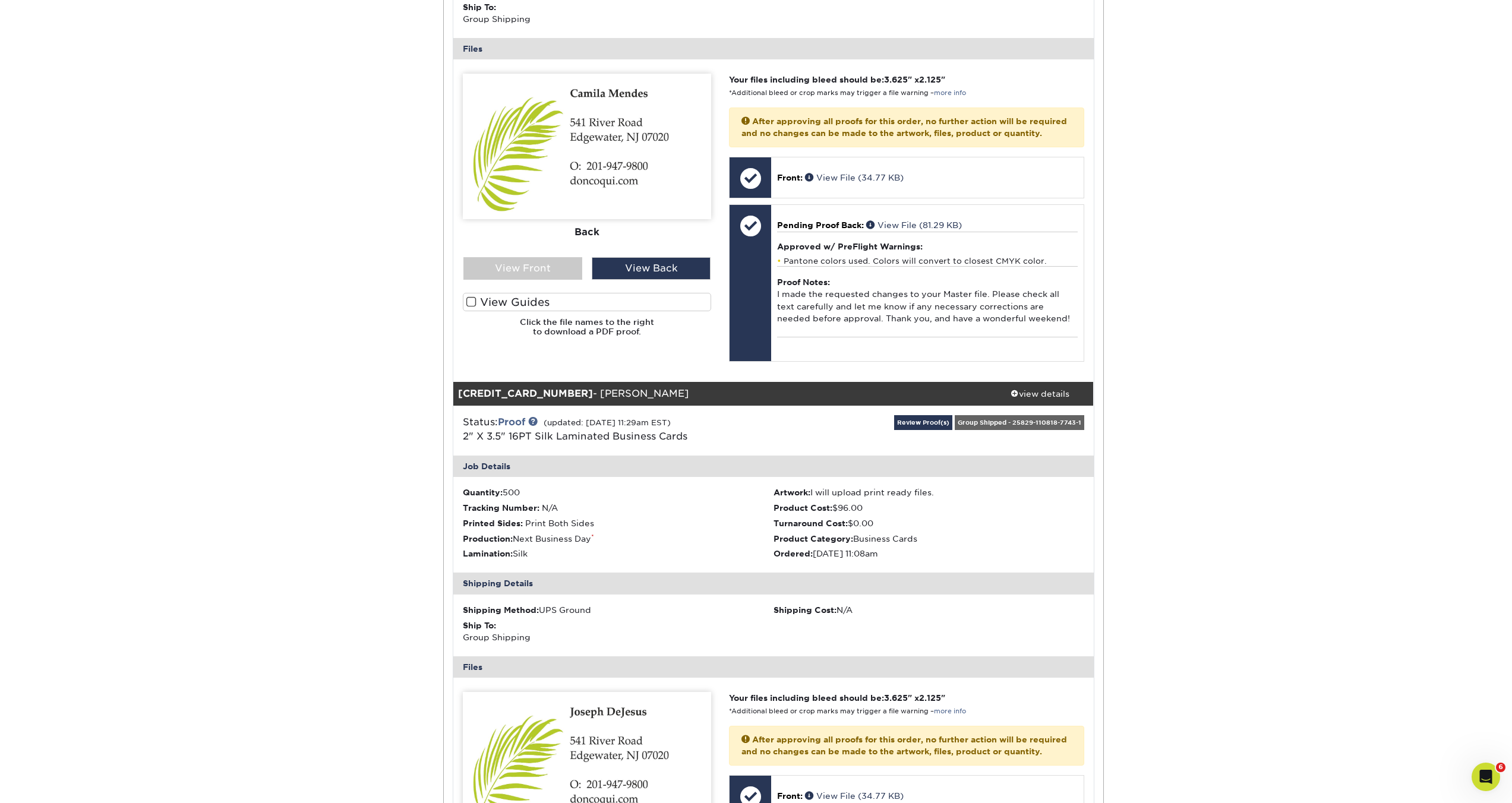
scroll to position [499, 0]
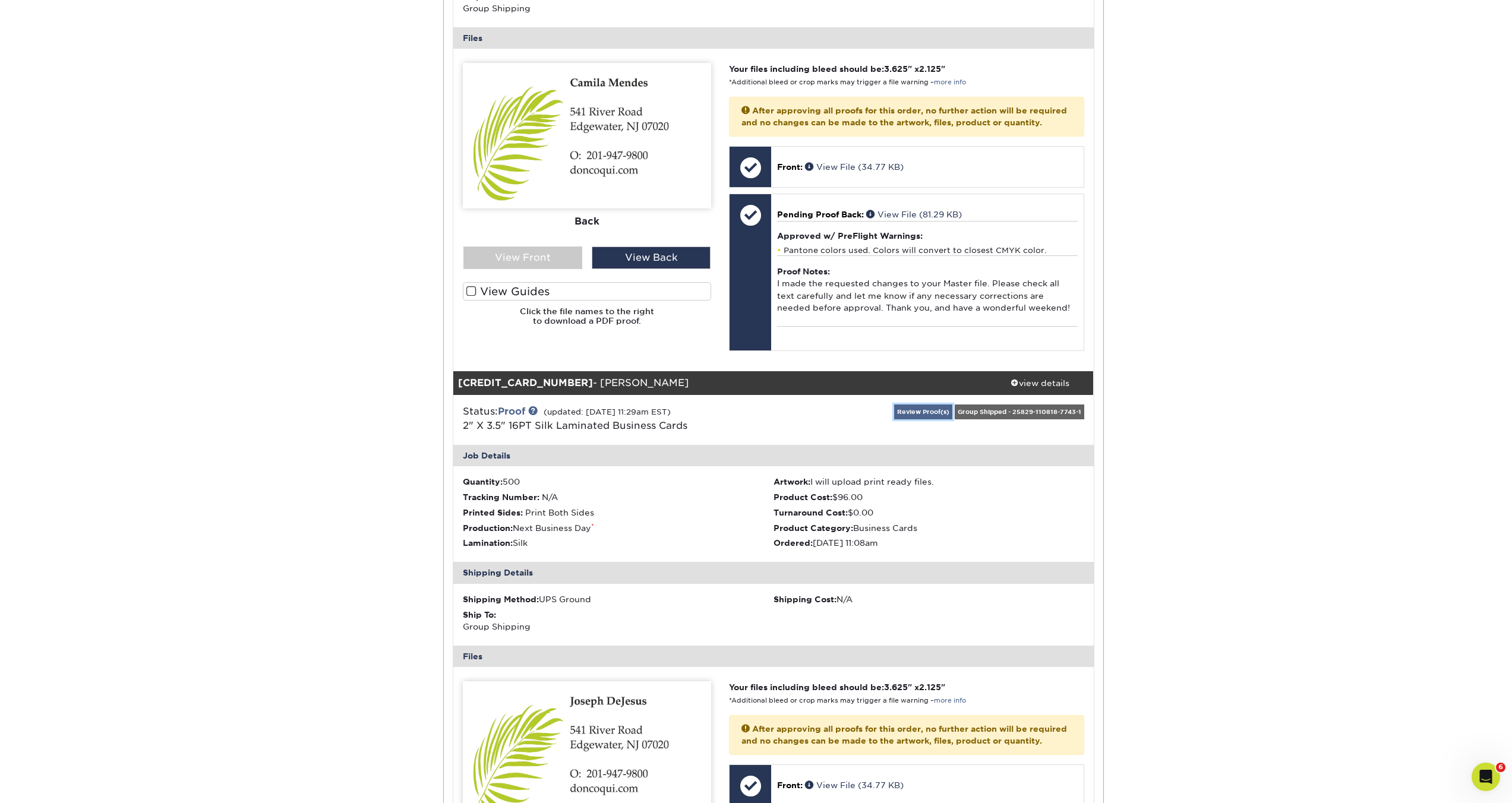
click at [906, 419] on link "Review Proof(s)" at bounding box center [922, 411] width 58 height 15
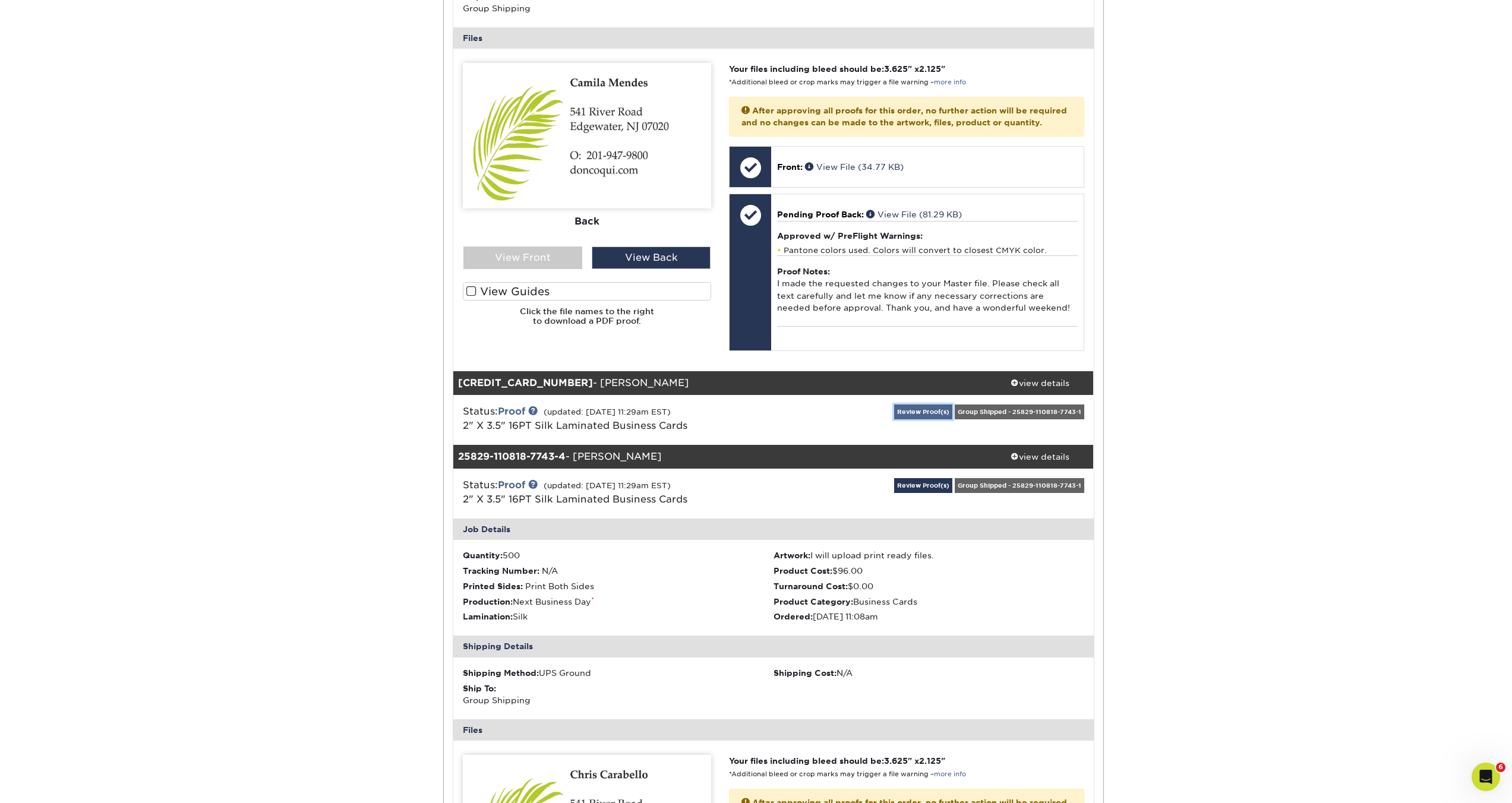
click at [905, 419] on link "Review Proof(s)" at bounding box center [922, 411] width 58 height 15
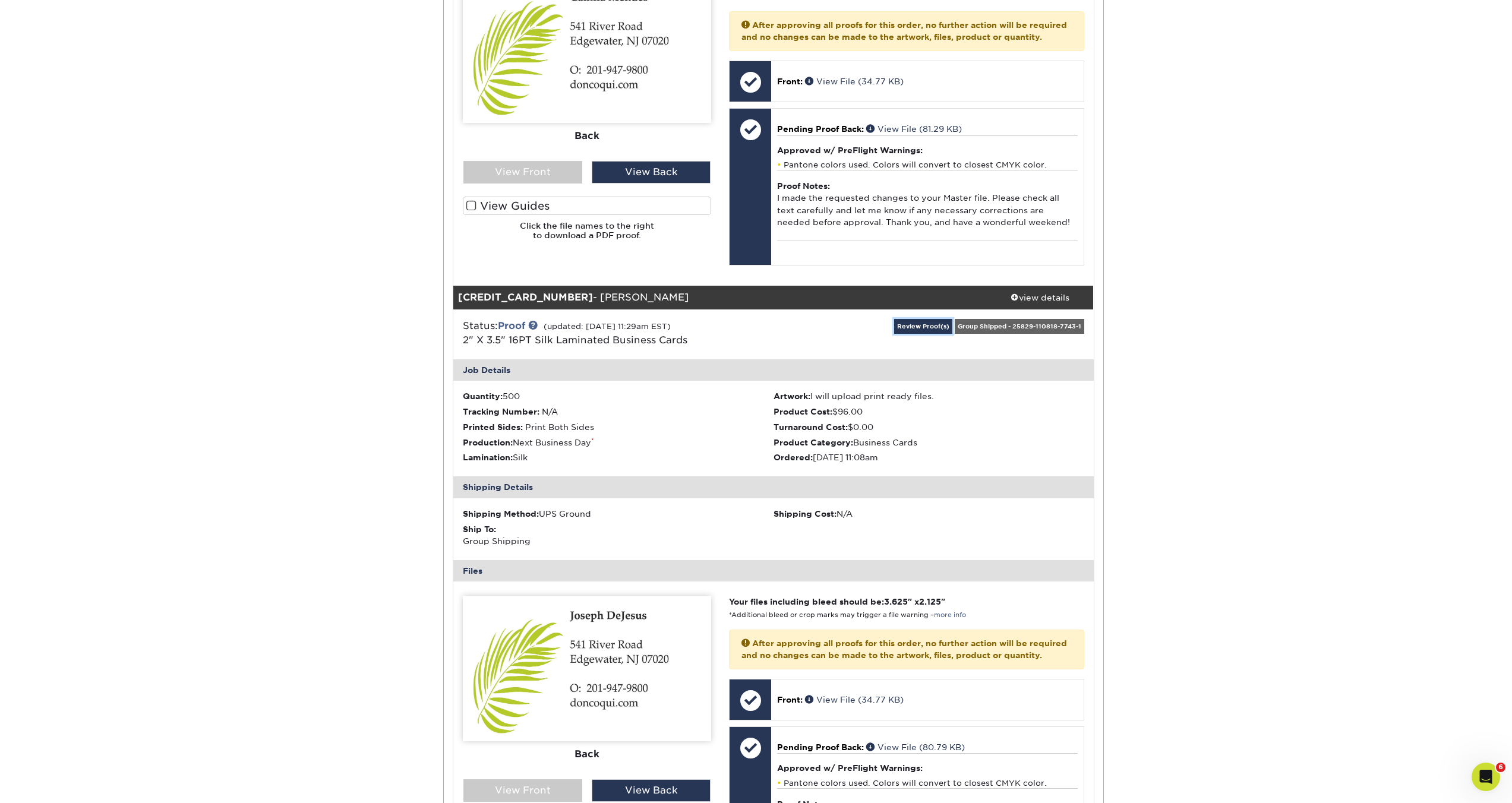
scroll to position [968, 0]
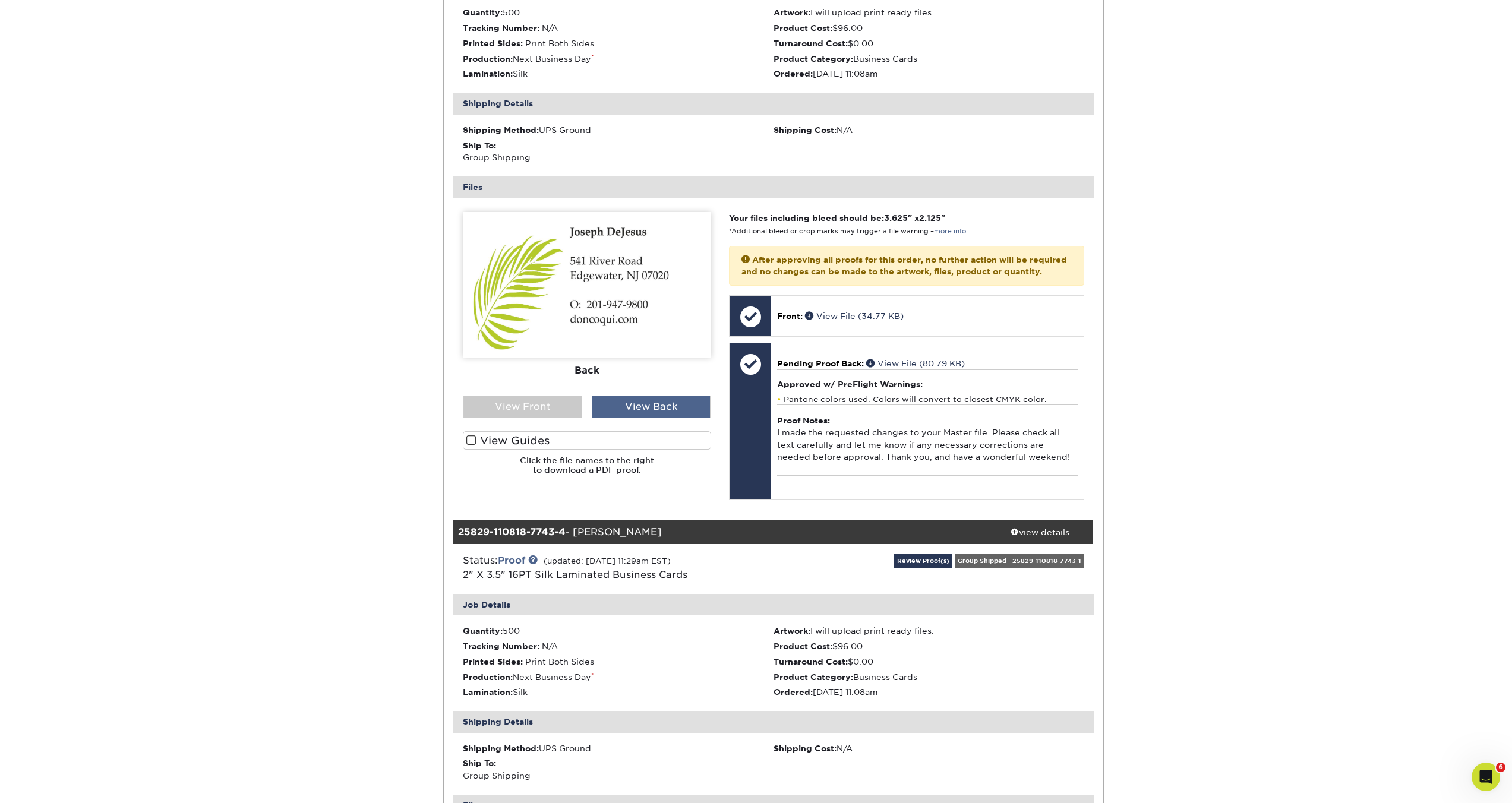
click at [667, 418] on div "View Back" at bounding box center [651, 407] width 119 height 22
click at [533, 418] on div "View Front" at bounding box center [523, 407] width 119 height 22
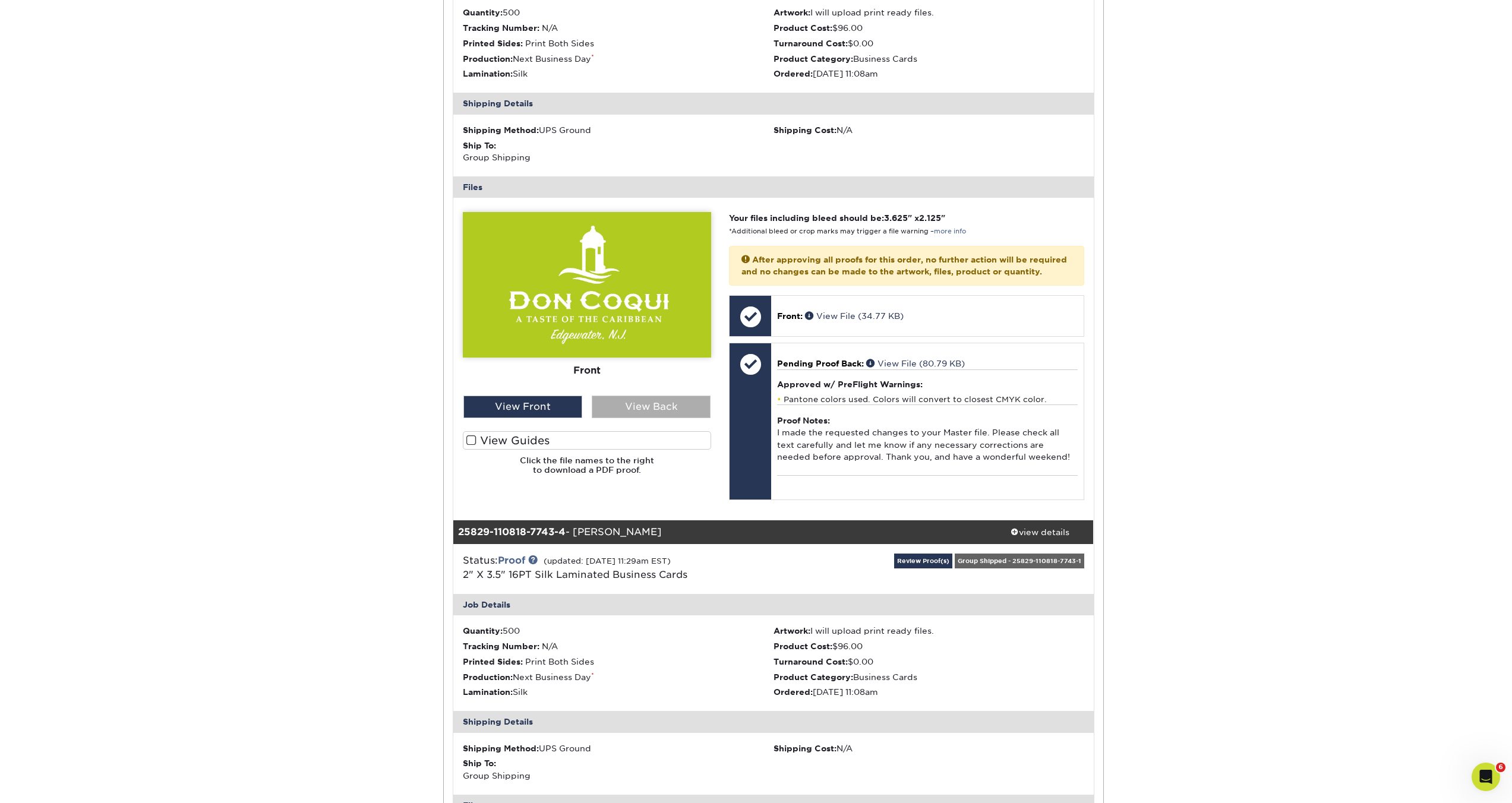
click at [664, 417] on div "View Back" at bounding box center [651, 407] width 119 height 22
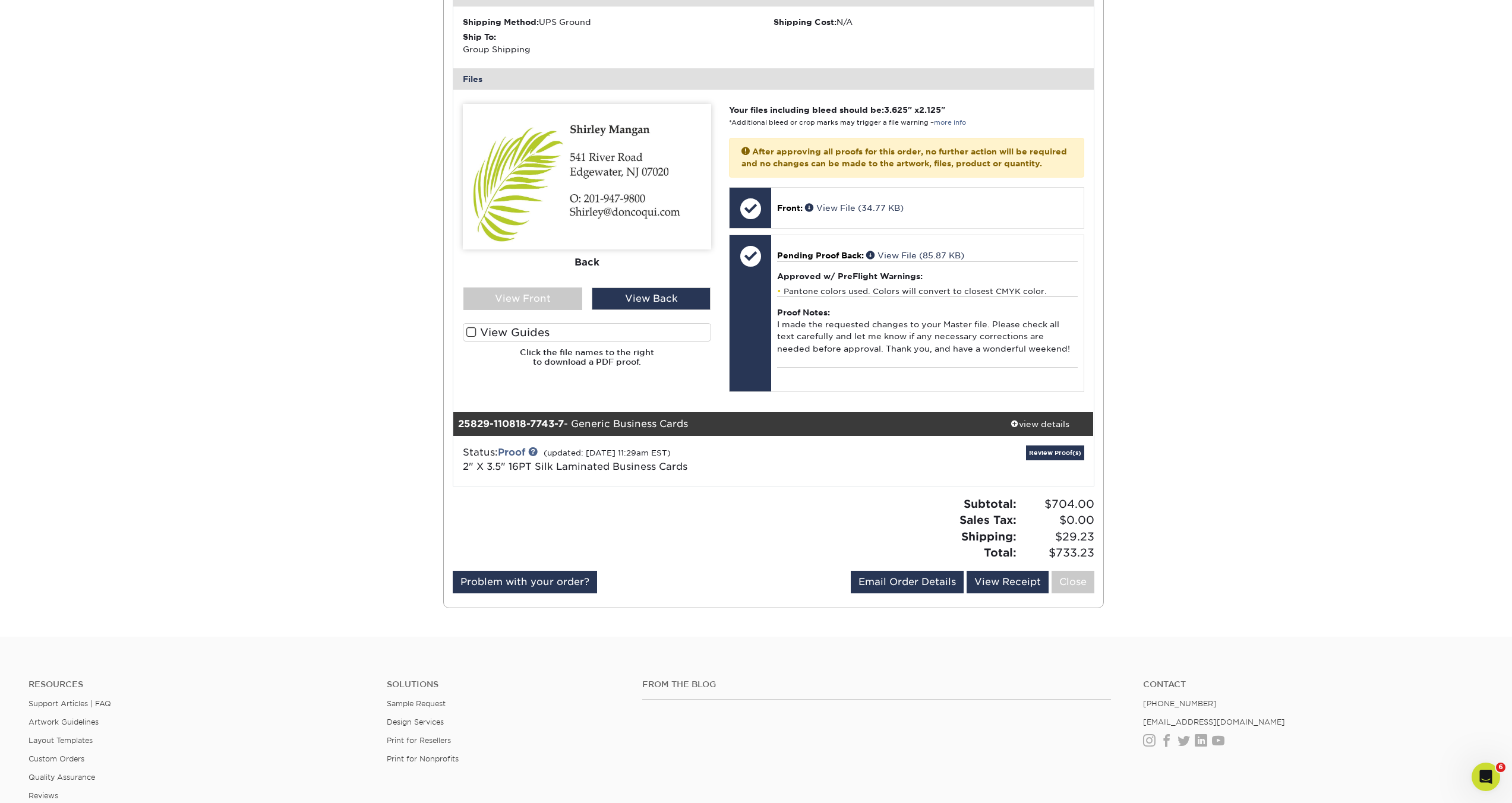
scroll to position [3172, 0]
